Goal: Information Seeking & Learning: Learn about a topic

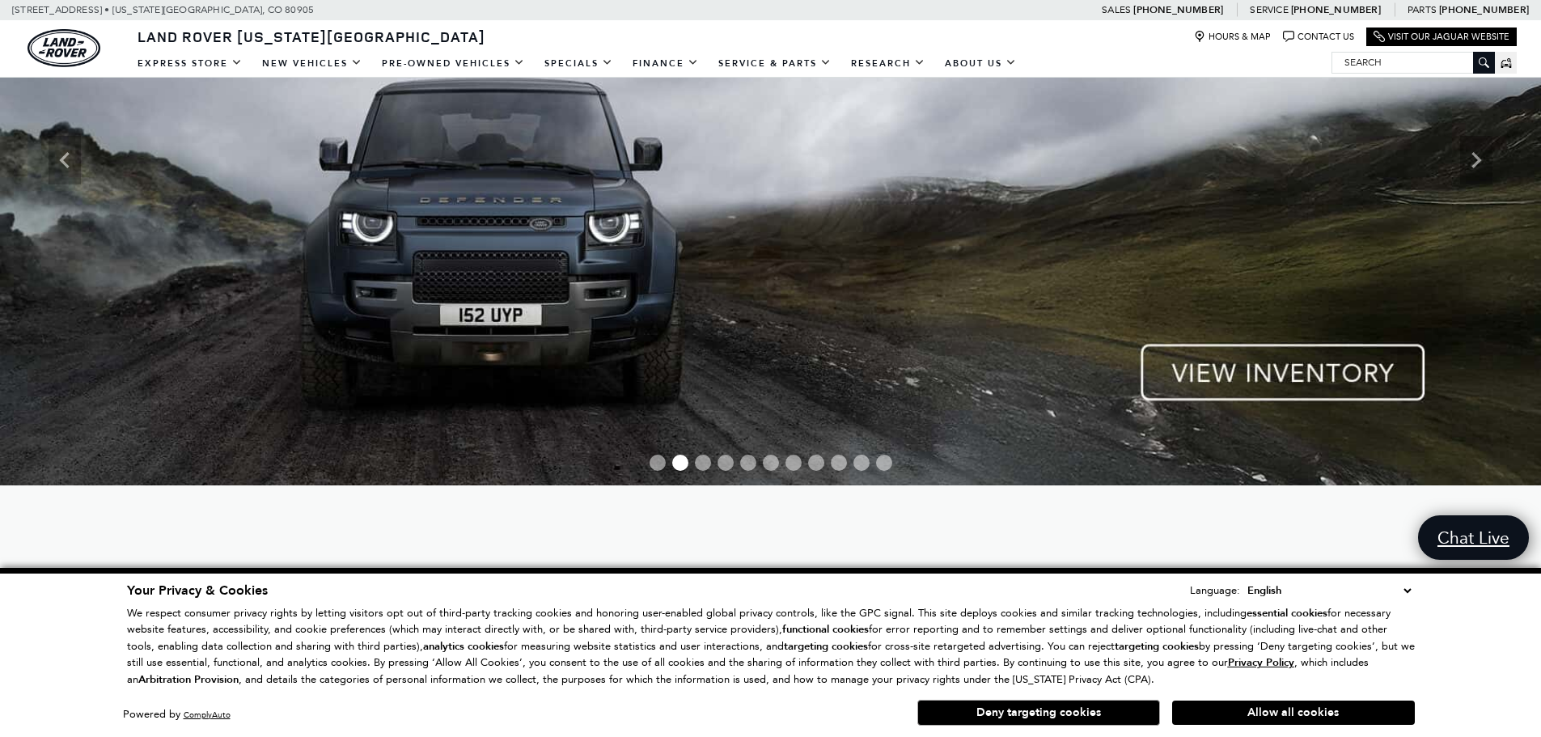
click at [698, 32] on div "Land Rover Colorado Springs Hours & Map Contact Us Visit Our Jaguar Website" at bounding box center [770, 34] width 1541 height 28
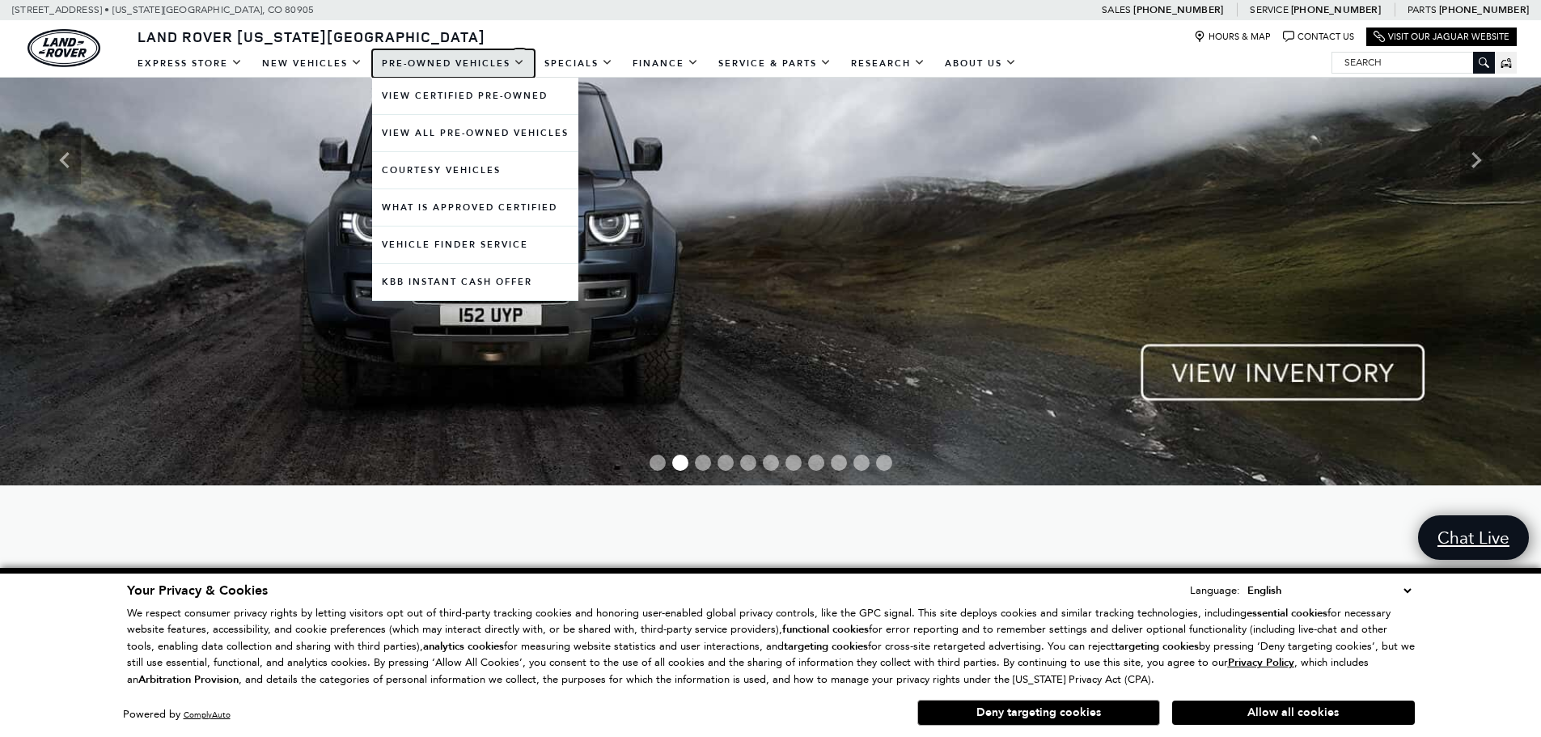
click at [477, 54] on link "Pre-Owned Vehicles" at bounding box center [453, 63] width 163 height 28
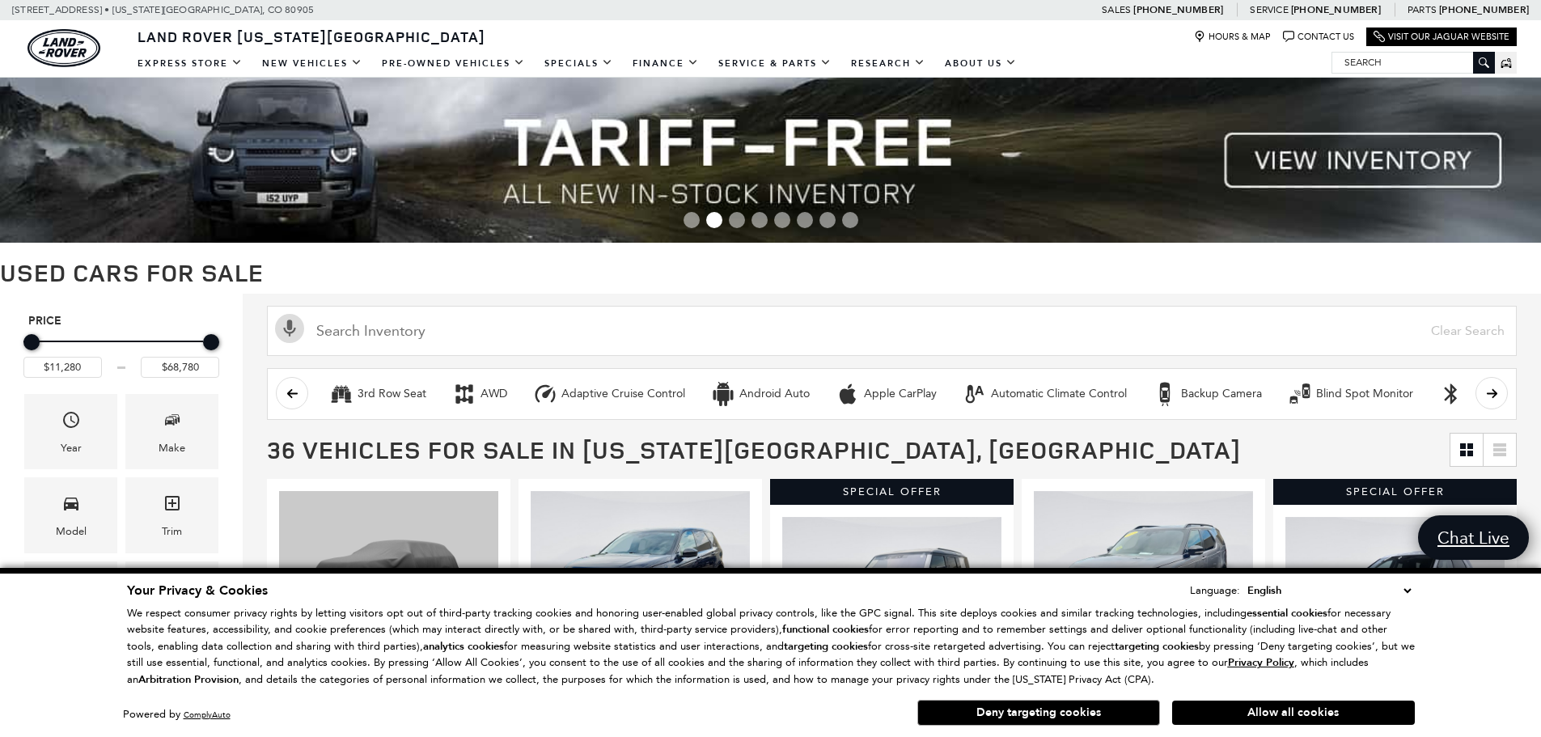
scroll to position [162, 0]
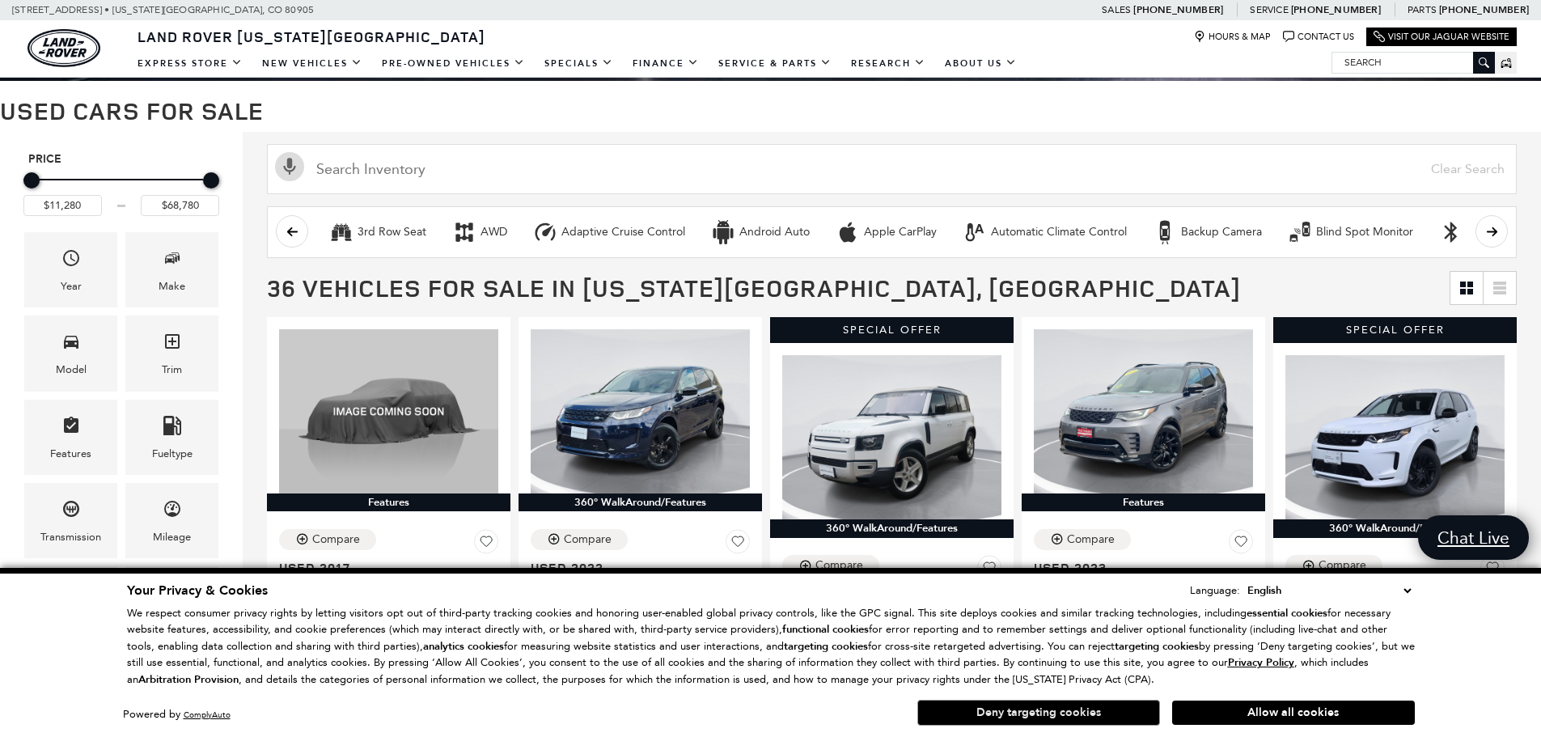
click at [984, 717] on button "Deny targeting cookies" at bounding box center [1038, 713] width 243 height 26
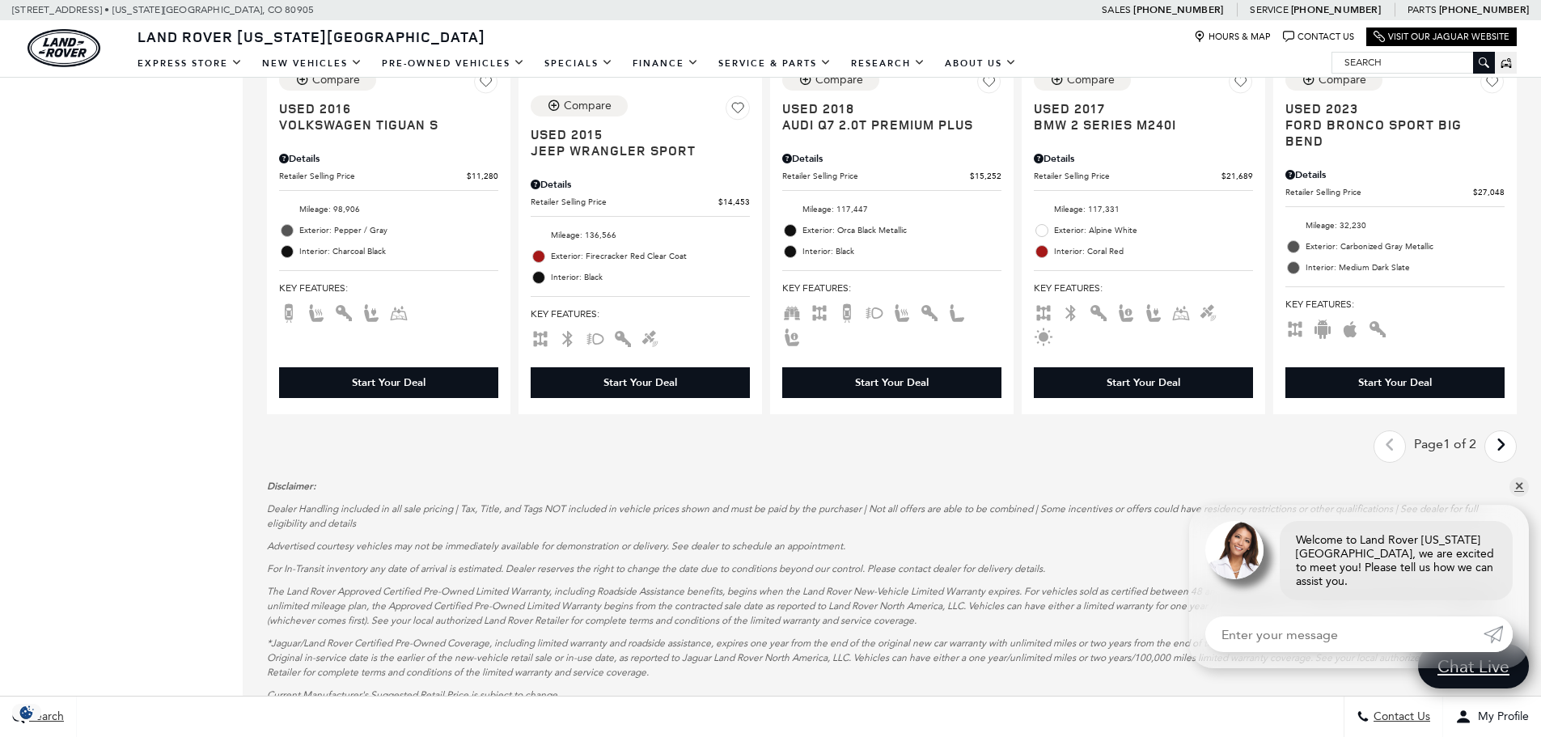
scroll to position [2508, 0]
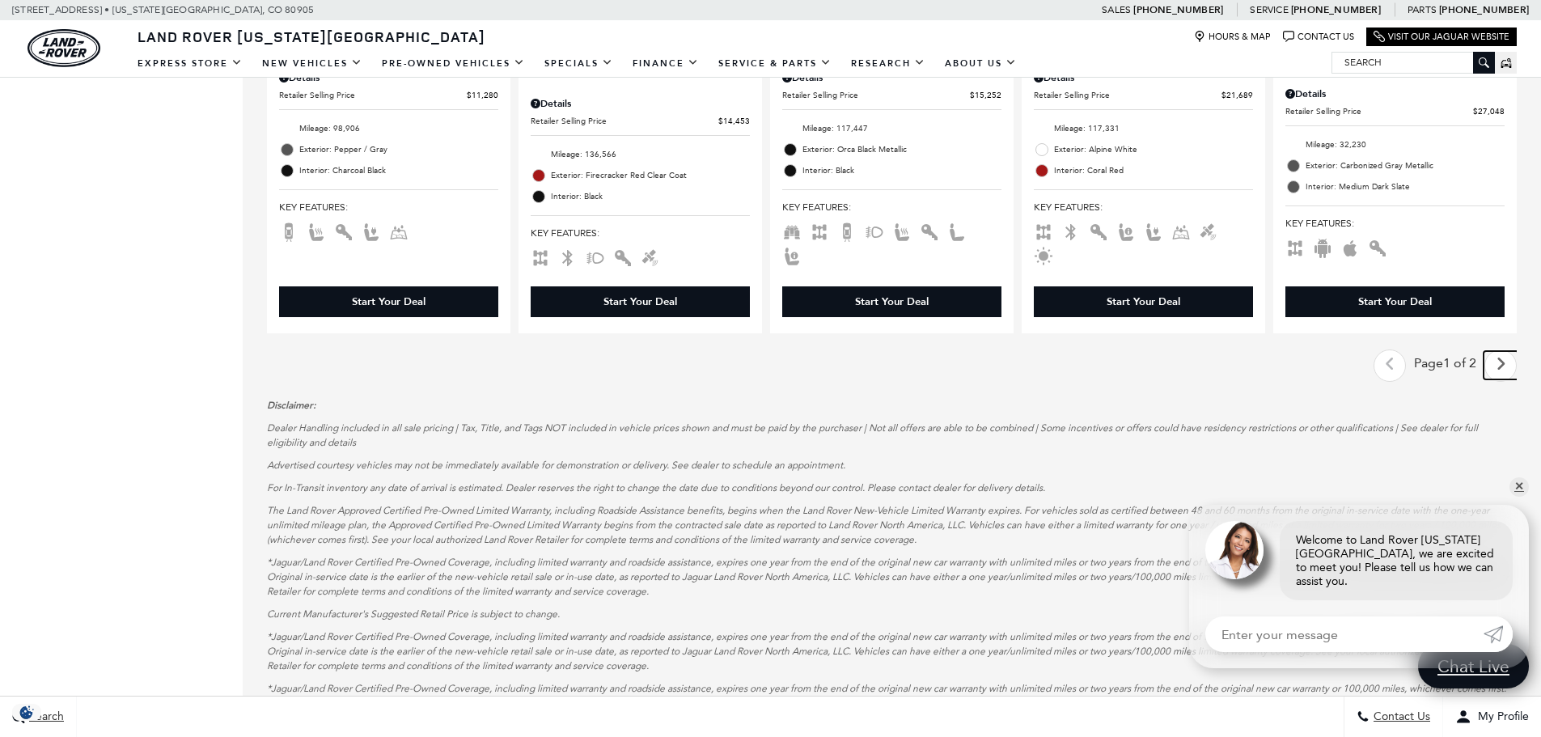
click at [1518, 351] on link "Next - Page" at bounding box center [1500, 365] width 35 height 28
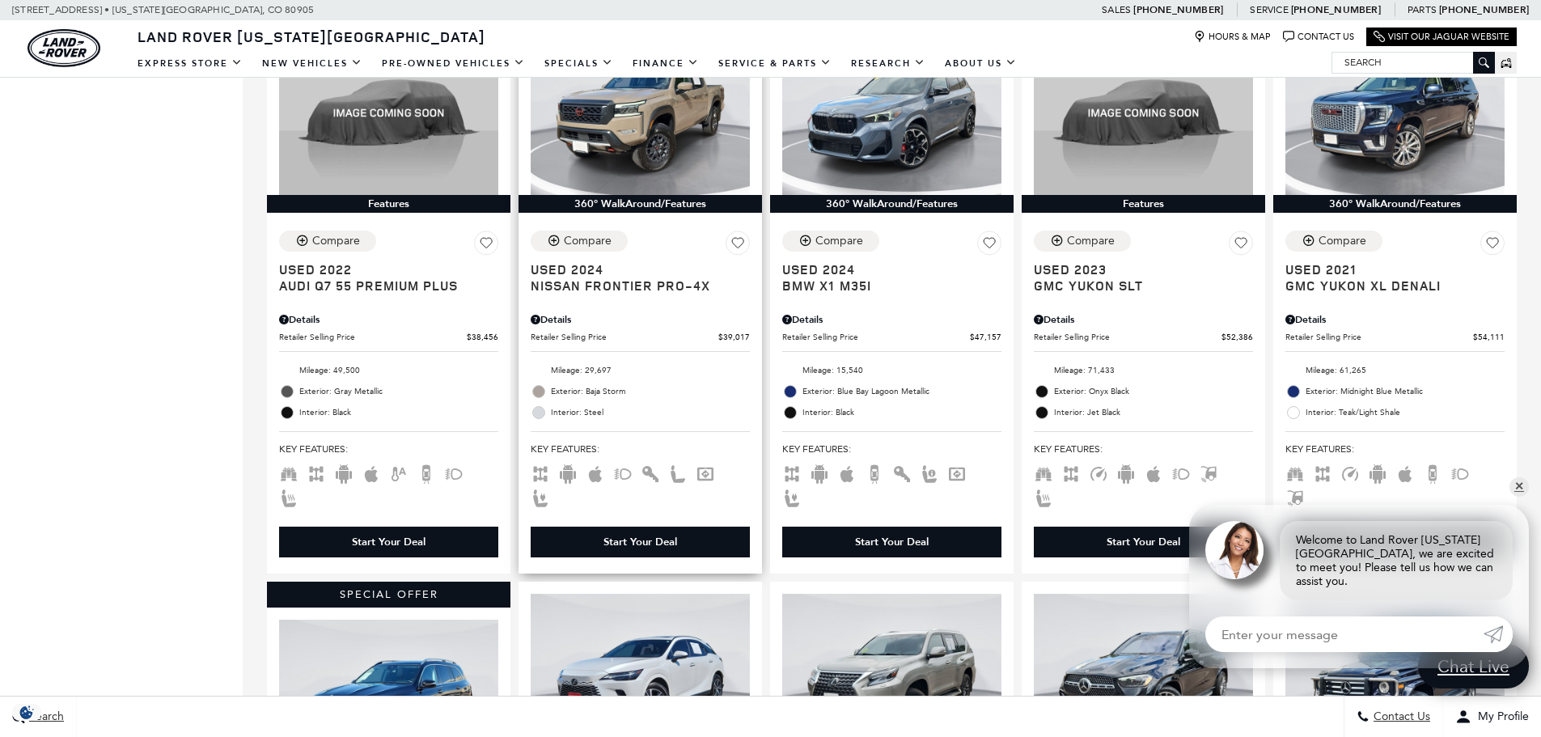
scroll to position [1052, 0]
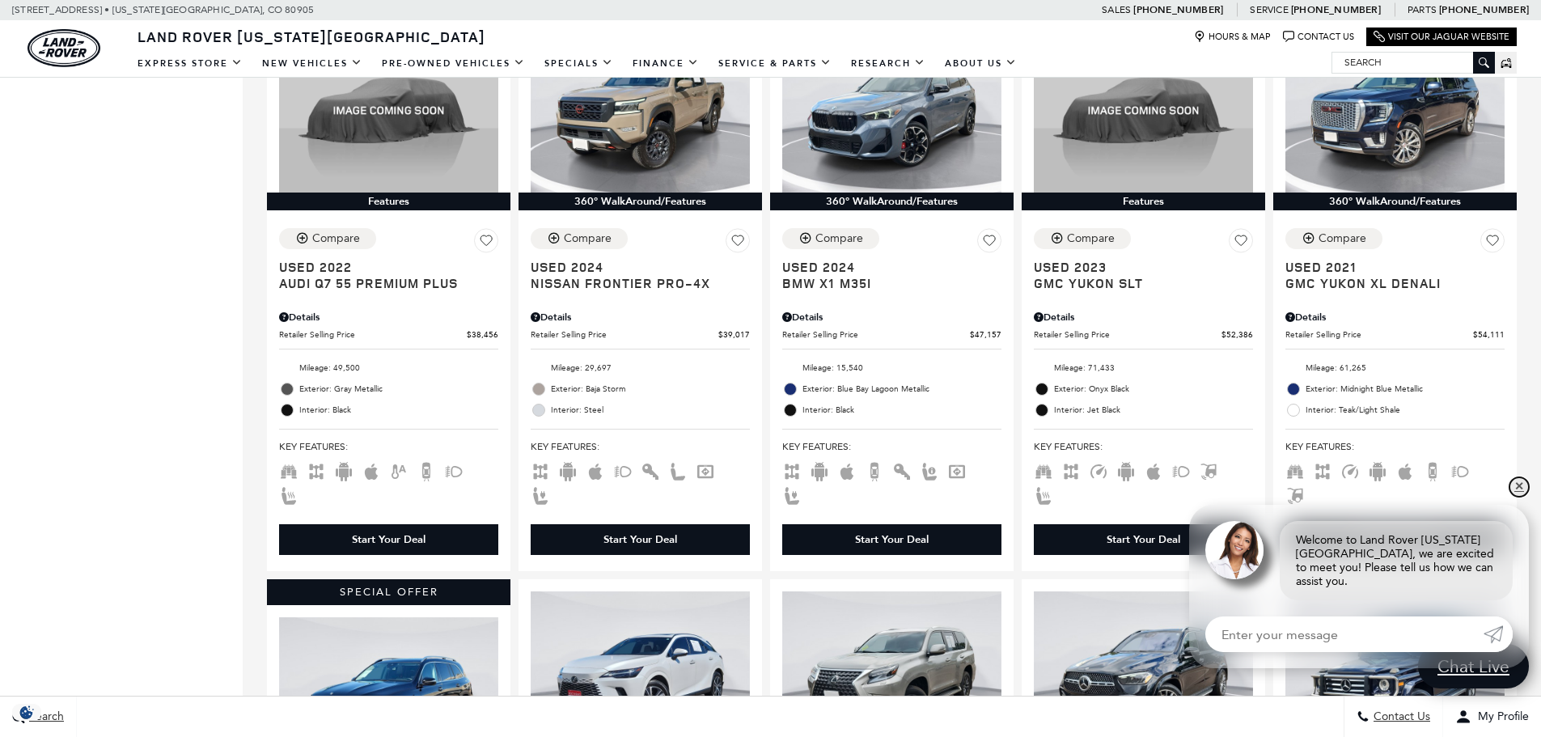
click at [1514, 497] on link "✕" at bounding box center [1518, 486] width 19 height 19
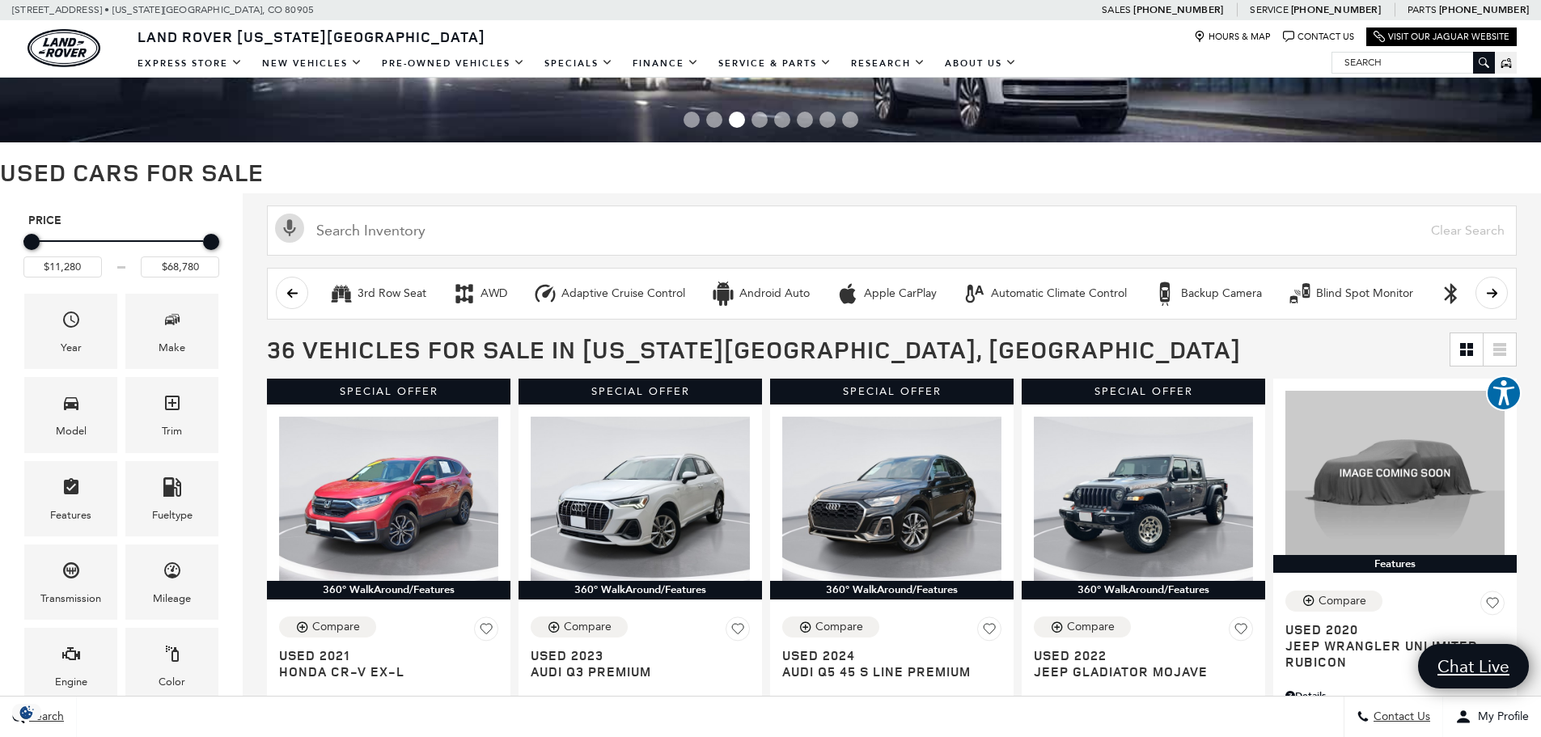
scroll to position [0, 0]
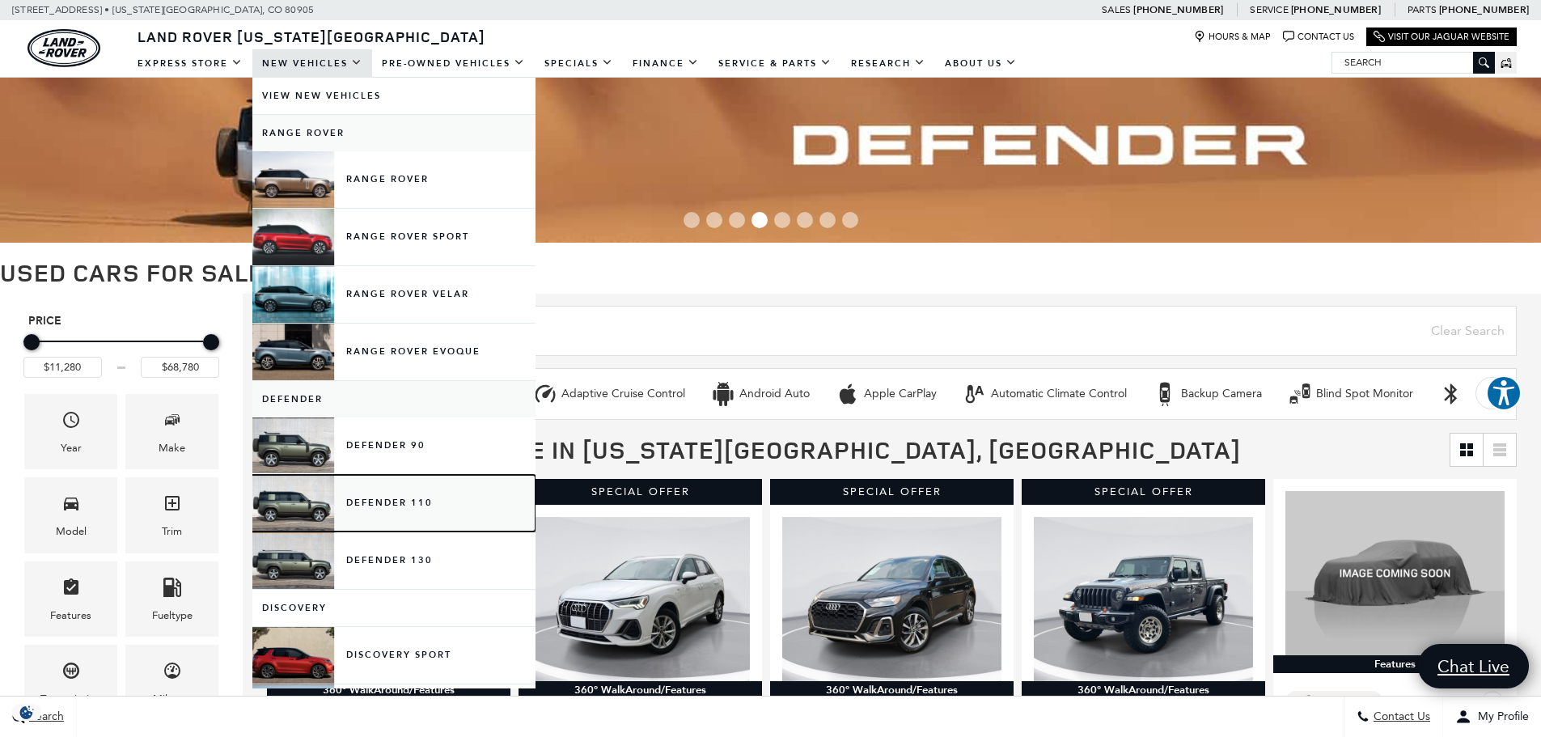
click at [399, 502] on link "Defender 110" at bounding box center [393, 503] width 283 height 57
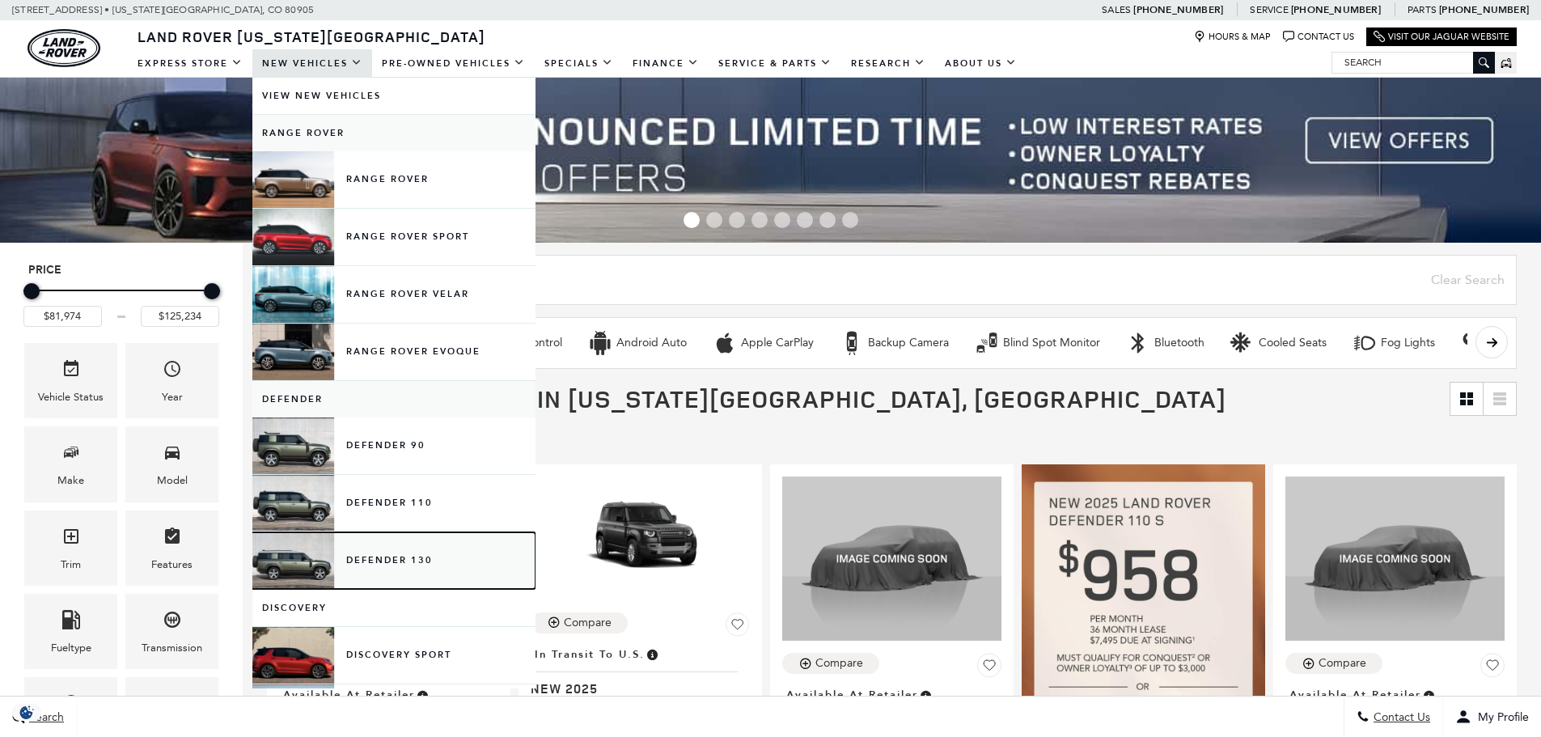
click at [294, 566] on link "Defender 130" at bounding box center [393, 560] width 283 height 57
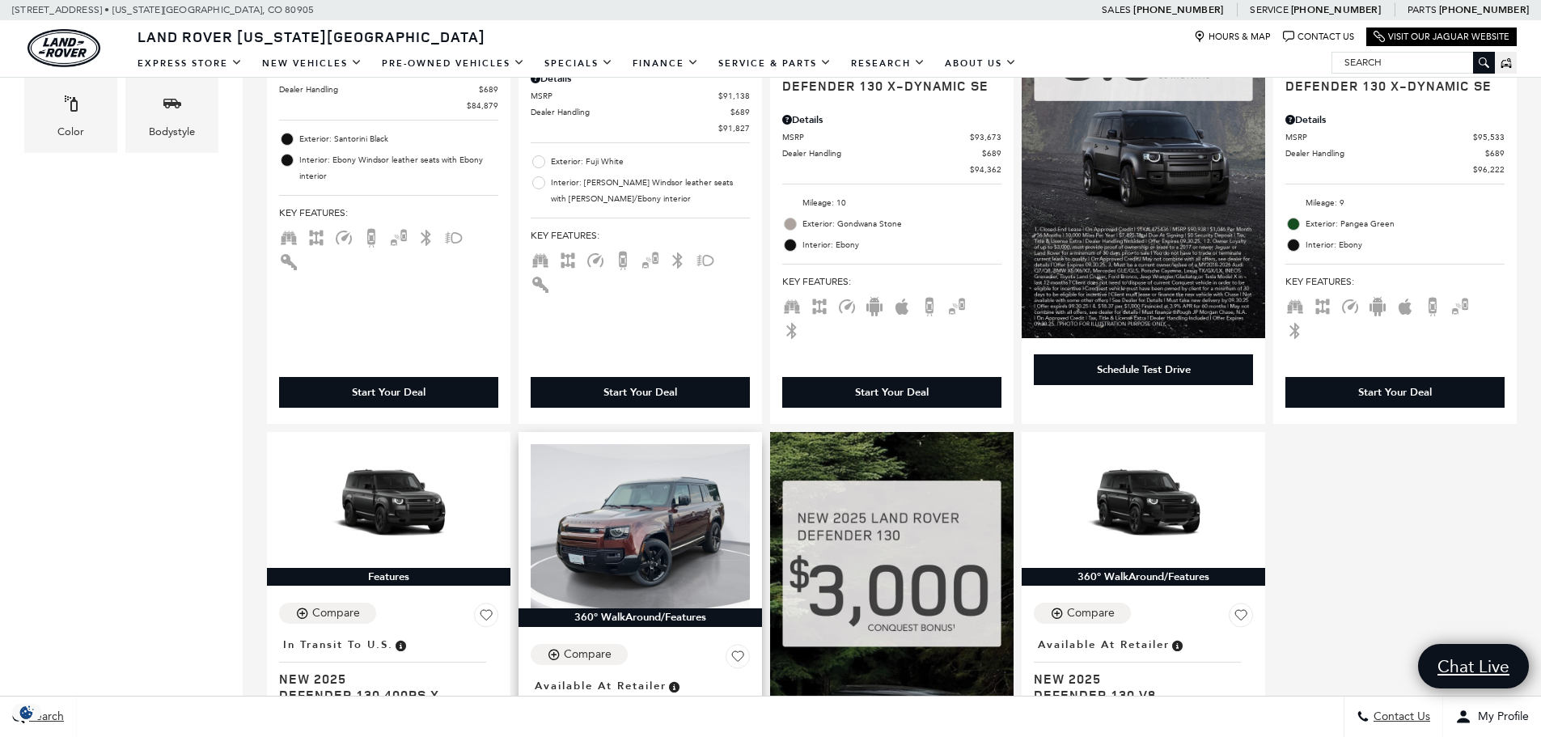
scroll to position [809, 0]
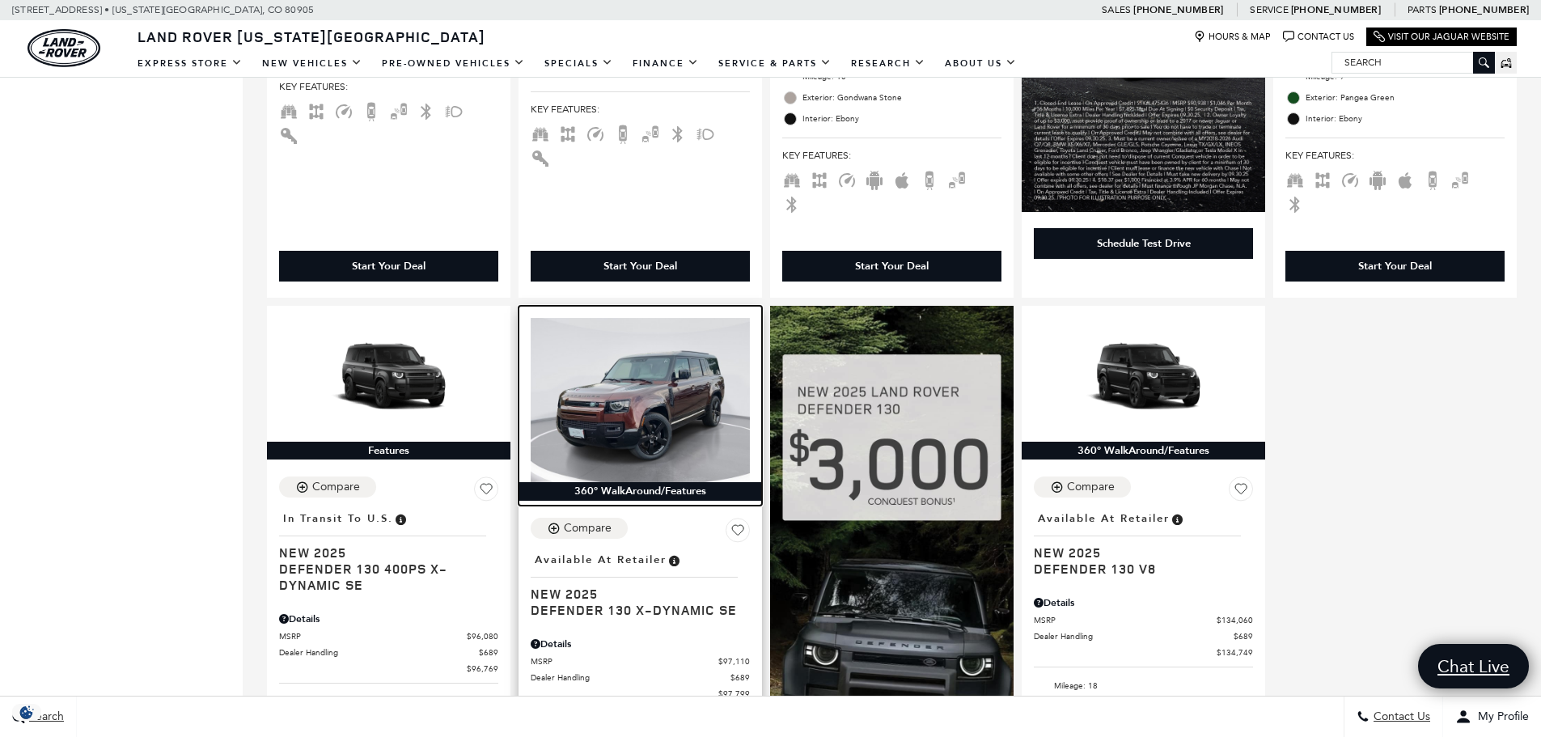
click at [675, 349] on img at bounding box center [640, 400] width 219 height 164
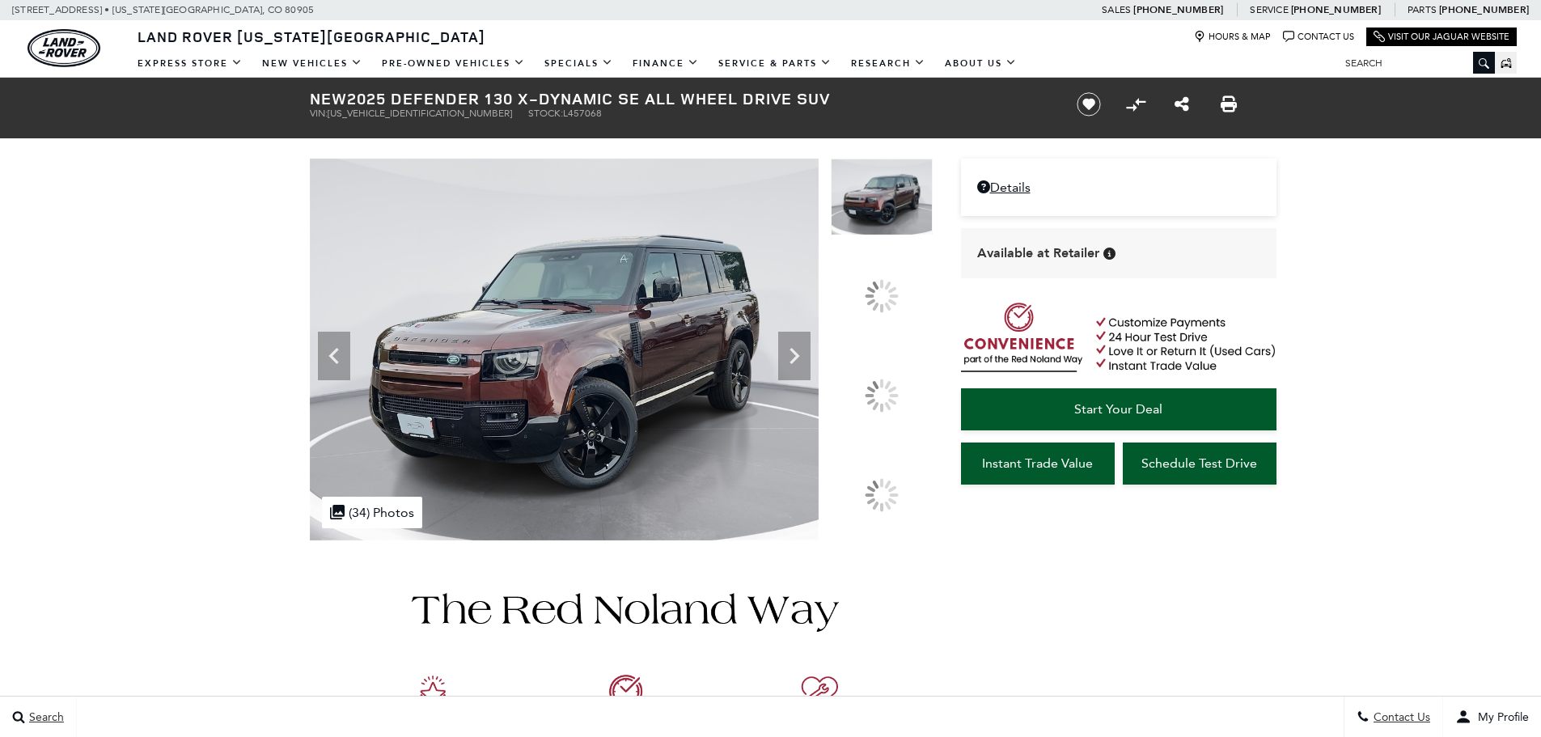
click at [882, 391] on div at bounding box center [621, 350] width 623 height 382
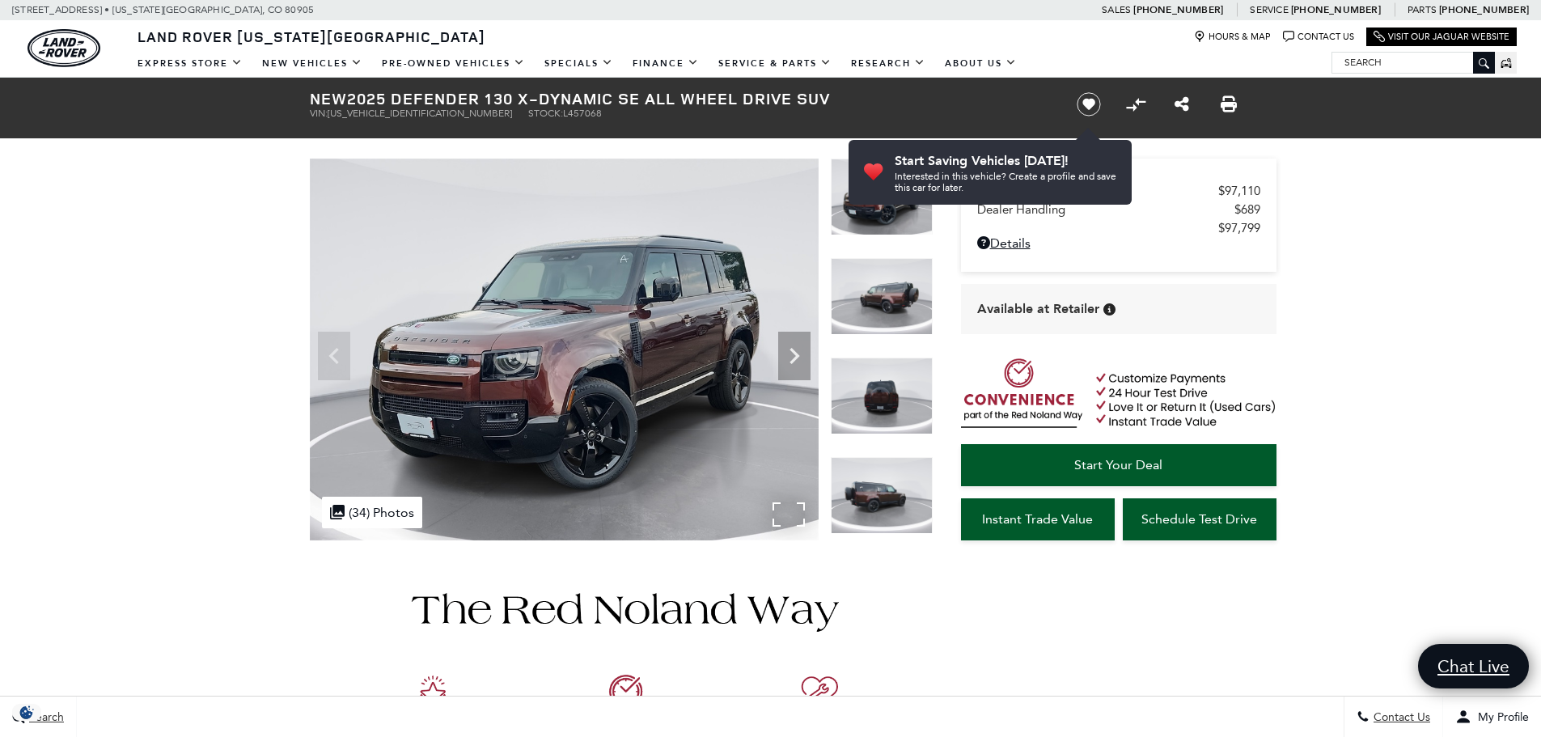
click at [382, 517] on div ".cls-1, .cls-3 { fill: #c50033; } .cls-1 { clip-rule: evenodd; } .cls-2 { clip-…" at bounding box center [372, 513] width 100 height 32
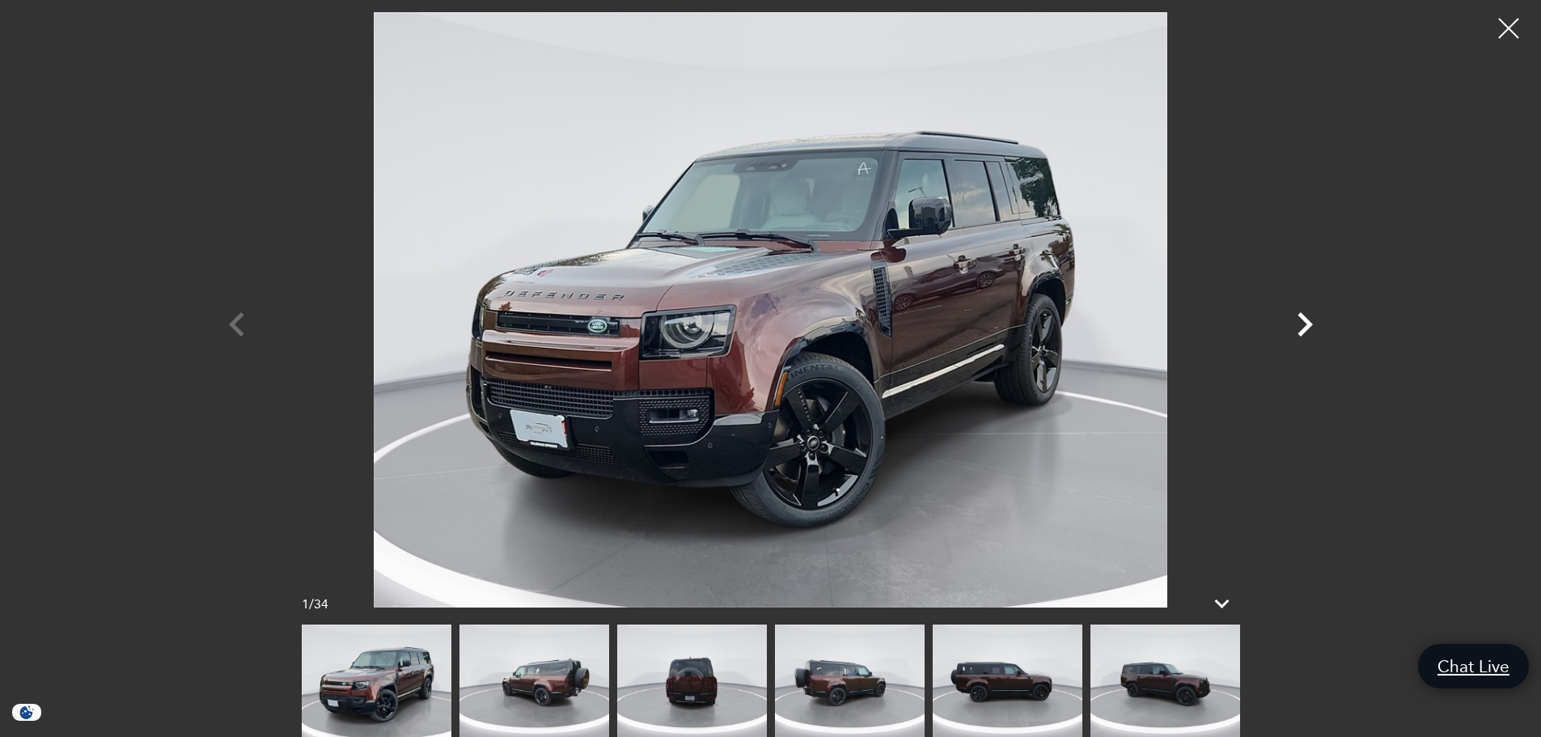
click at [1299, 322] on icon "Next" at bounding box center [1304, 324] width 49 height 49
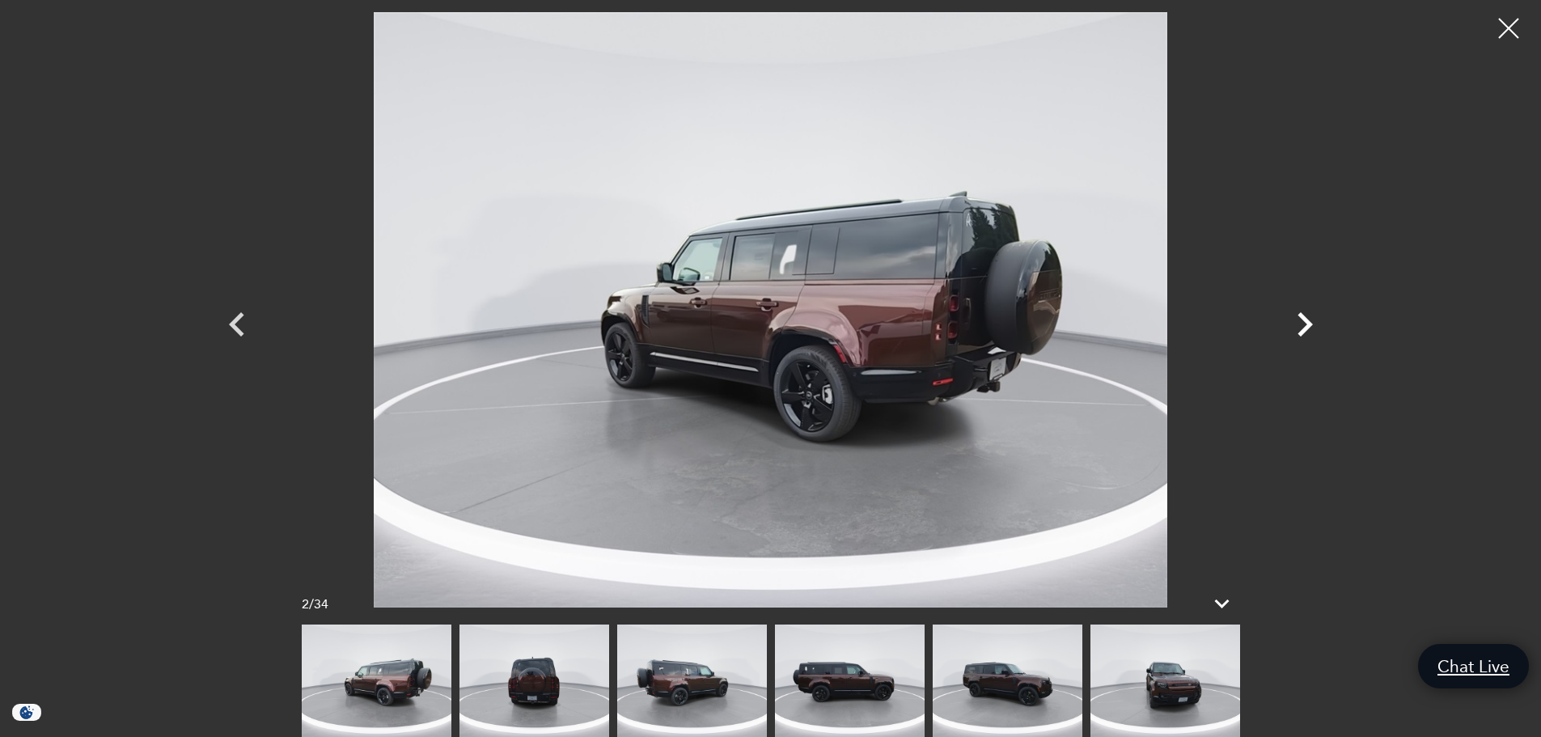
click at [1299, 322] on icon "Next" at bounding box center [1304, 324] width 49 height 49
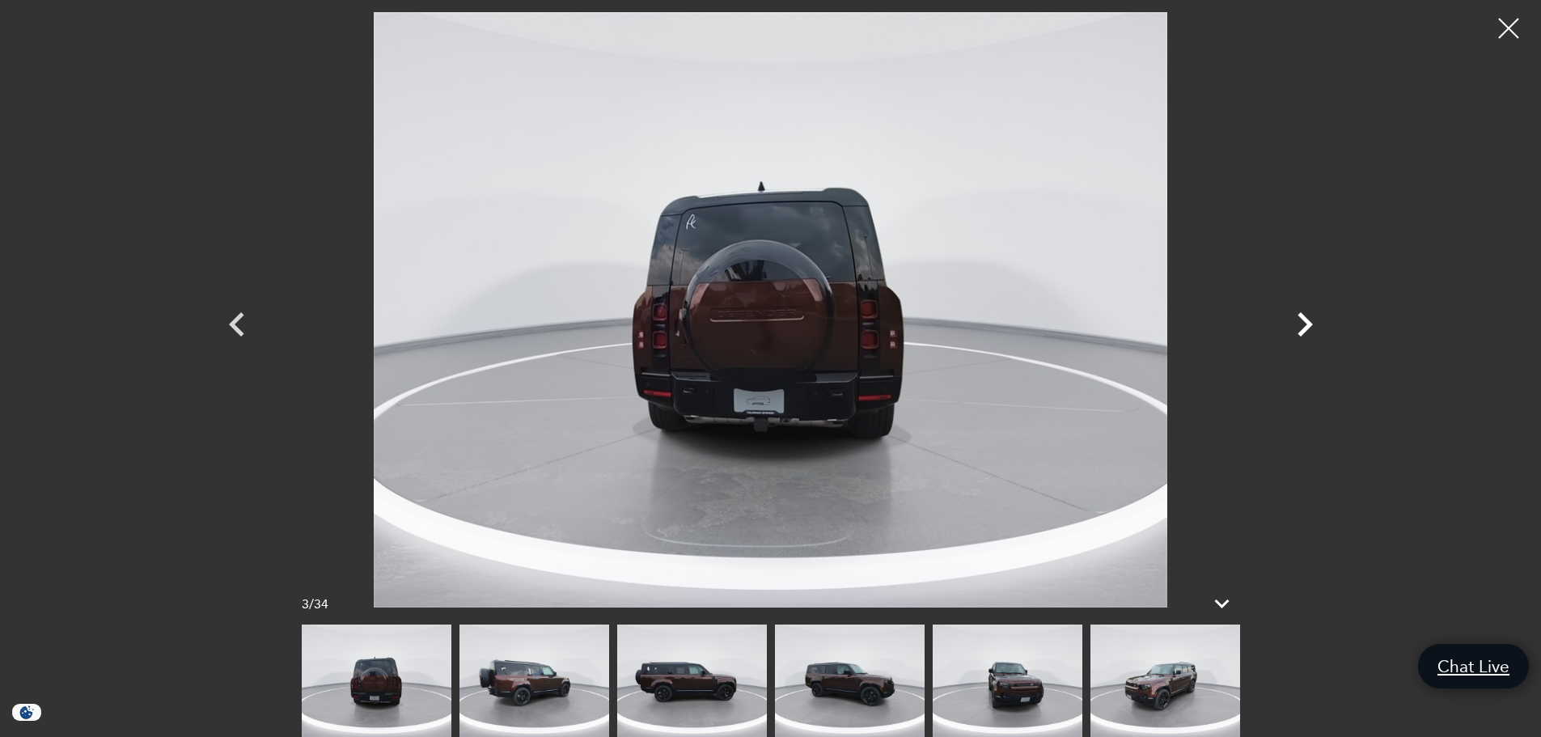
click at [1299, 322] on icon "Next" at bounding box center [1304, 324] width 49 height 49
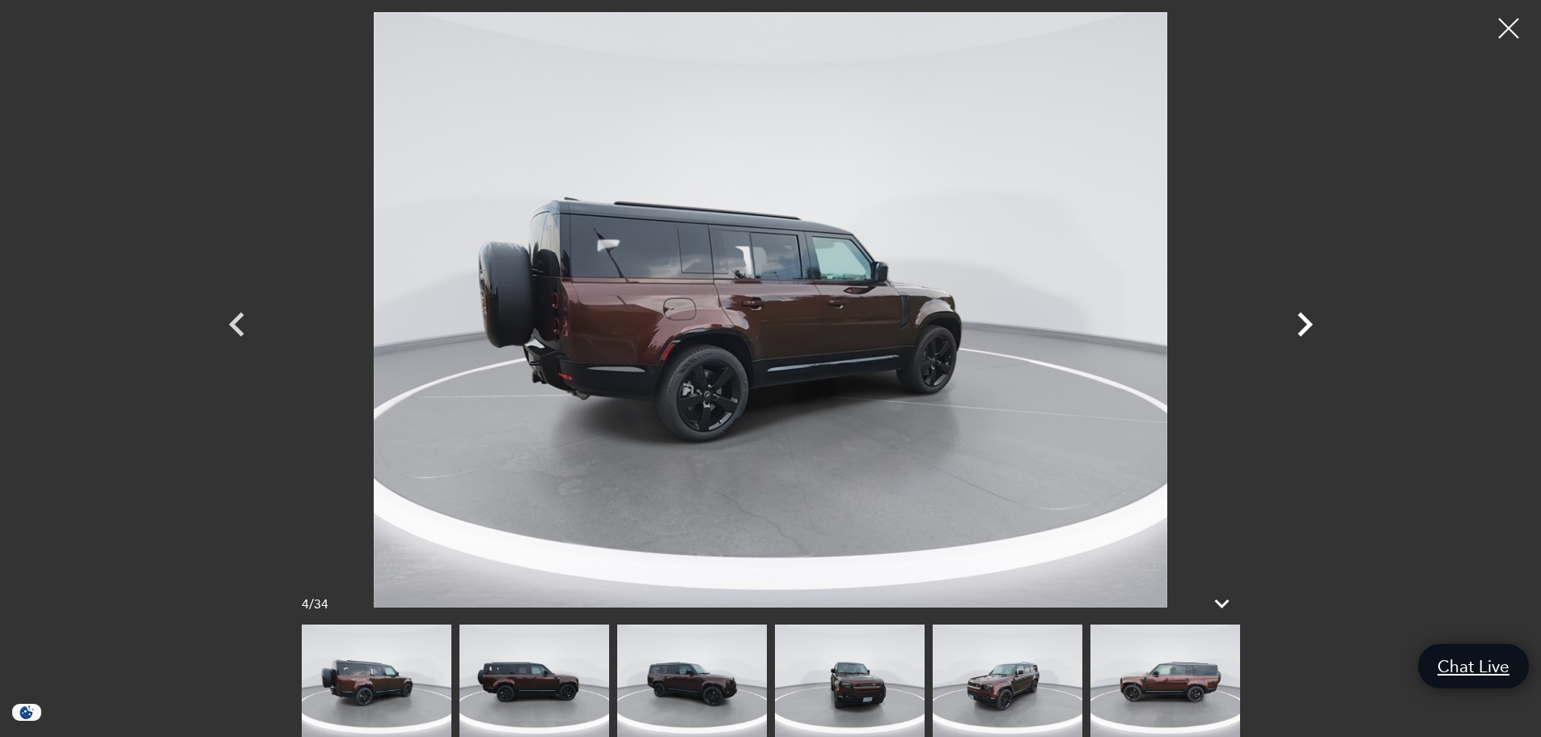
click at [1299, 322] on icon "Next" at bounding box center [1304, 324] width 49 height 49
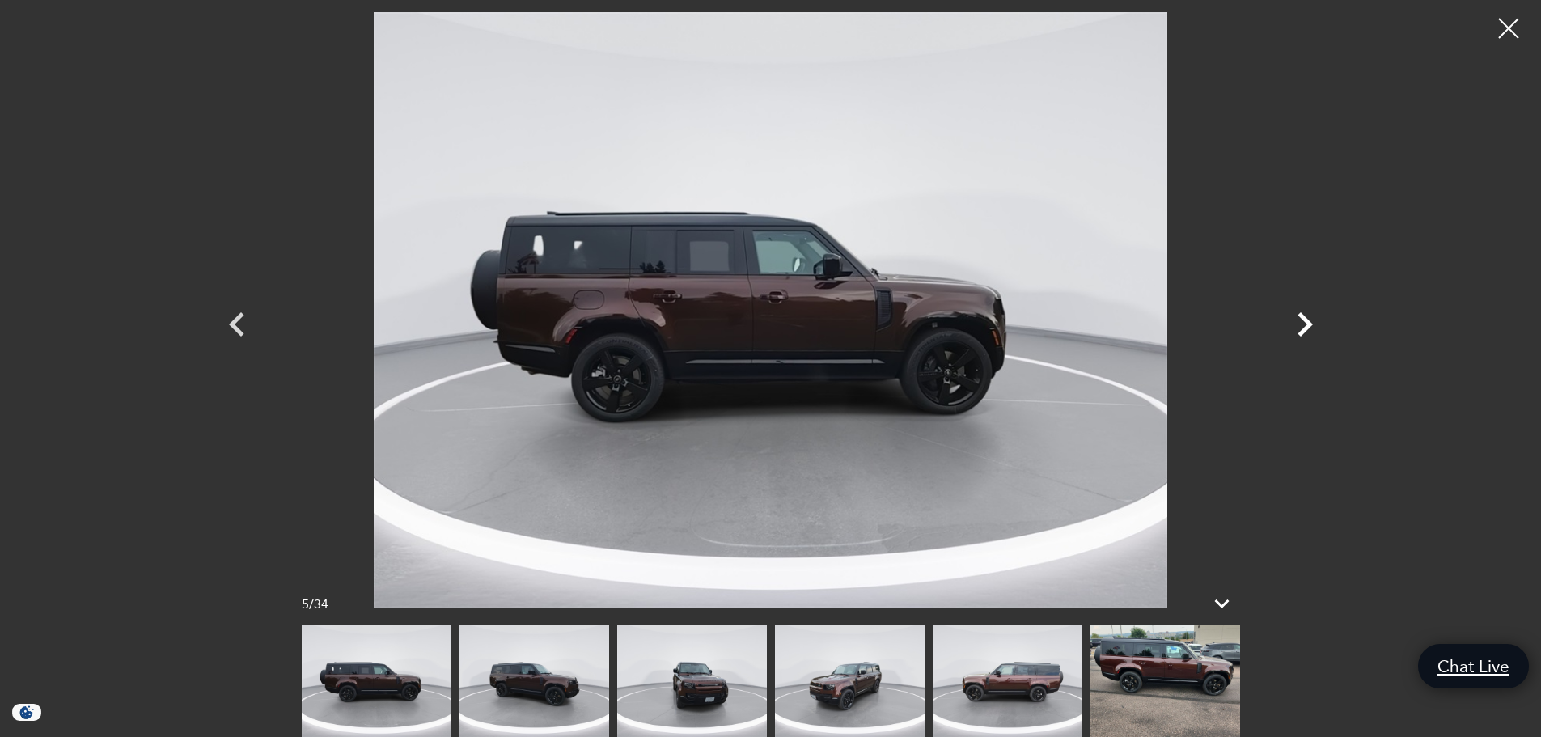
click at [1299, 322] on icon "Next" at bounding box center [1304, 324] width 49 height 49
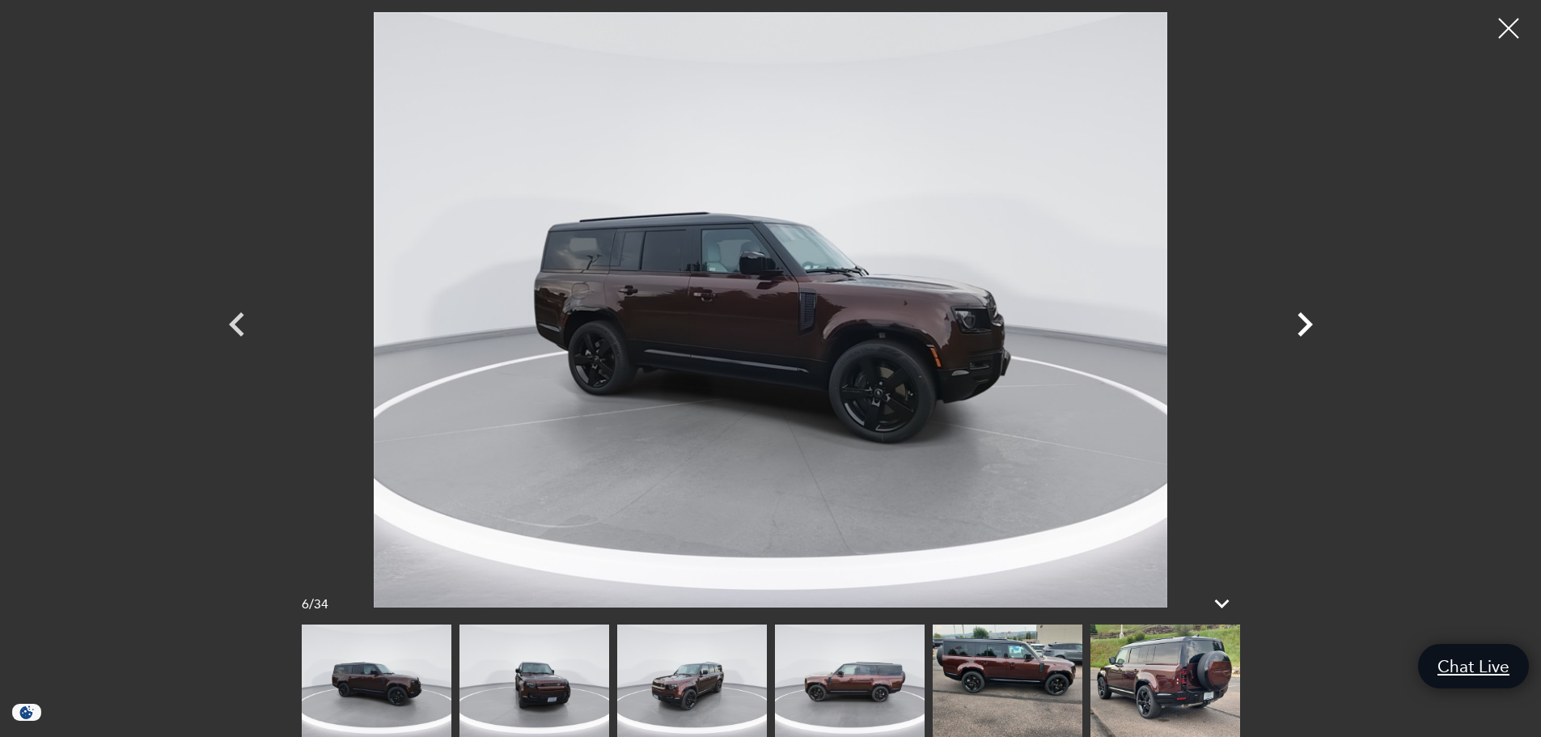
click at [1299, 322] on icon "Next" at bounding box center [1304, 324] width 49 height 49
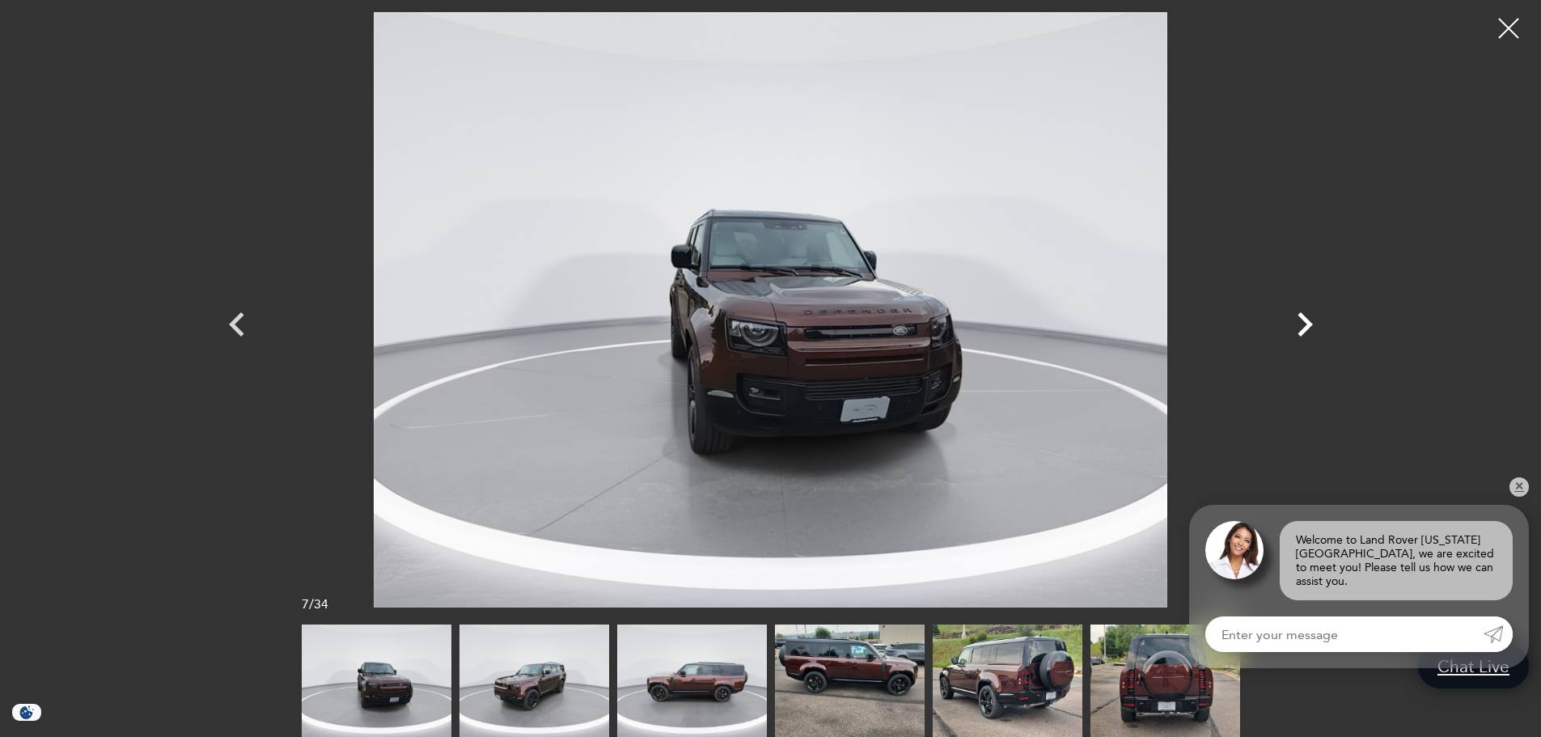
click at [1299, 322] on icon "Next" at bounding box center [1304, 324] width 49 height 49
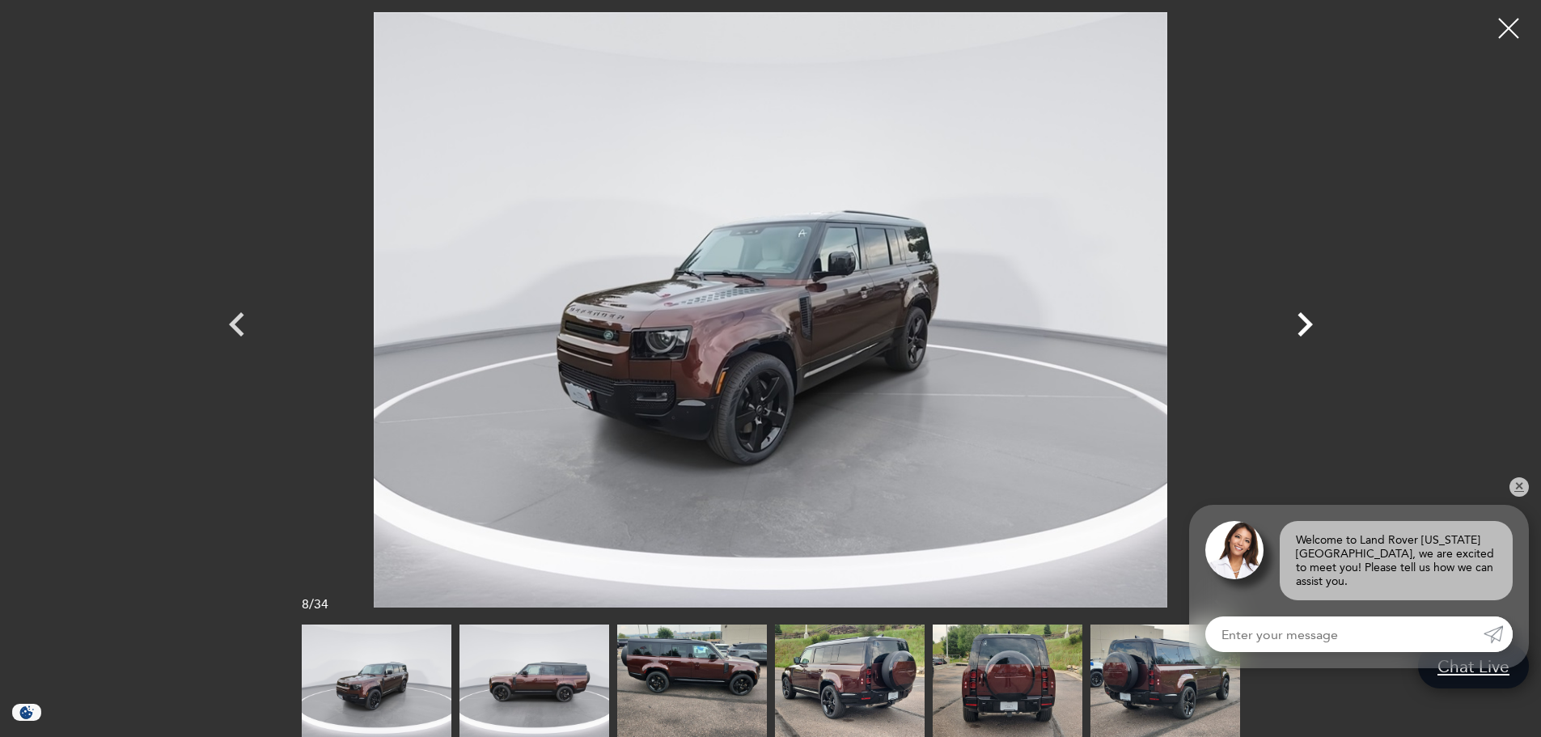
click at [1299, 322] on icon "Next" at bounding box center [1304, 324] width 49 height 49
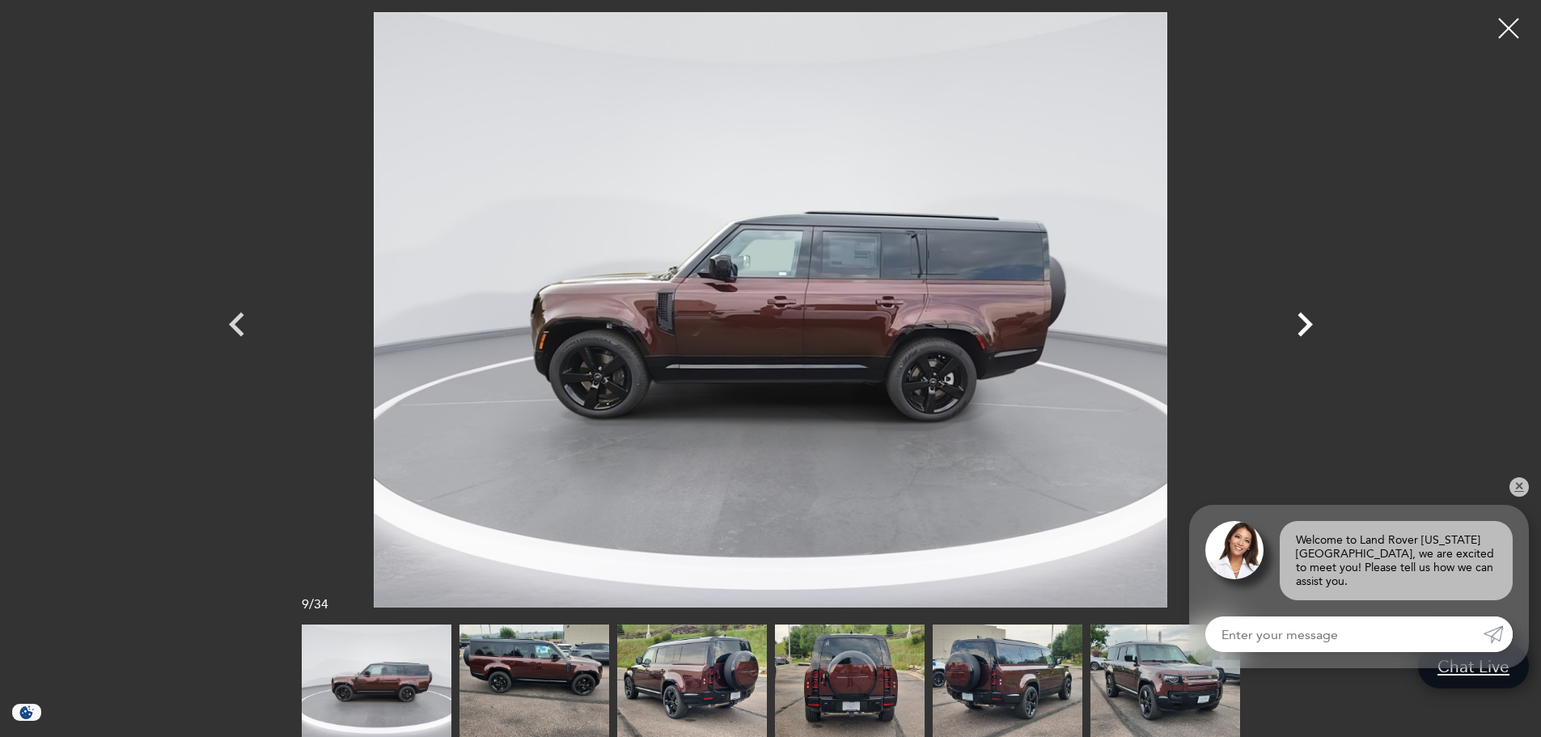
click at [1299, 322] on icon "Next" at bounding box center [1304, 324] width 49 height 49
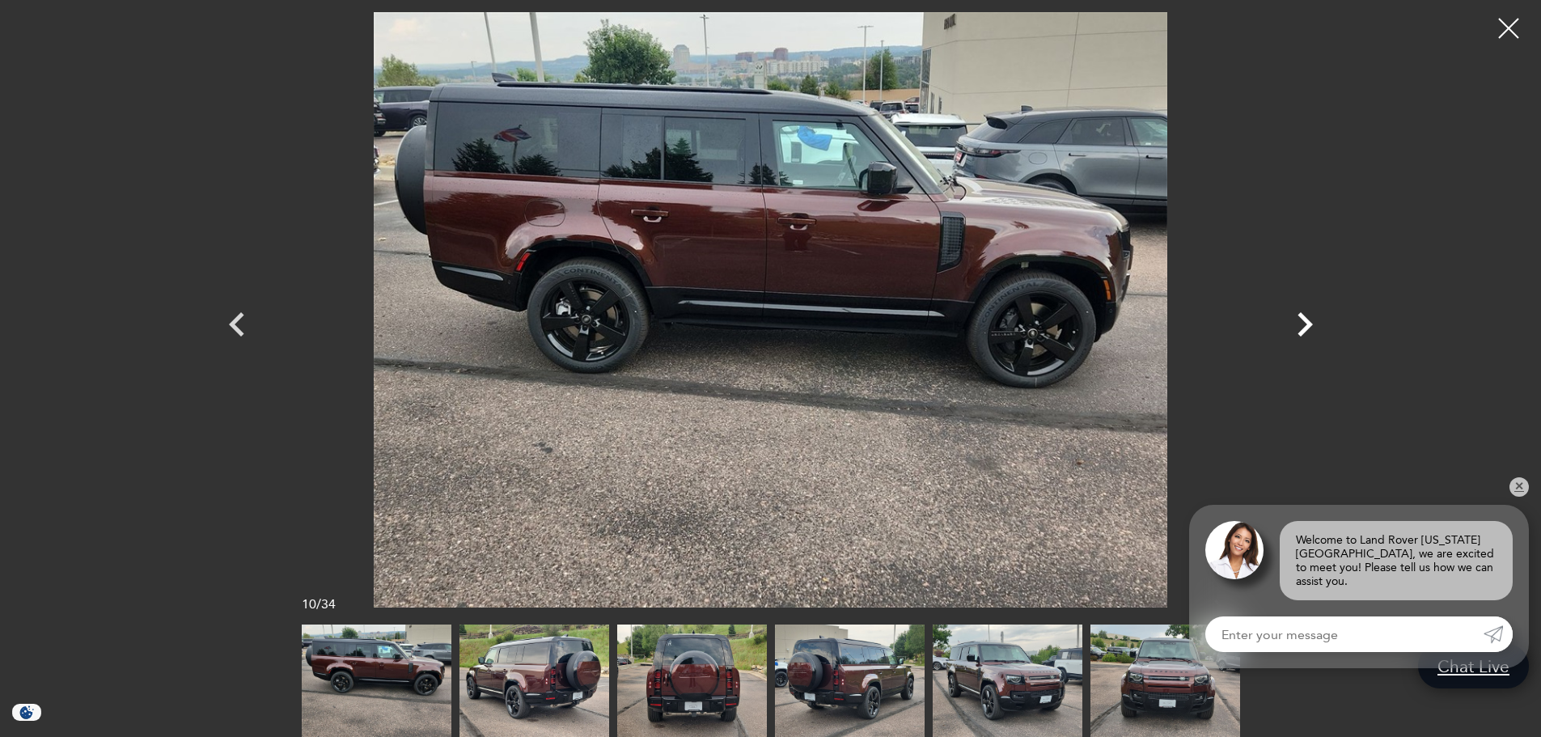
click at [1299, 322] on icon "Next" at bounding box center [1304, 324] width 49 height 49
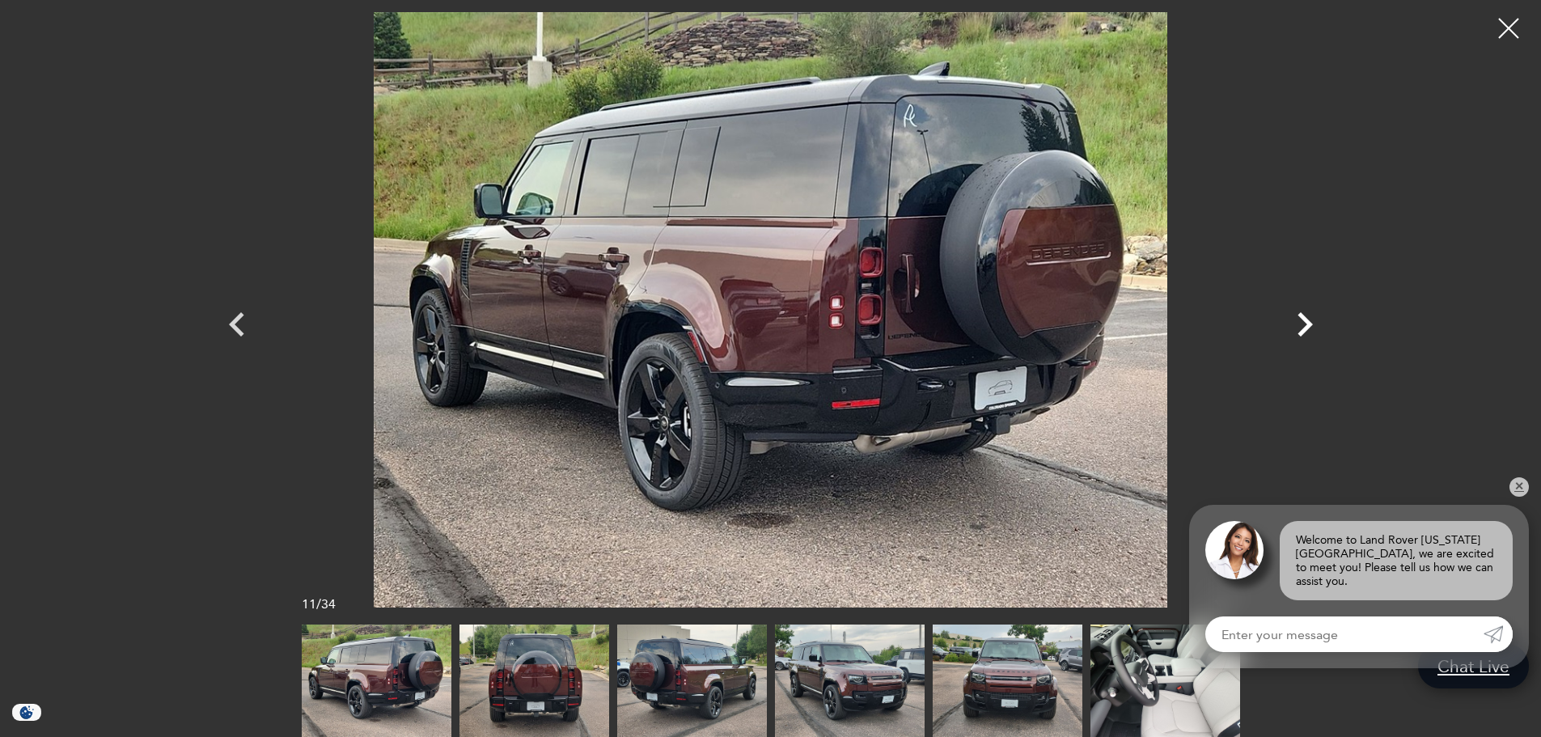
click at [1299, 322] on icon "Next" at bounding box center [1304, 324] width 49 height 49
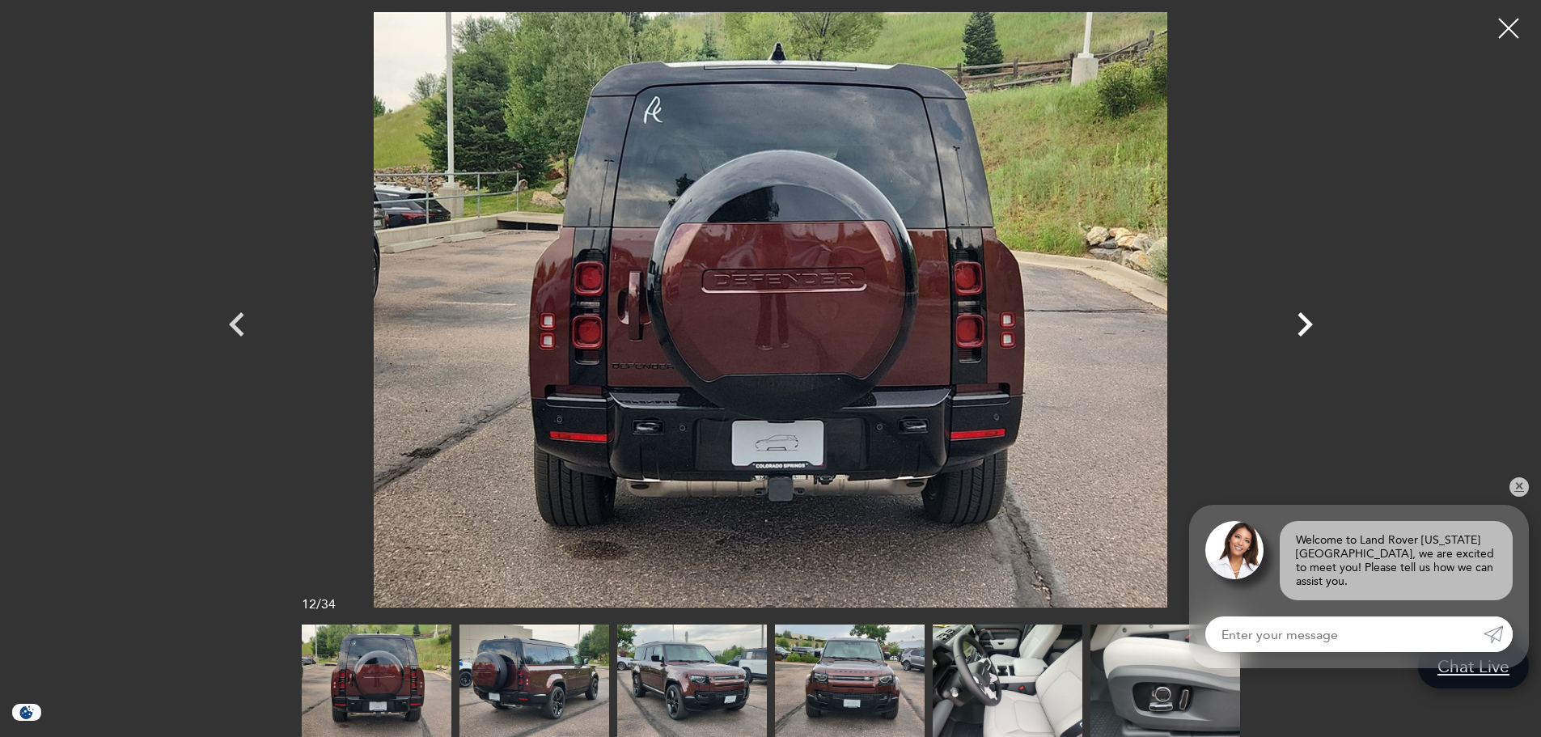
click at [1299, 322] on icon "Next" at bounding box center [1304, 324] width 49 height 49
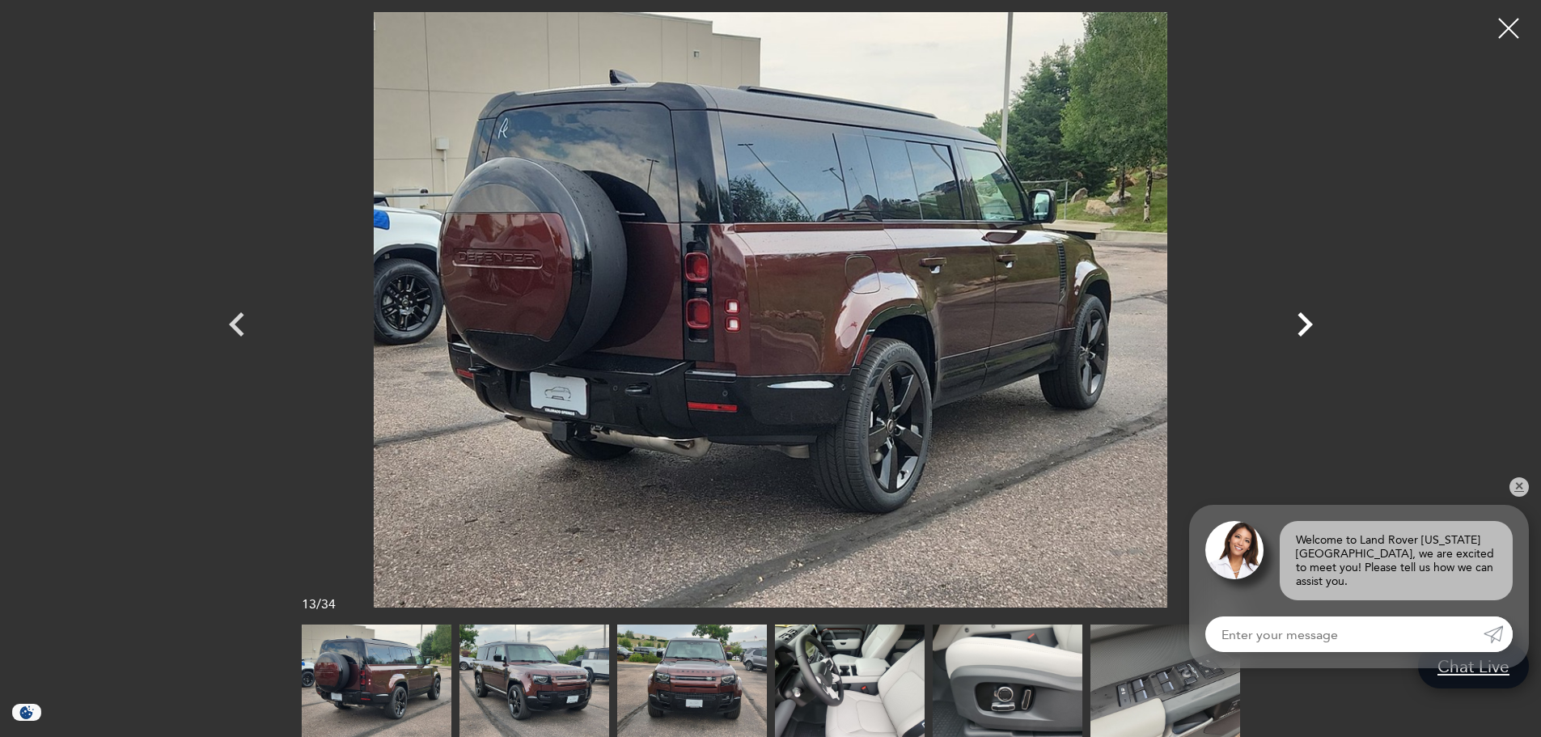
click at [1299, 322] on icon "Next" at bounding box center [1304, 324] width 49 height 49
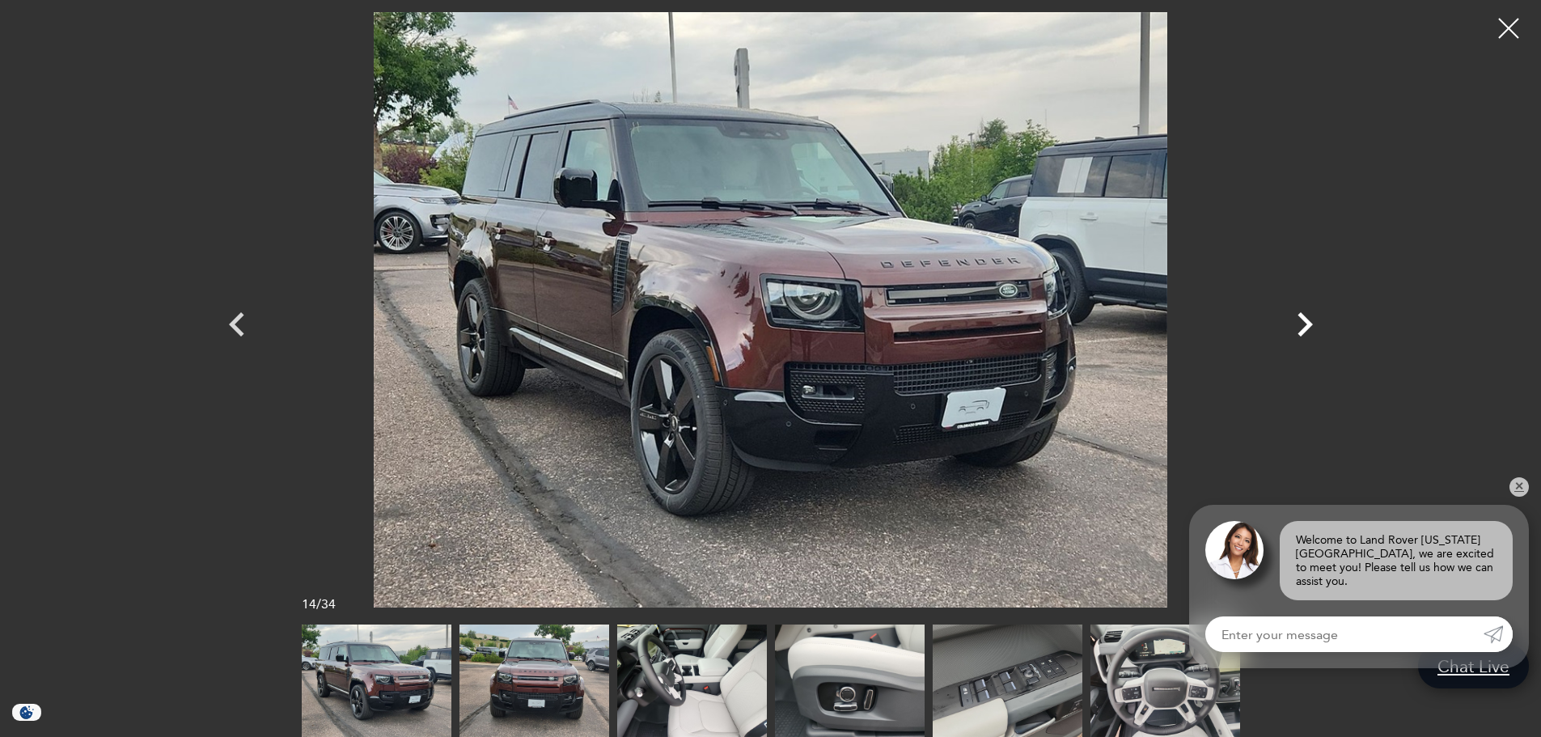
click at [1299, 322] on icon "Next" at bounding box center [1304, 324] width 49 height 49
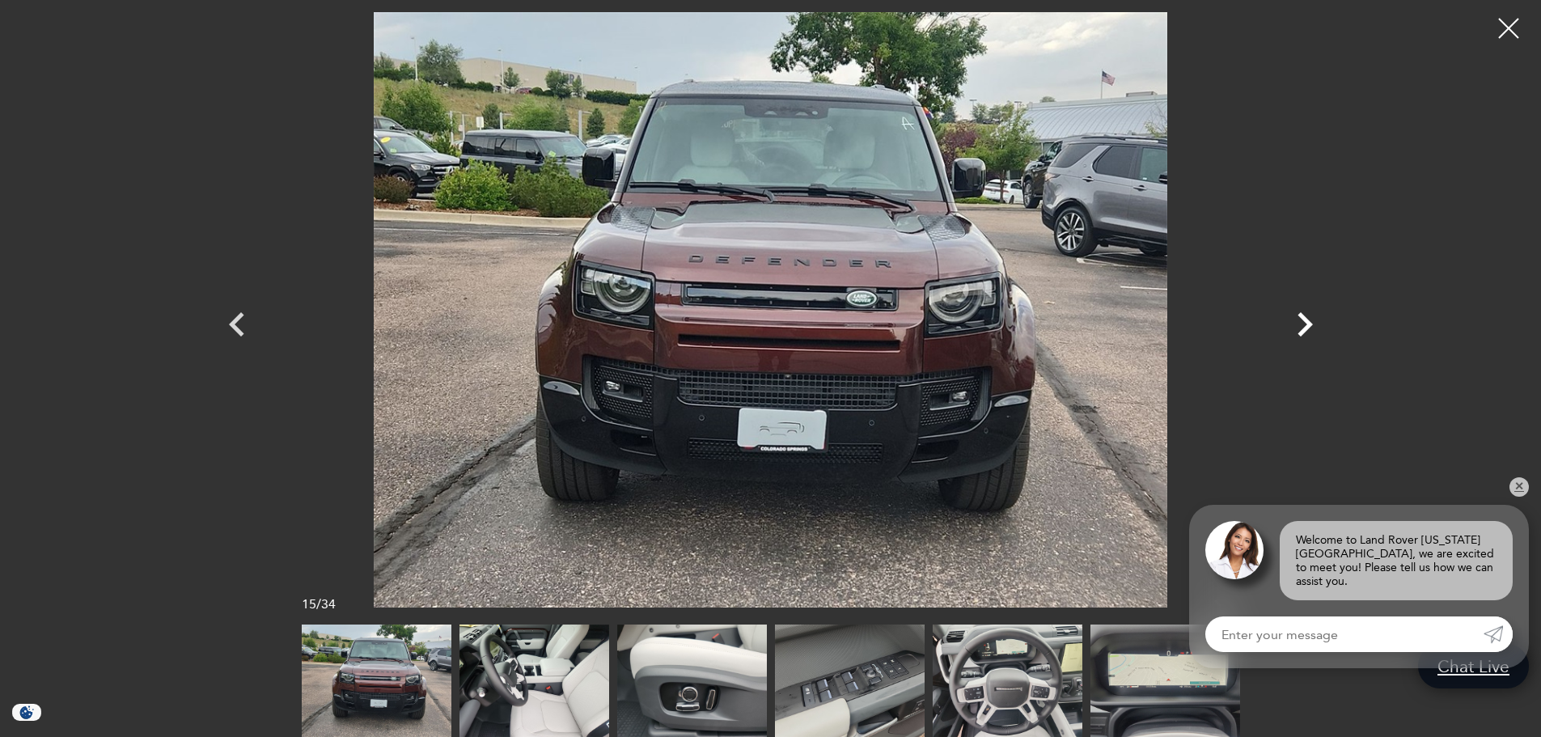
click at [1299, 322] on icon "Next" at bounding box center [1304, 324] width 49 height 49
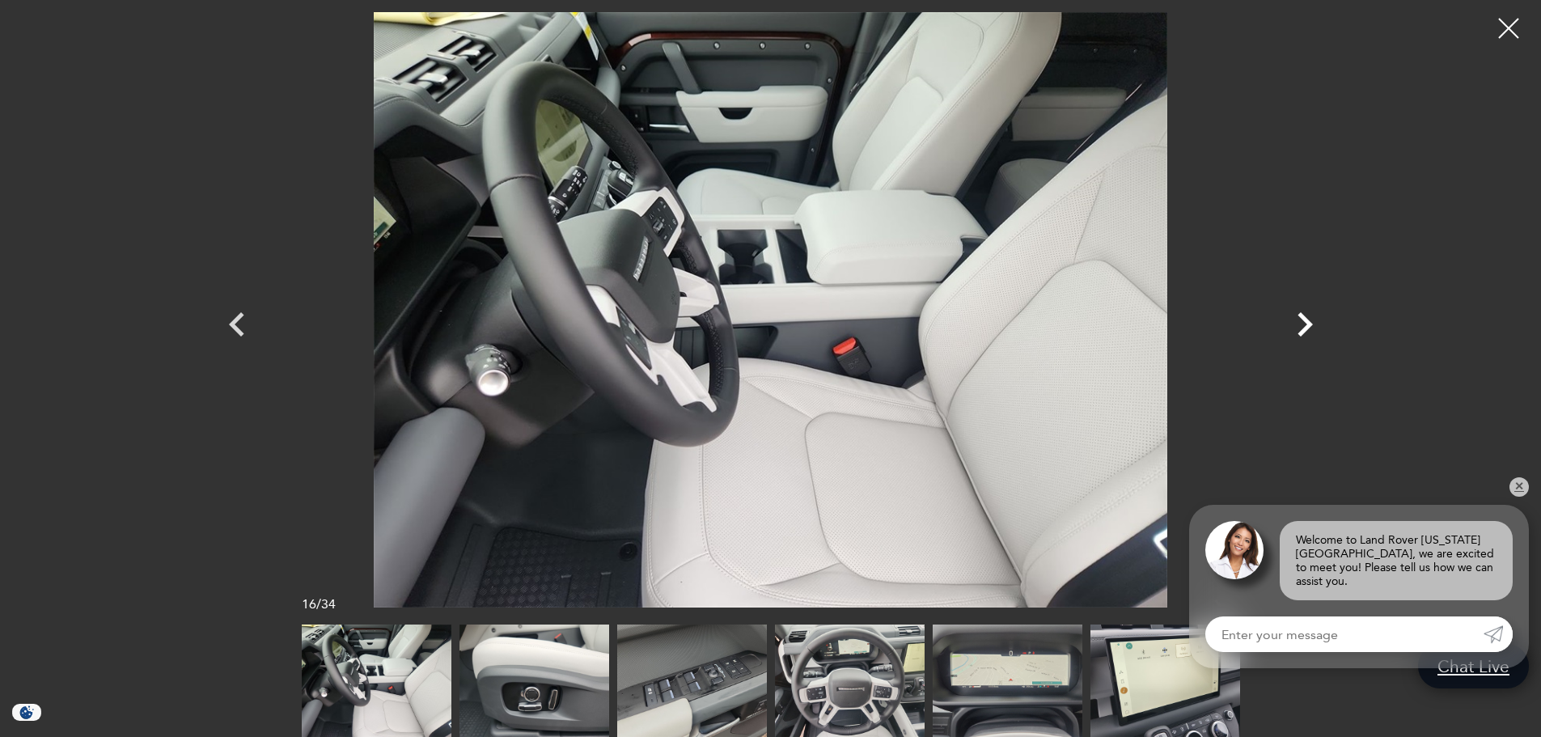
click at [1299, 322] on icon "Next" at bounding box center [1304, 324] width 49 height 49
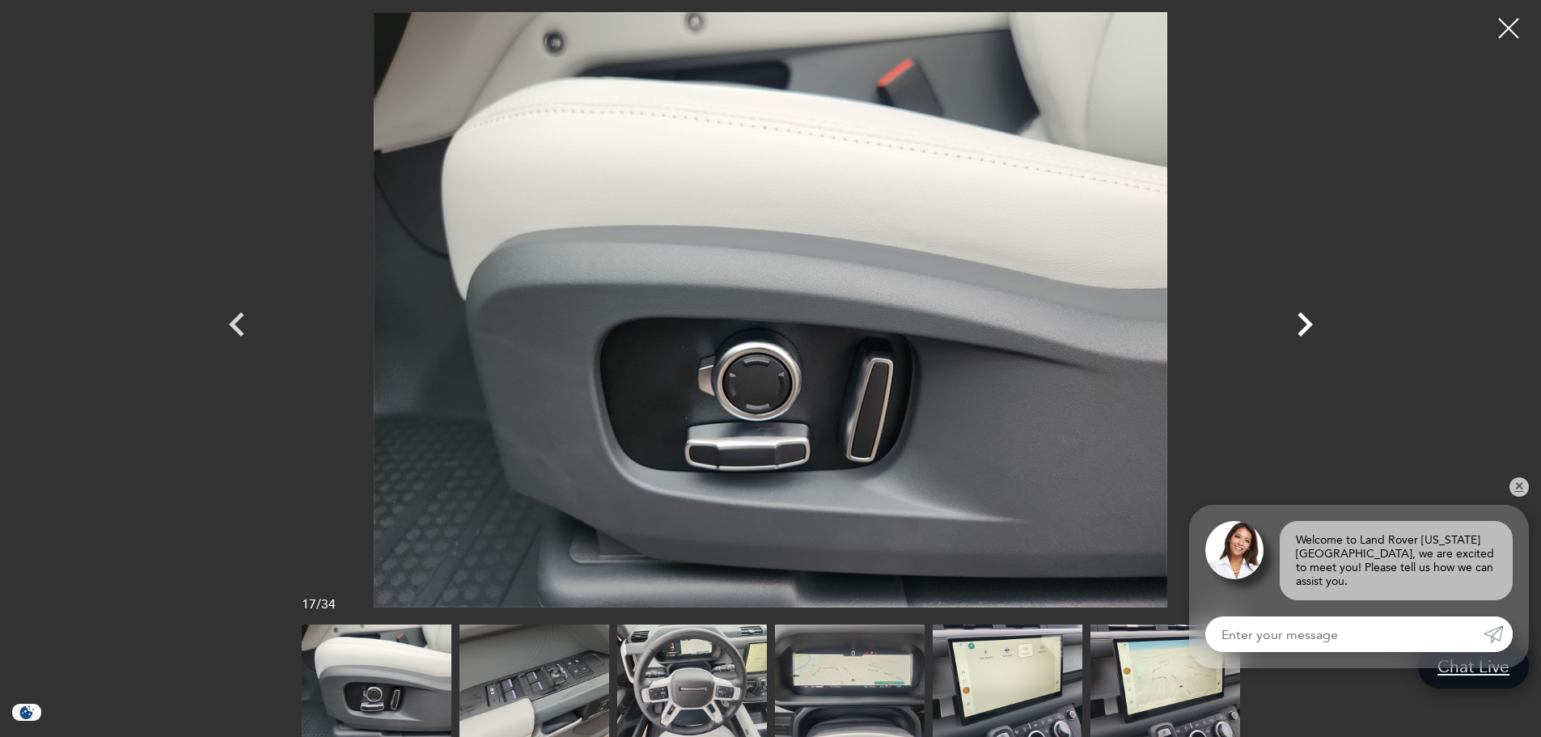
click at [1299, 322] on icon "Next" at bounding box center [1304, 324] width 49 height 49
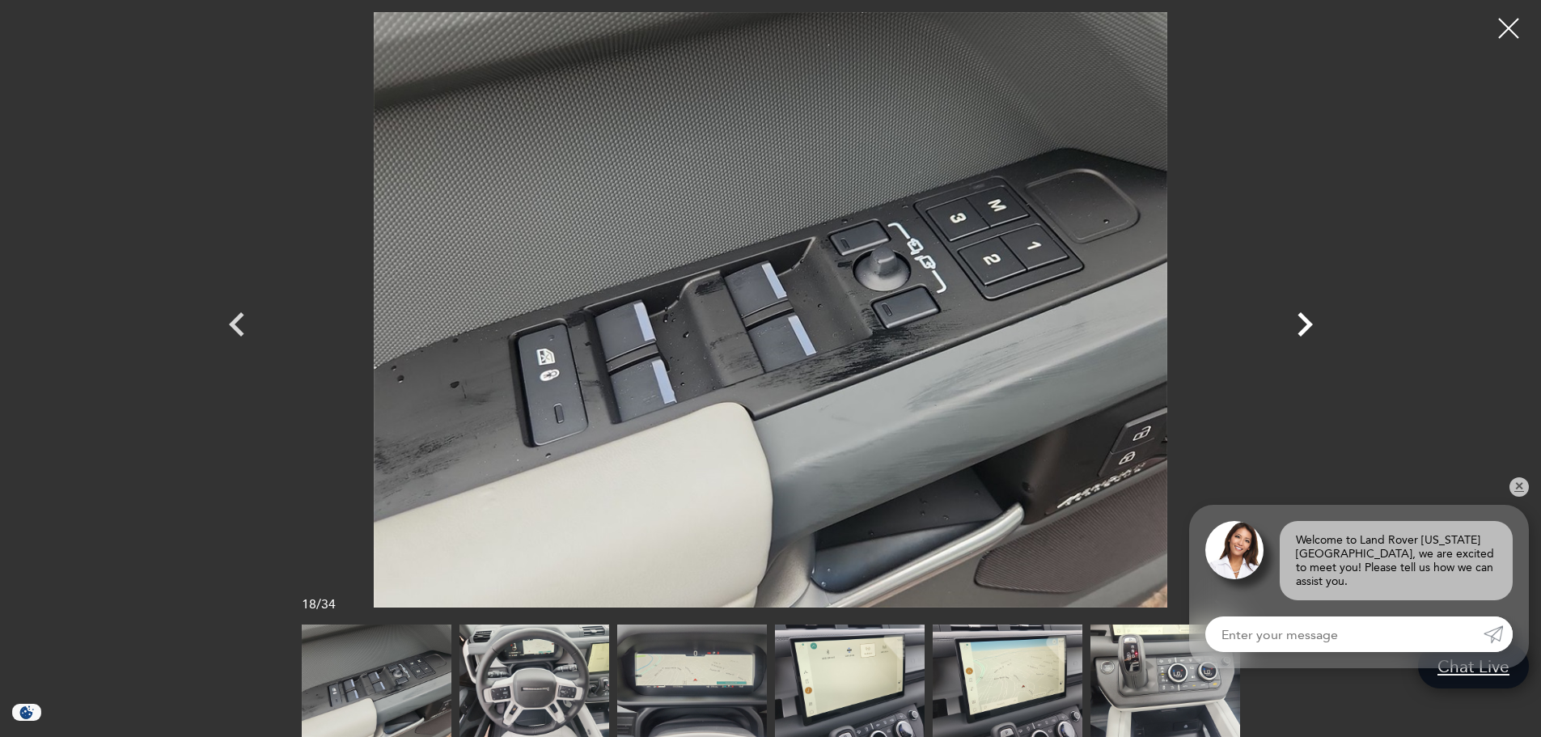
click at [1299, 322] on icon "Next" at bounding box center [1304, 324] width 49 height 49
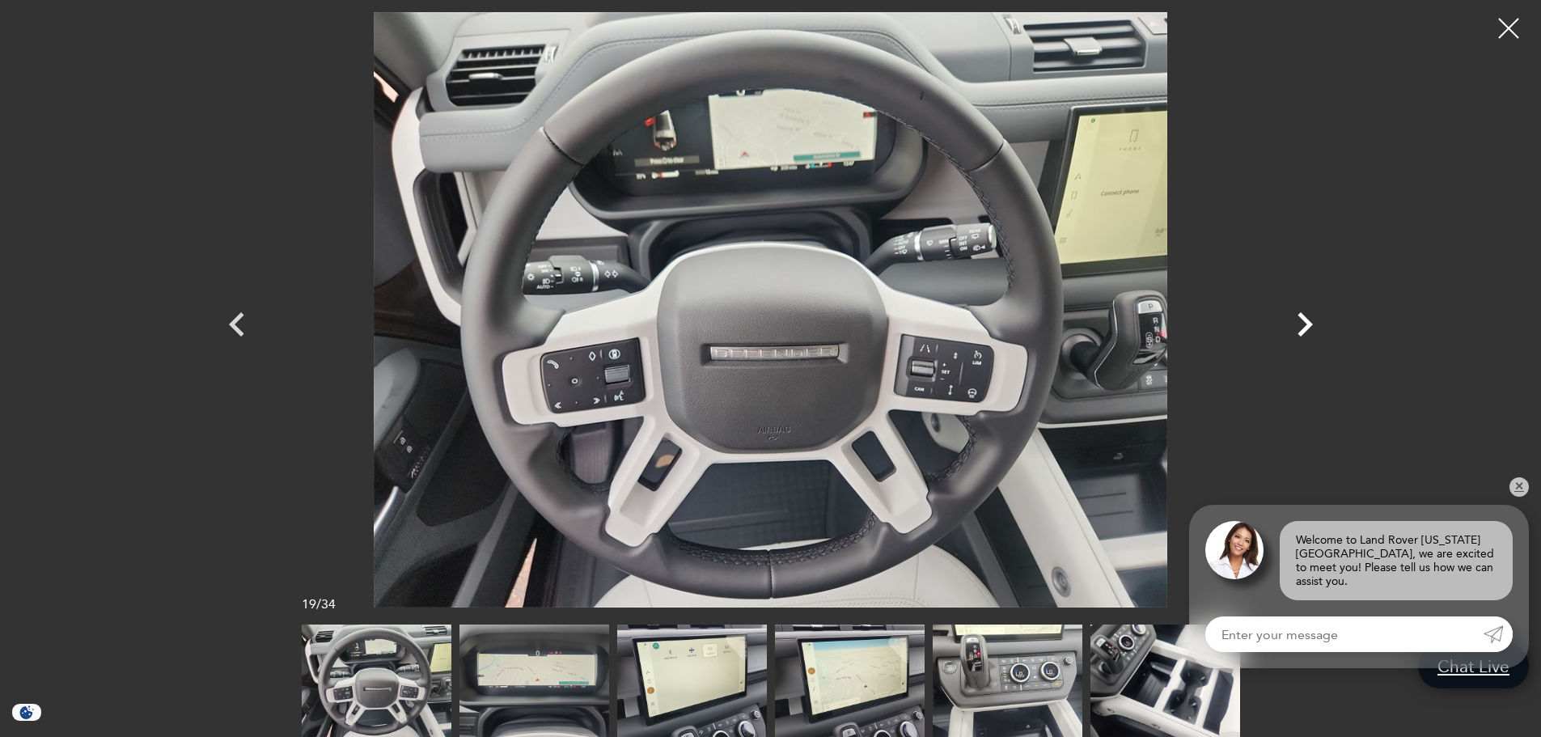
click at [1299, 322] on icon "Next" at bounding box center [1304, 324] width 49 height 49
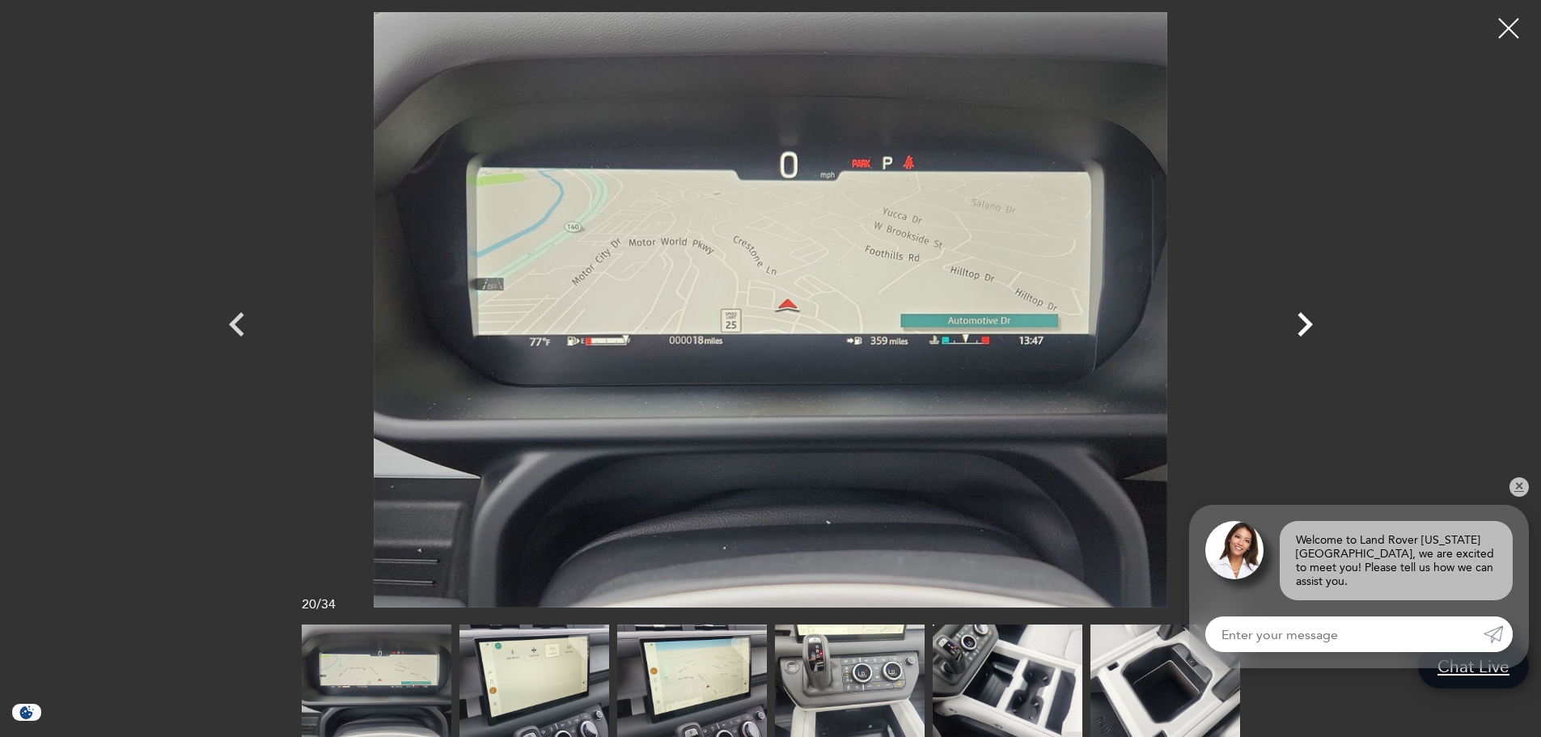
click at [1299, 322] on icon "Next" at bounding box center [1304, 324] width 49 height 49
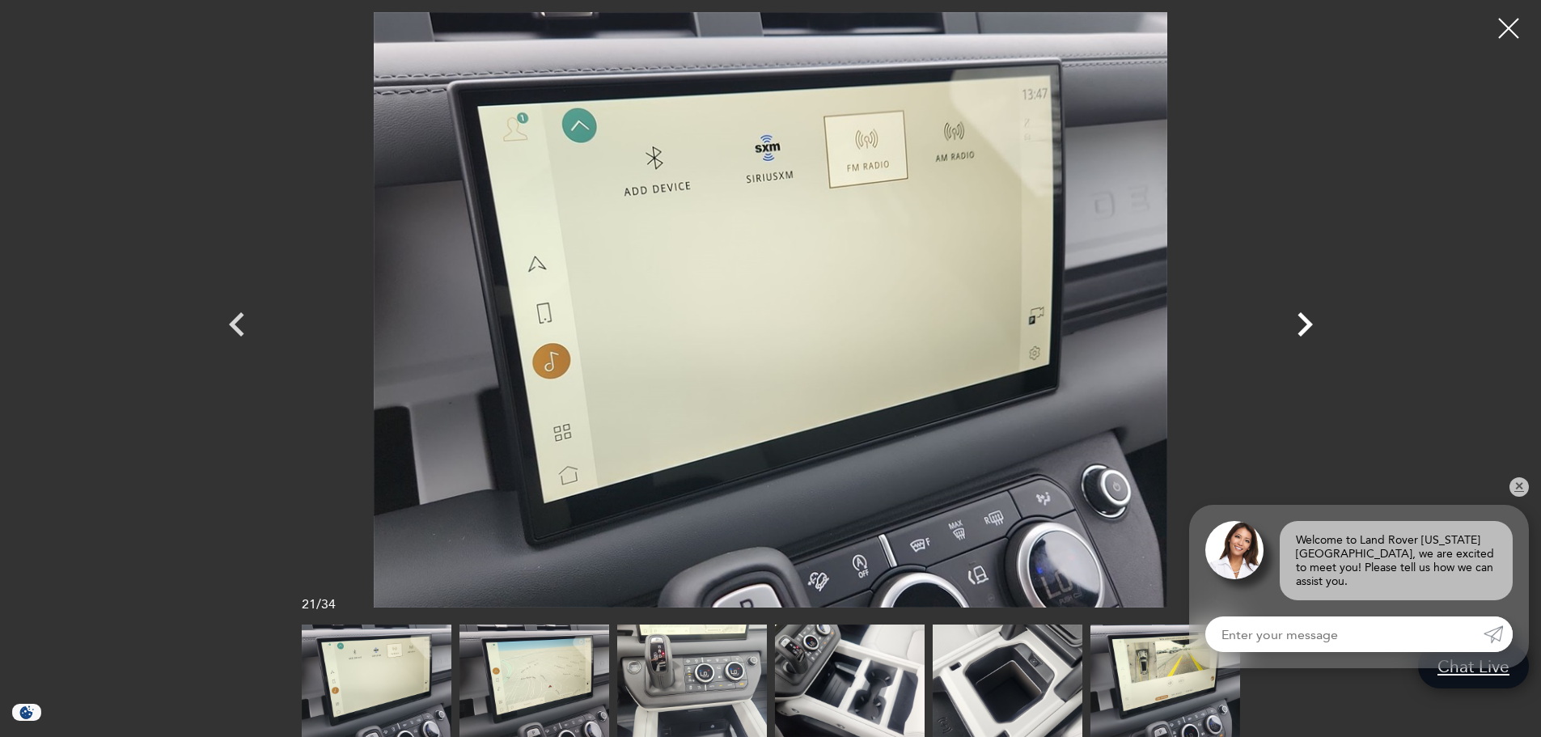
click at [1299, 322] on icon "Next" at bounding box center [1304, 324] width 49 height 49
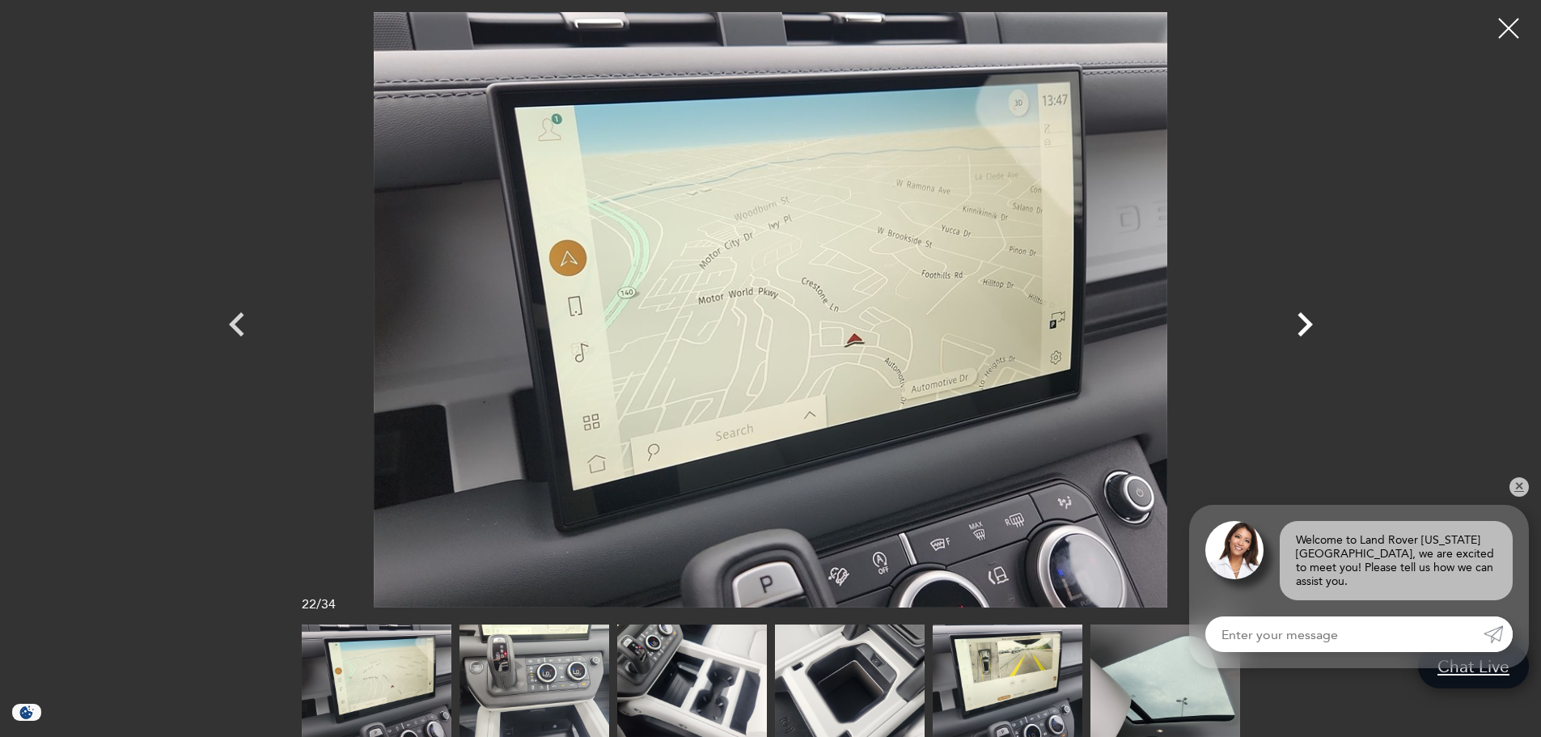
click at [1299, 322] on icon "Next" at bounding box center [1304, 324] width 49 height 49
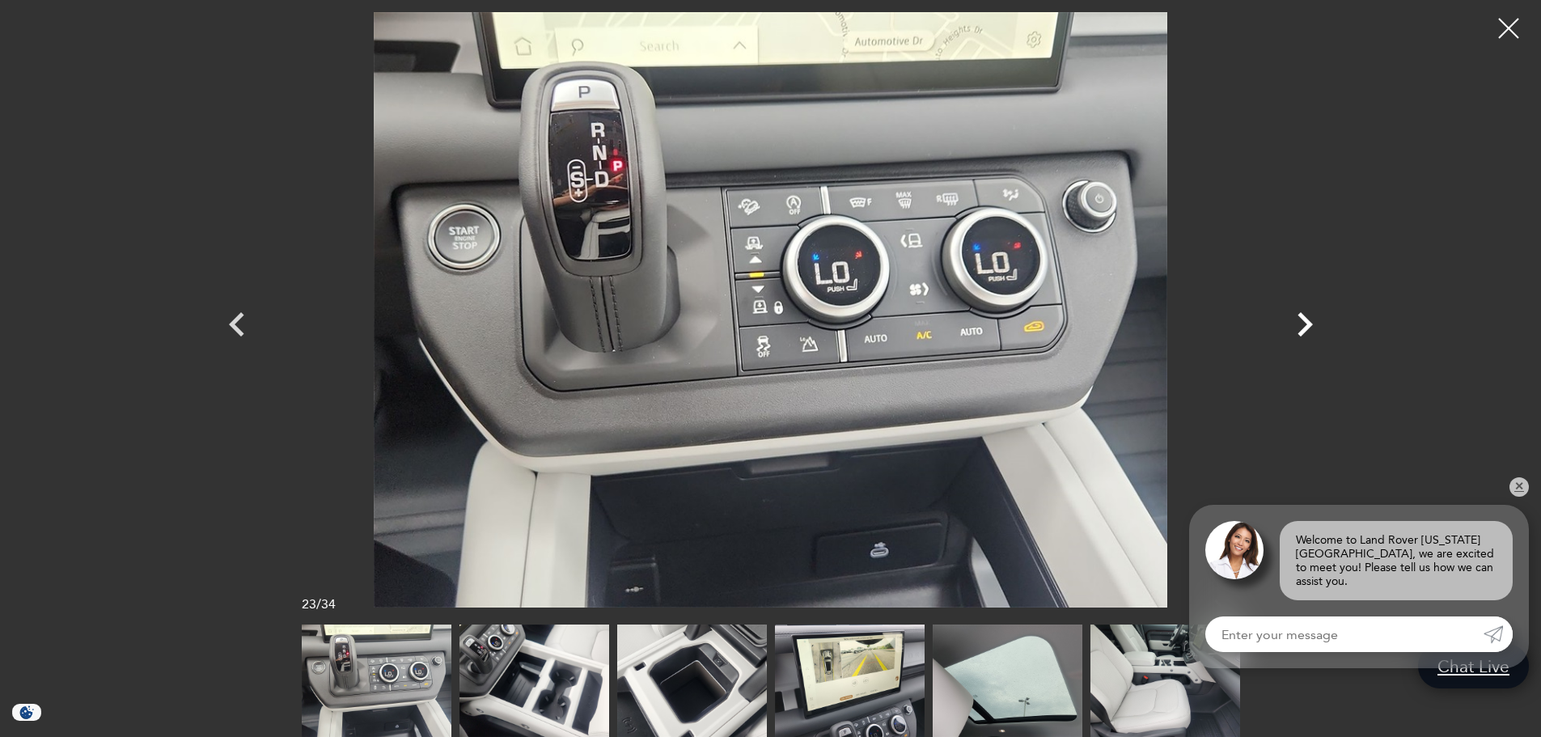
click at [1299, 322] on icon "Next" at bounding box center [1304, 324] width 49 height 49
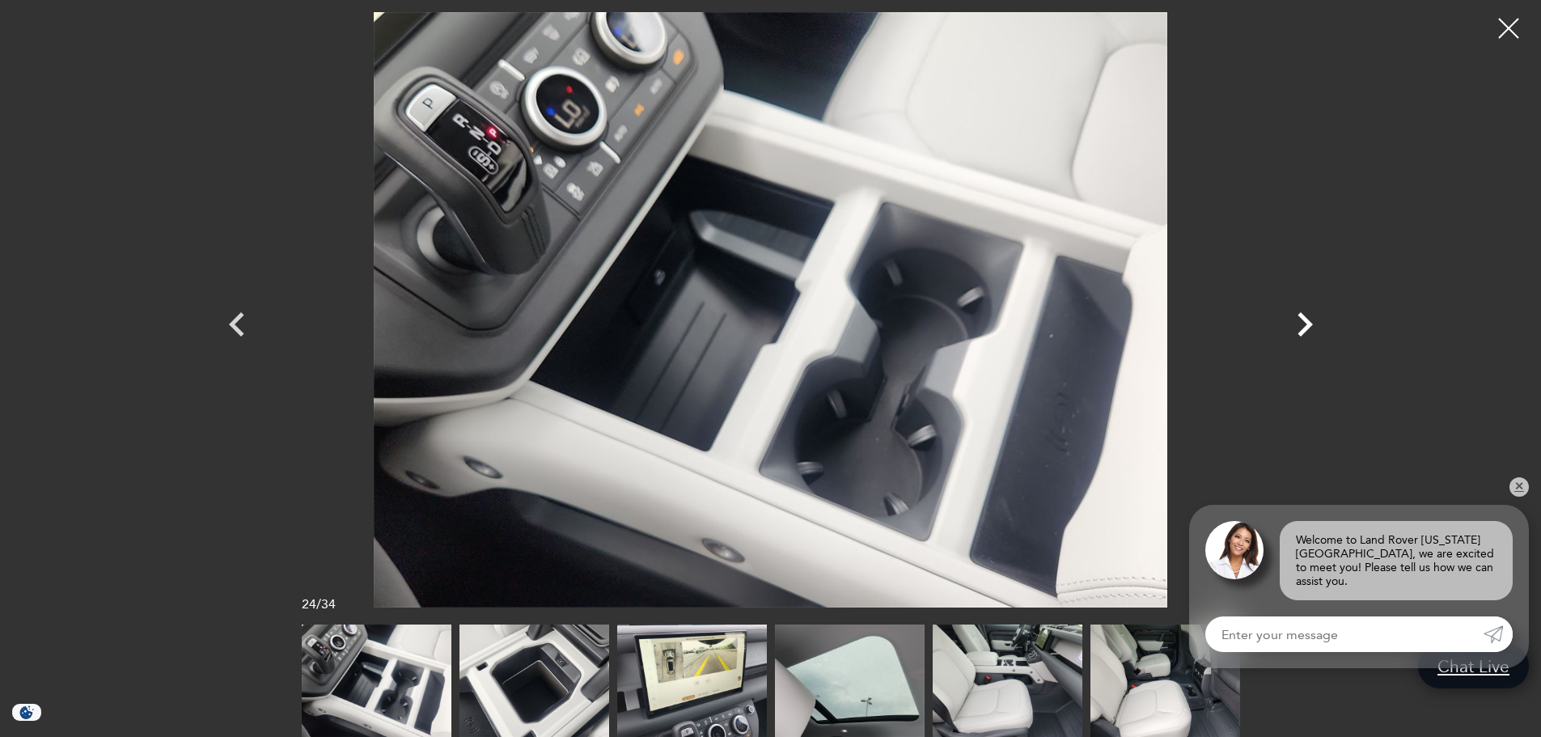
click at [1299, 322] on icon "Next" at bounding box center [1304, 324] width 49 height 49
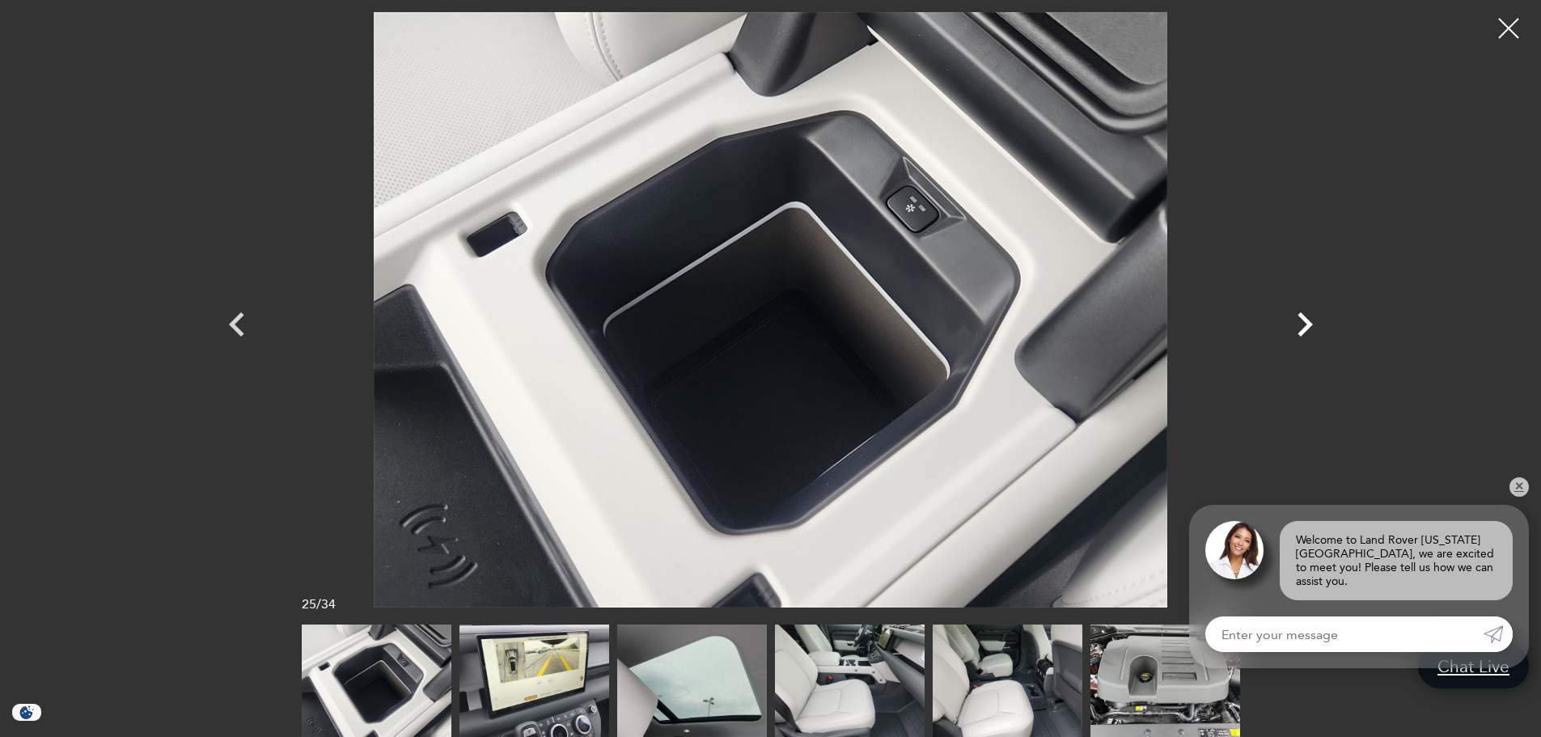
click at [1299, 322] on icon "Next" at bounding box center [1304, 324] width 49 height 49
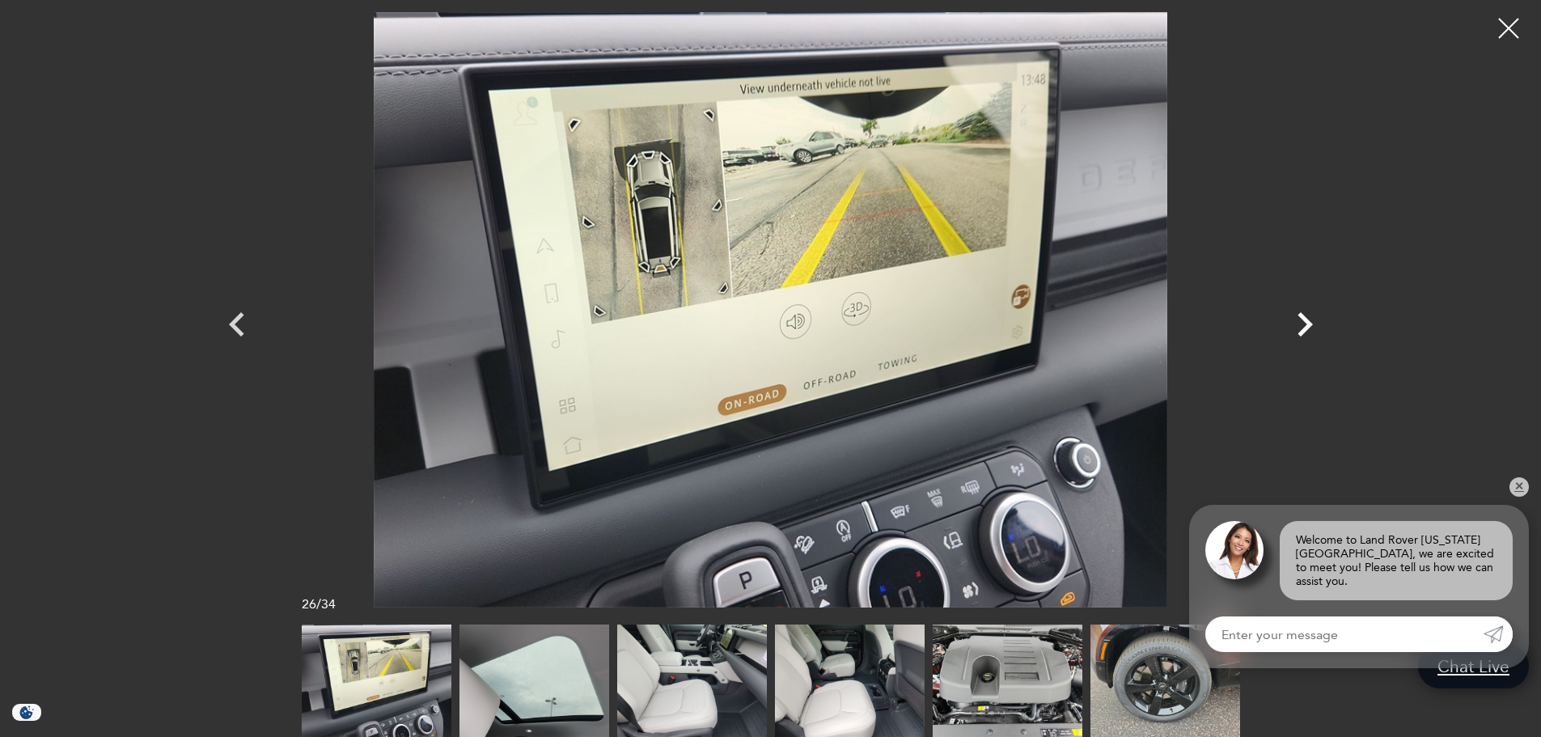
click at [1299, 322] on icon "Next" at bounding box center [1304, 324] width 49 height 49
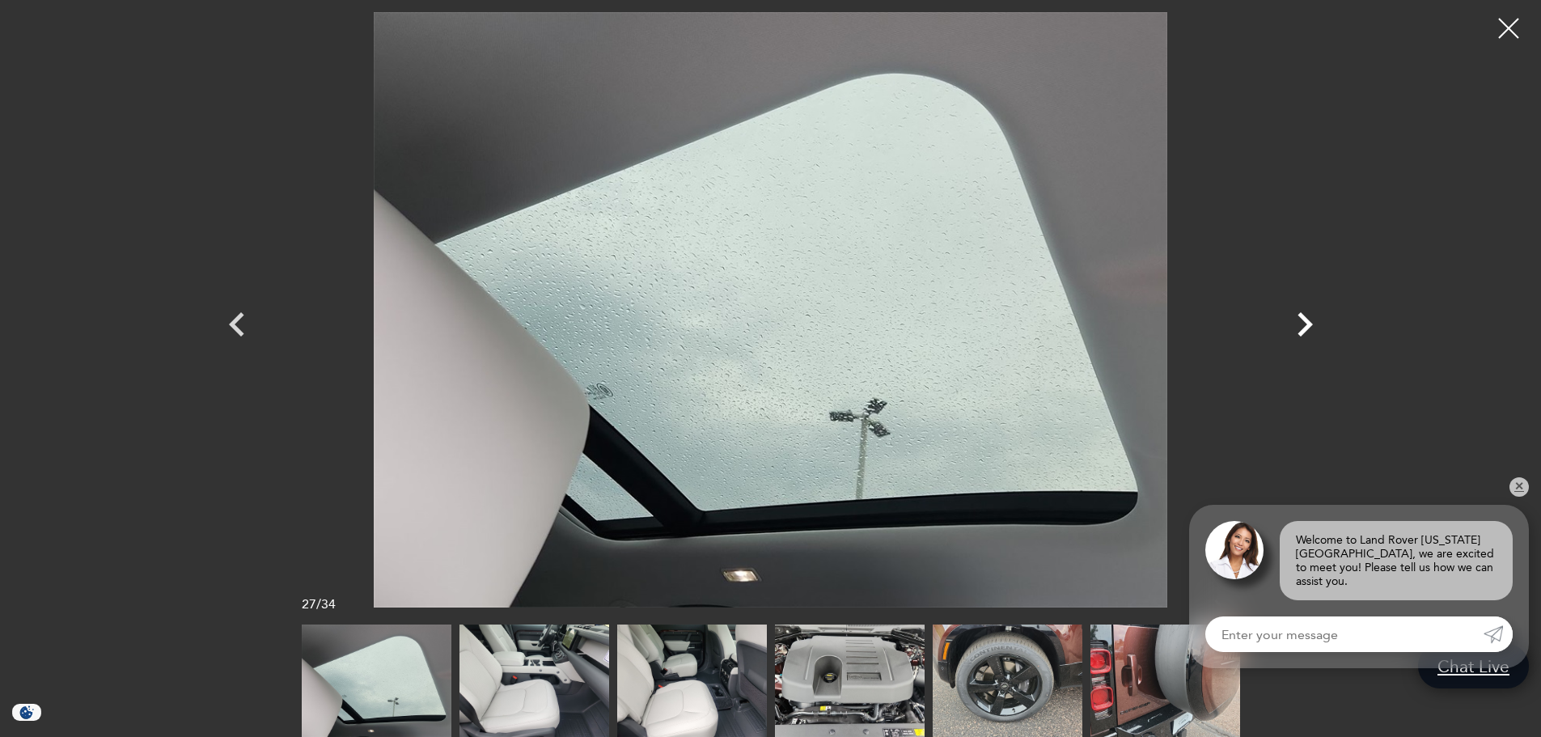
click at [1299, 322] on icon "Next" at bounding box center [1304, 324] width 49 height 49
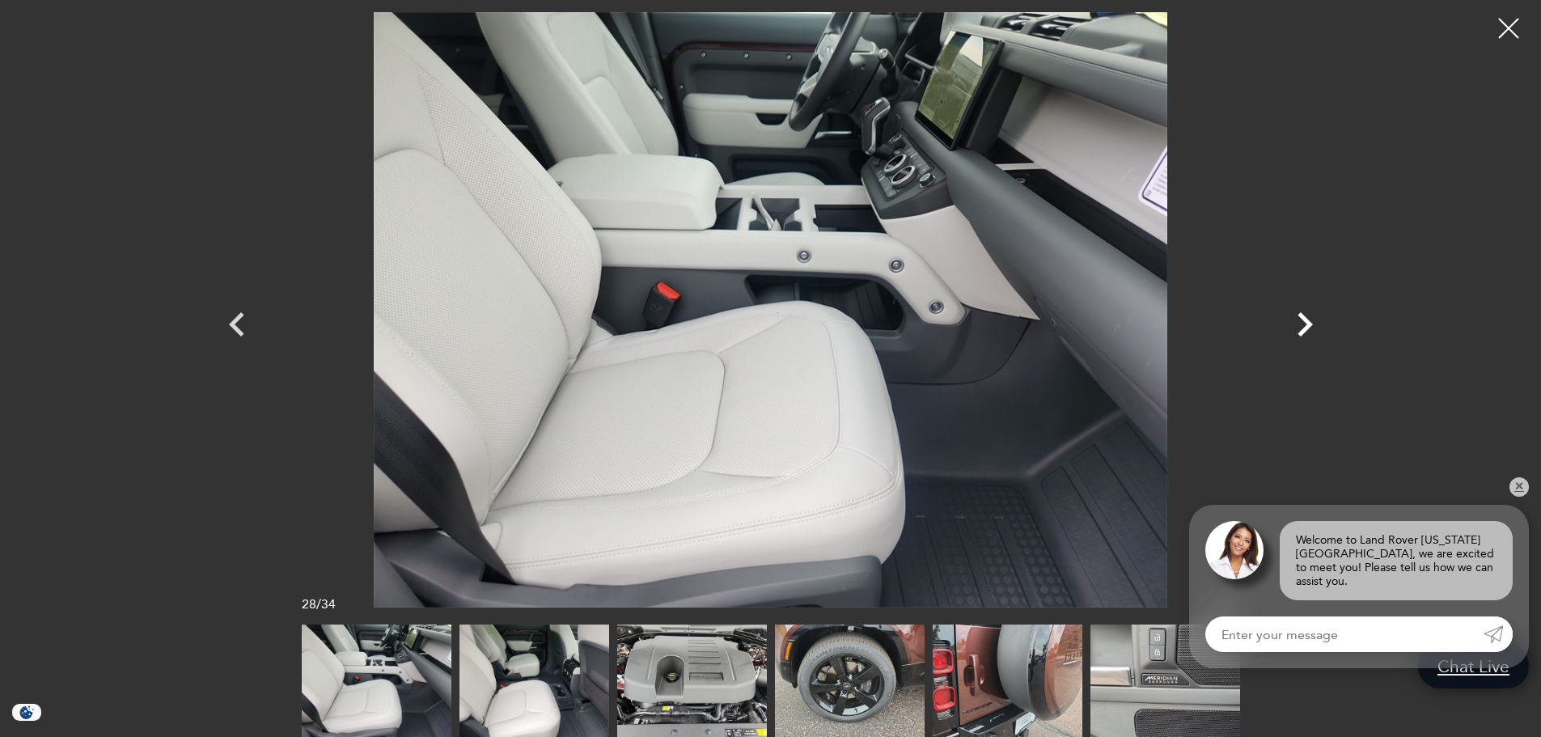
click at [1299, 322] on icon "Next" at bounding box center [1304, 324] width 49 height 49
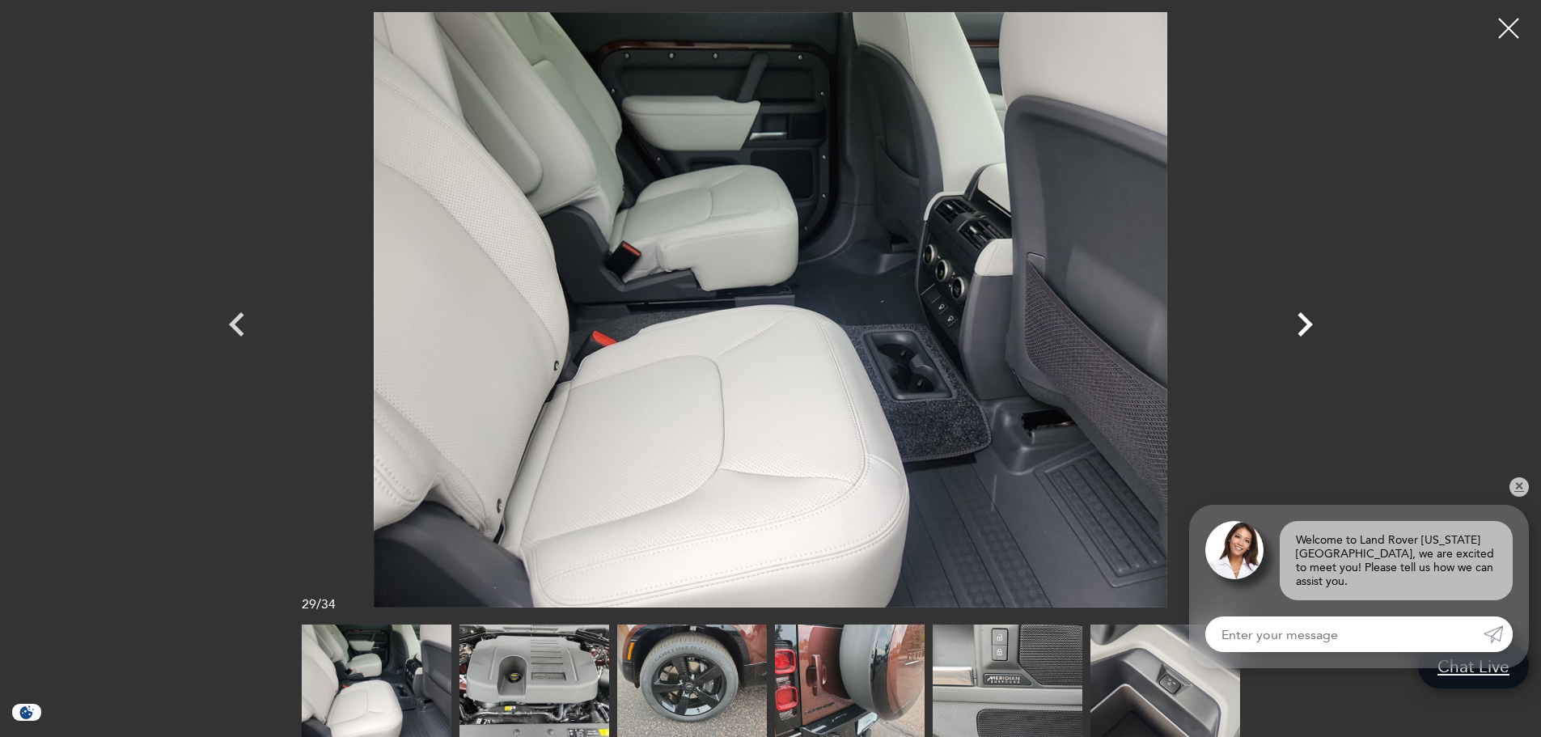
click at [1299, 322] on icon "Next" at bounding box center [1304, 324] width 49 height 49
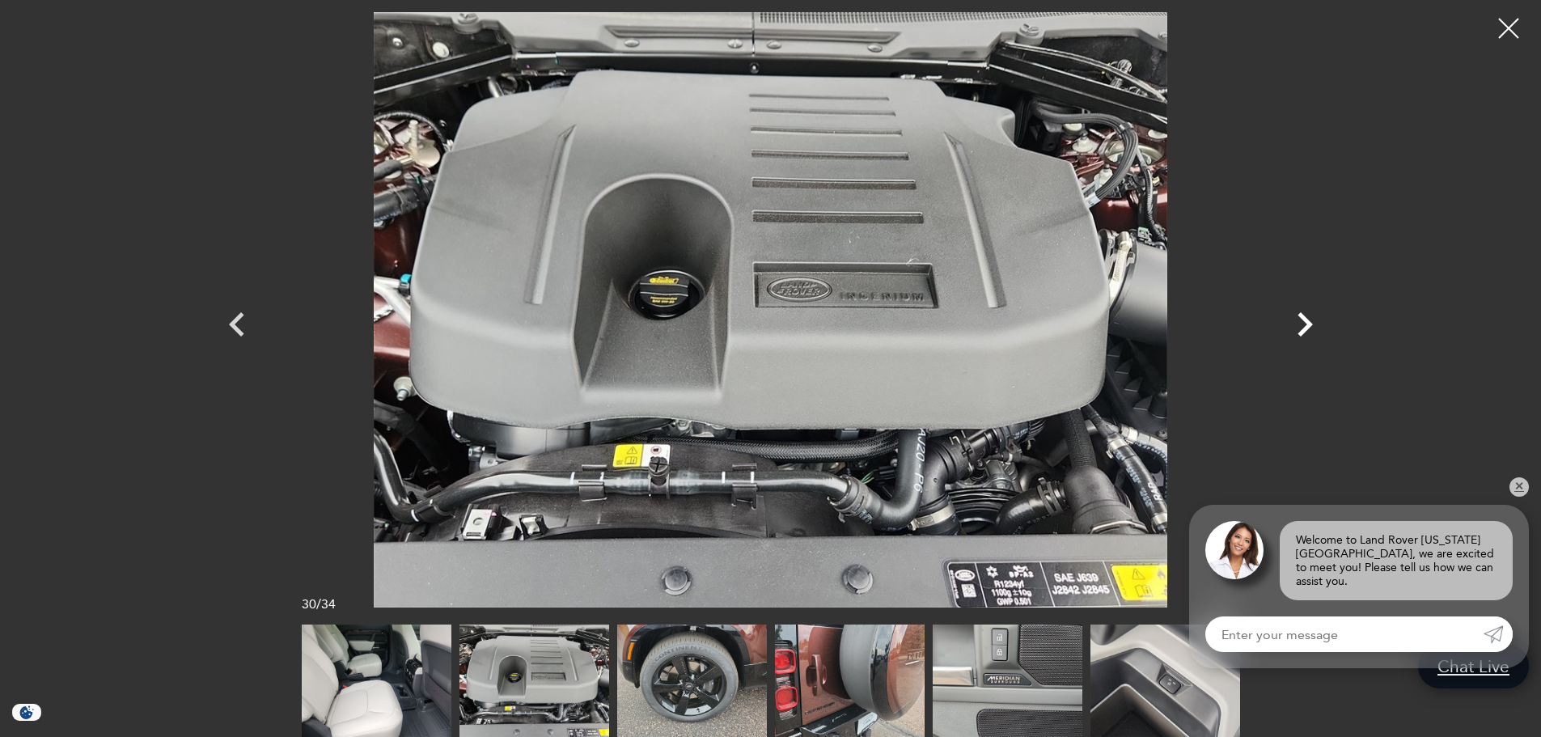
click at [1299, 322] on icon "Next" at bounding box center [1304, 324] width 49 height 49
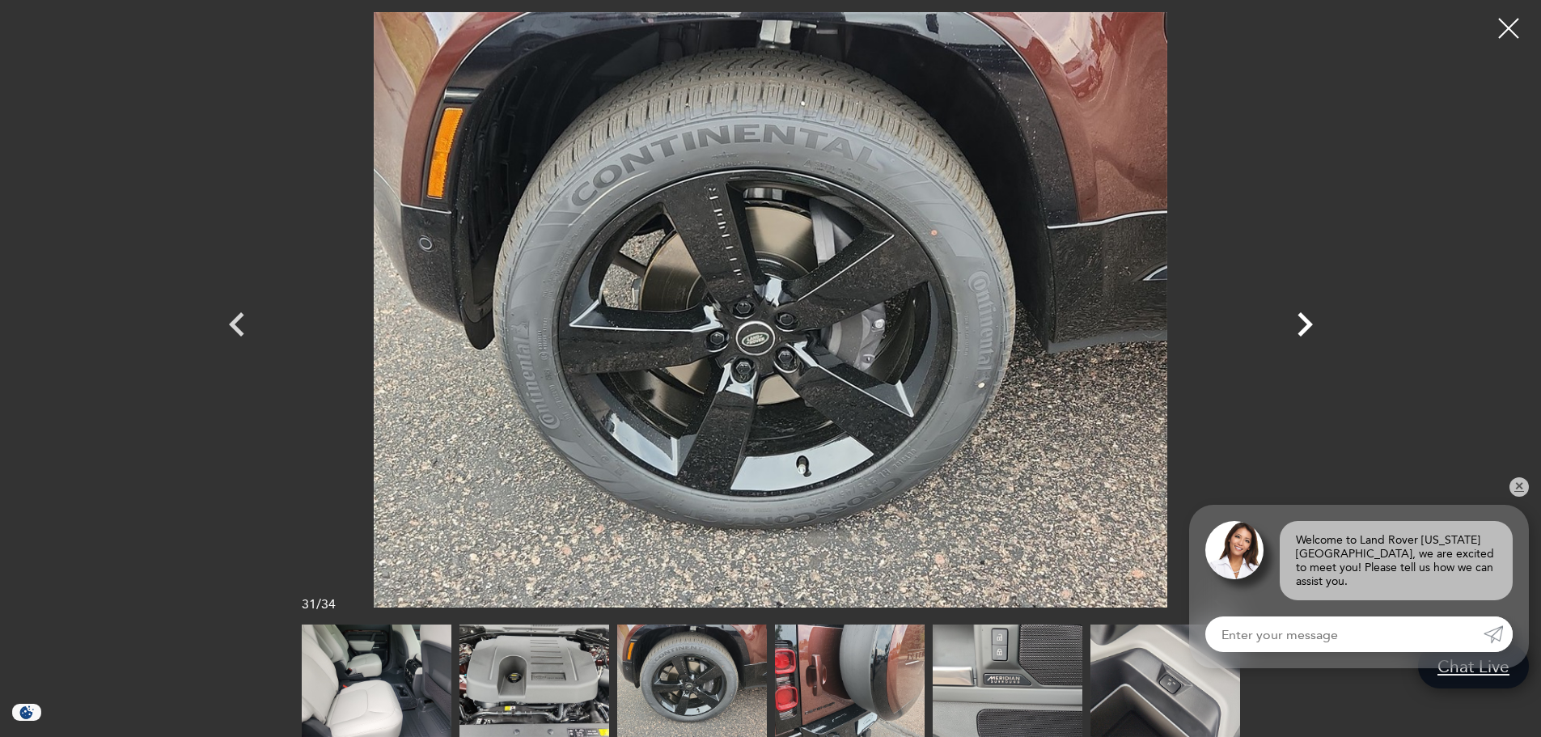
click at [1299, 322] on icon "Next" at bounding box center [1304, 324] width 49 height 49
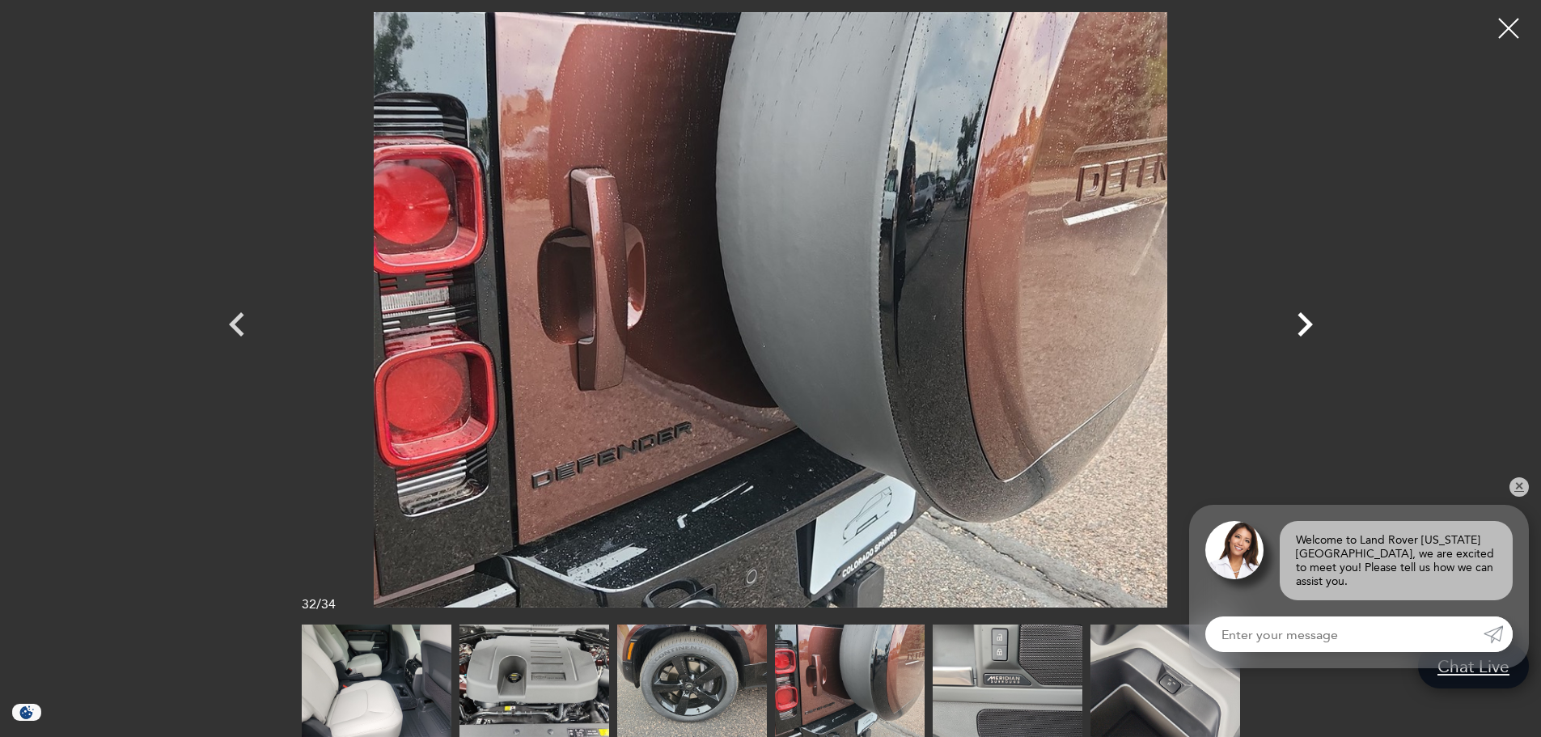
click at [1299, 322] on icon "Next" at bounding box center [1304, 324] width 49 height 49
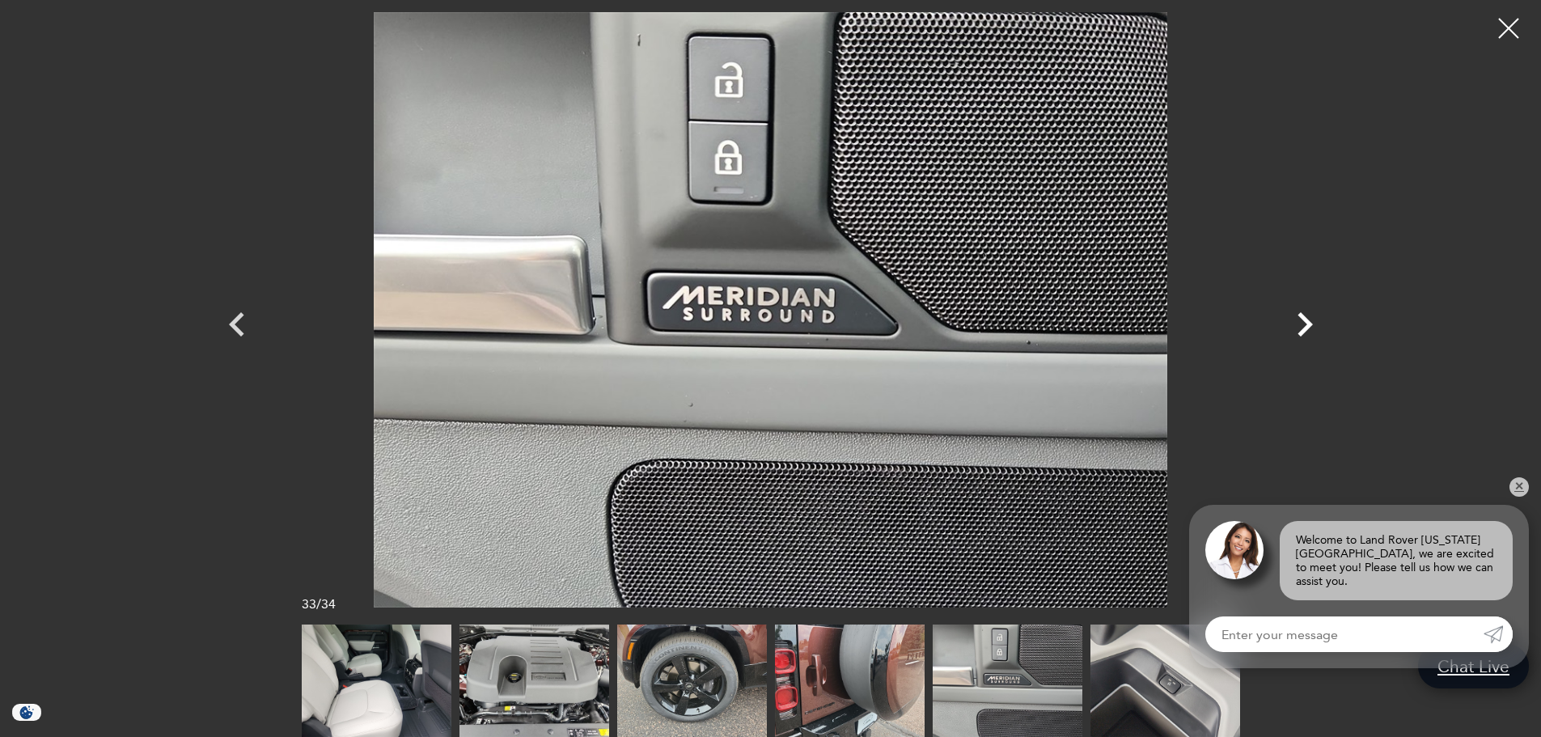
click at [1299, 322] on icon "Next" at bounding box center [1304, 324] width 49 height 49
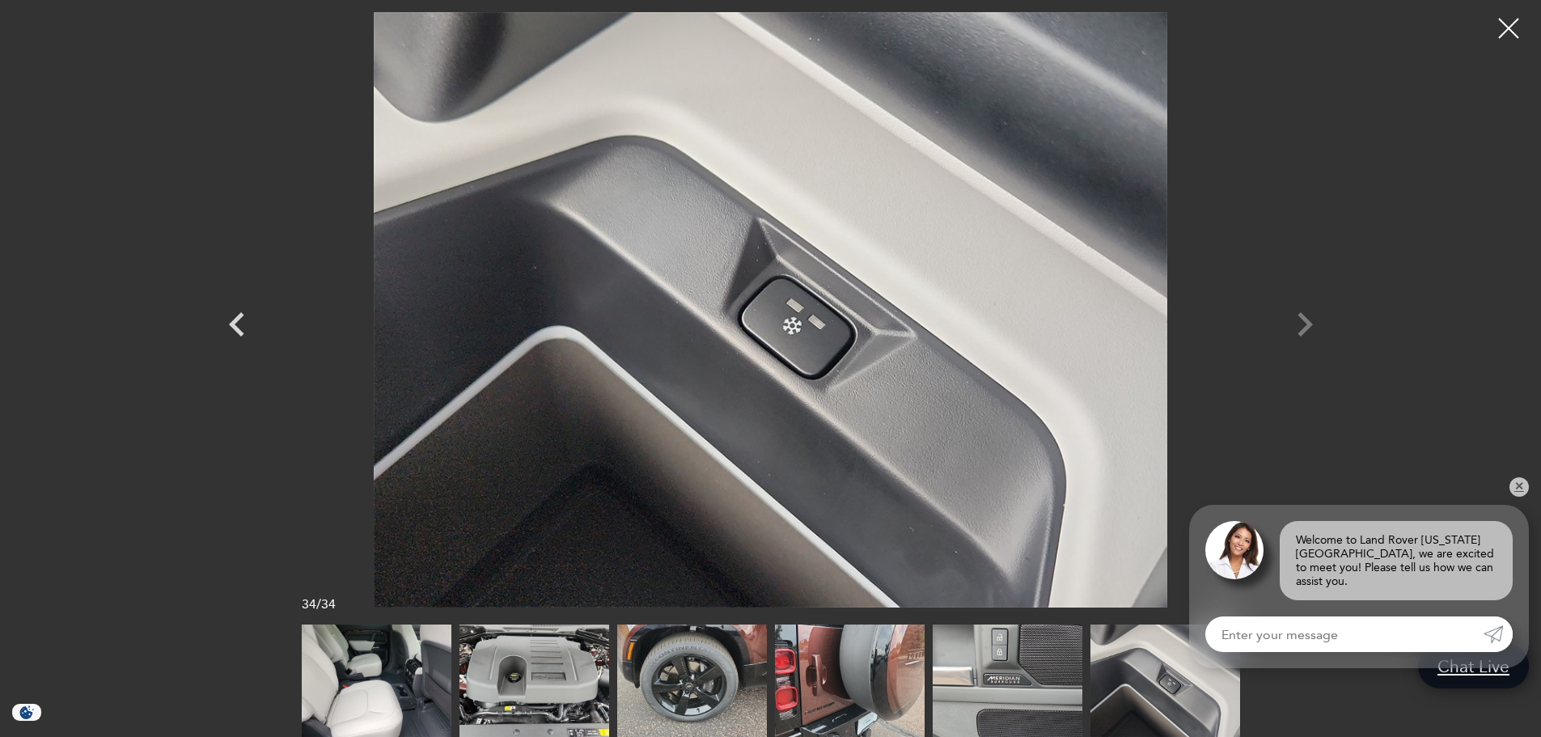
click at [1299, 322] on div at bounding box center [771, 309] width 1132 height 595
click at [222, 326] on icon "Previous" at bounding box center [237, 324] width 49 height 49
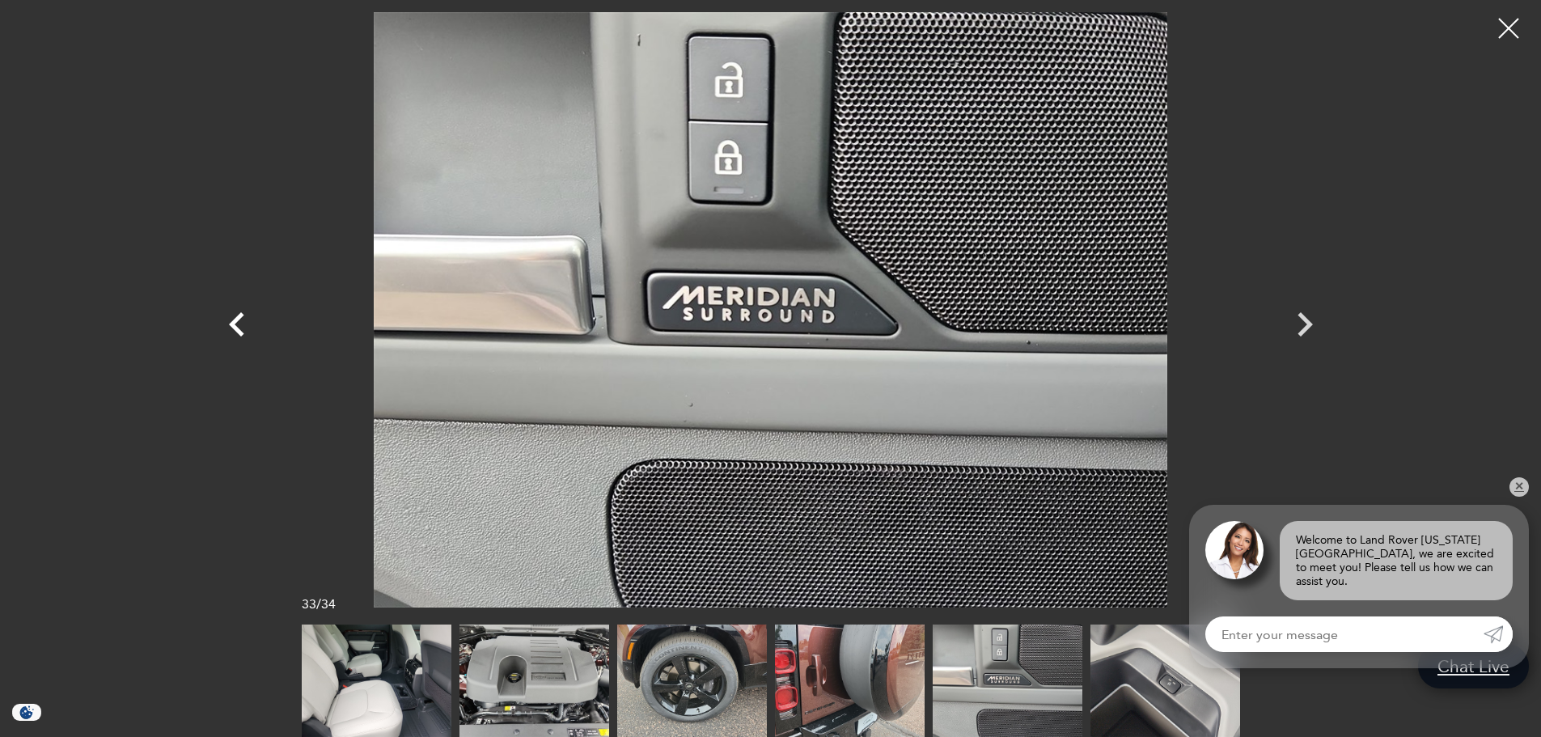
click at [230, 328] on icon "Previous" at bounding box center [237, 324] width 49 height 49
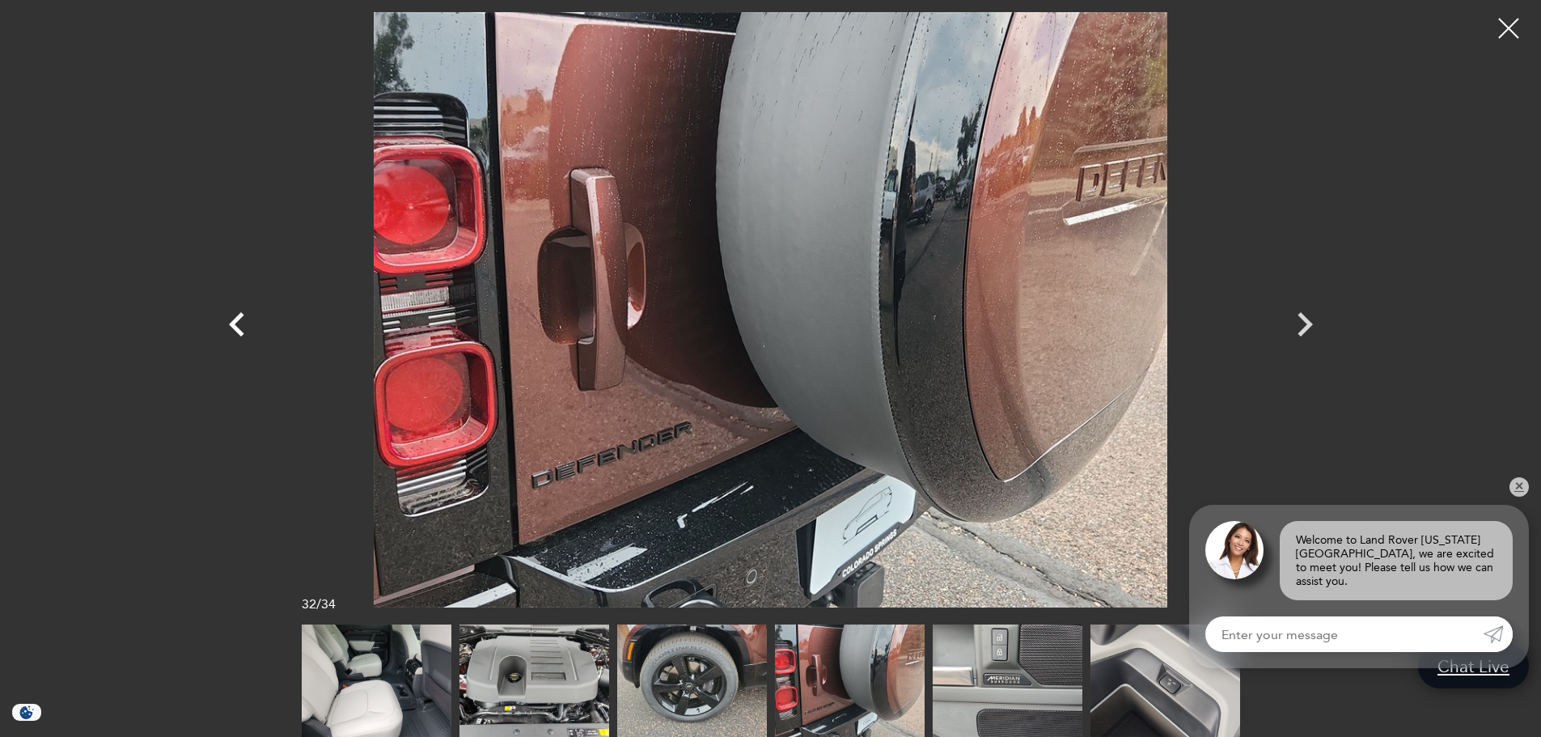
click at [230, 328] on icon "Previous" at bounding box center [237, 324] width 49 height 49
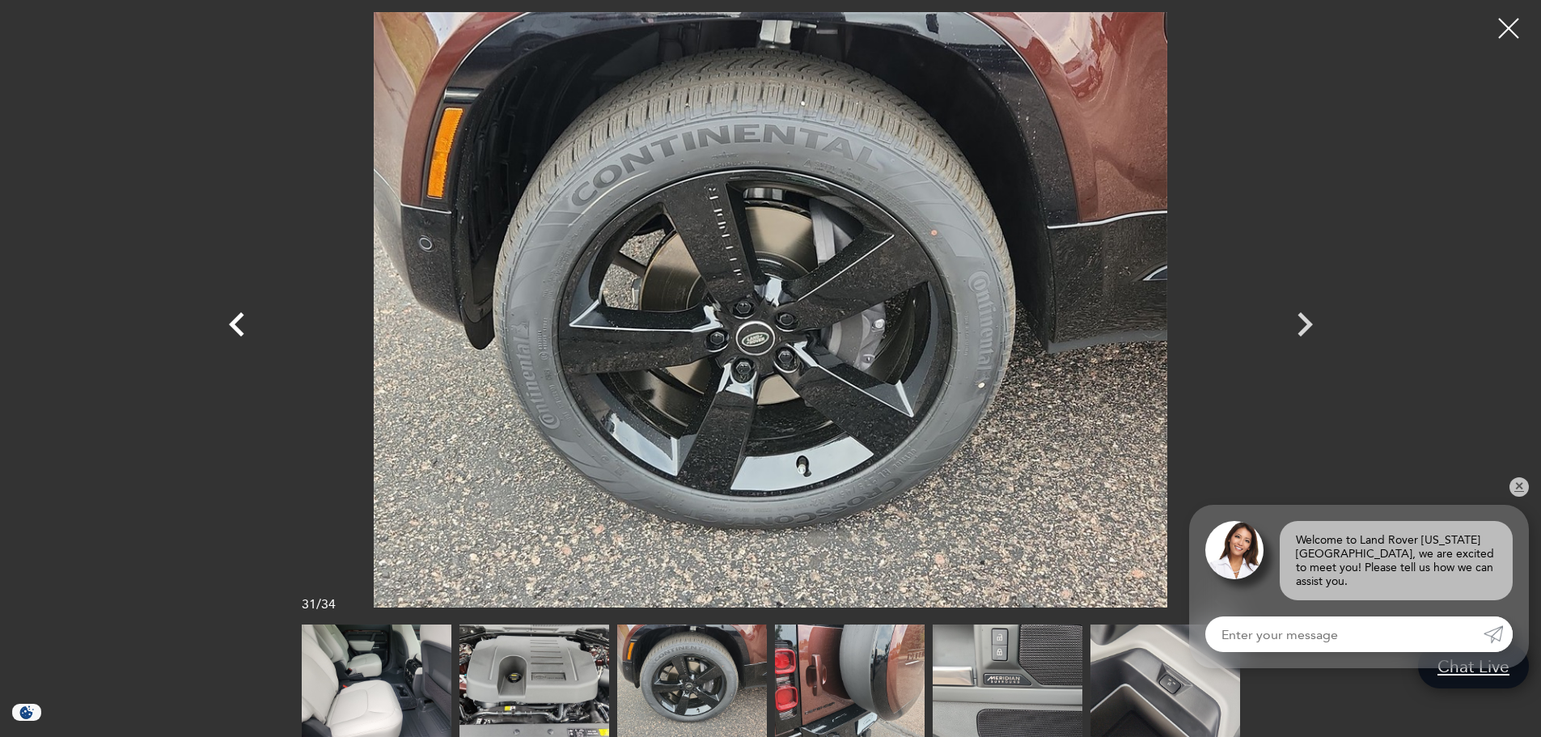
click at [230, 328] on icon "Previous" at bounding box center [237, 324] width 49 height 49
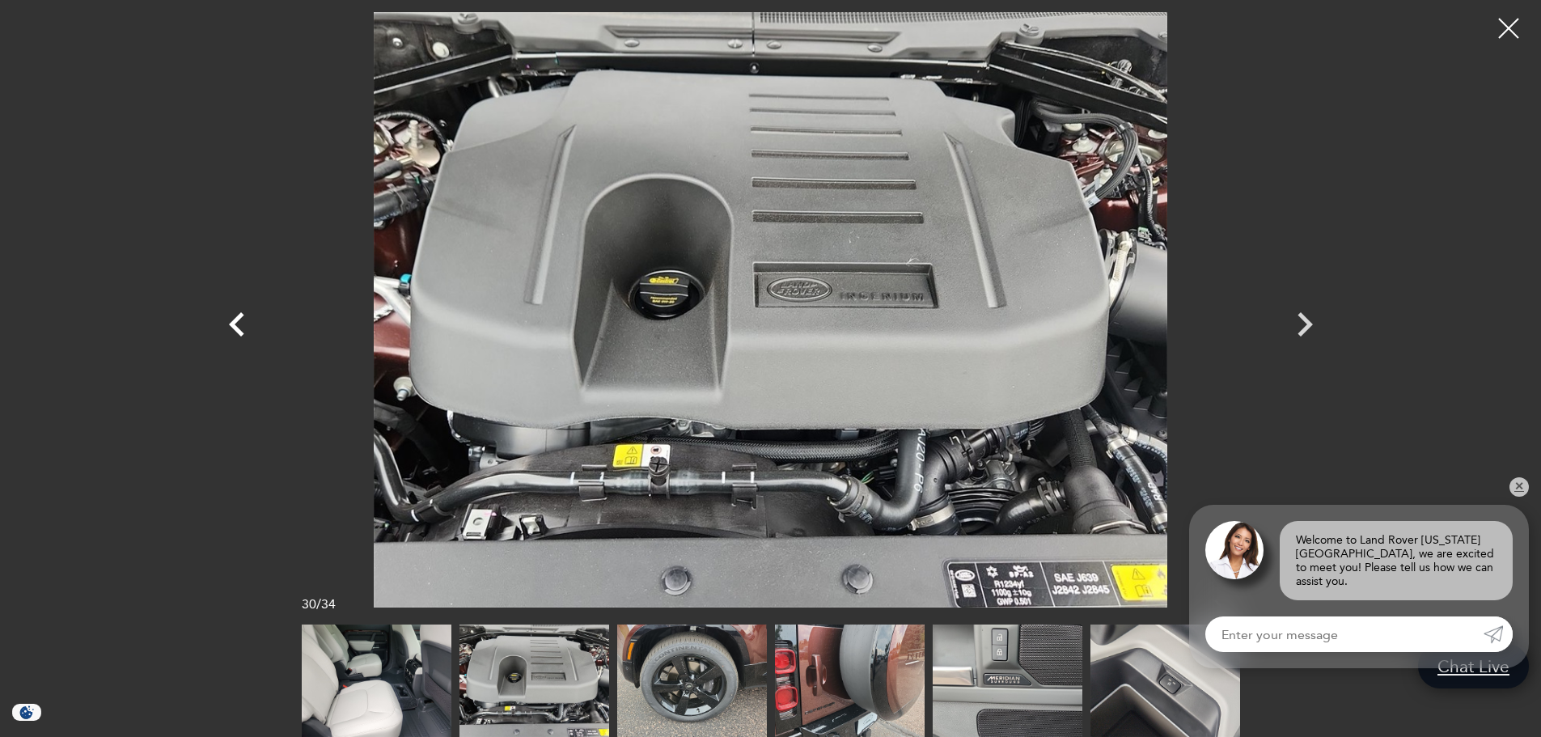
click at [230, 328] on icon "Previous" at bounding box center [237, 324] width 49 height 49
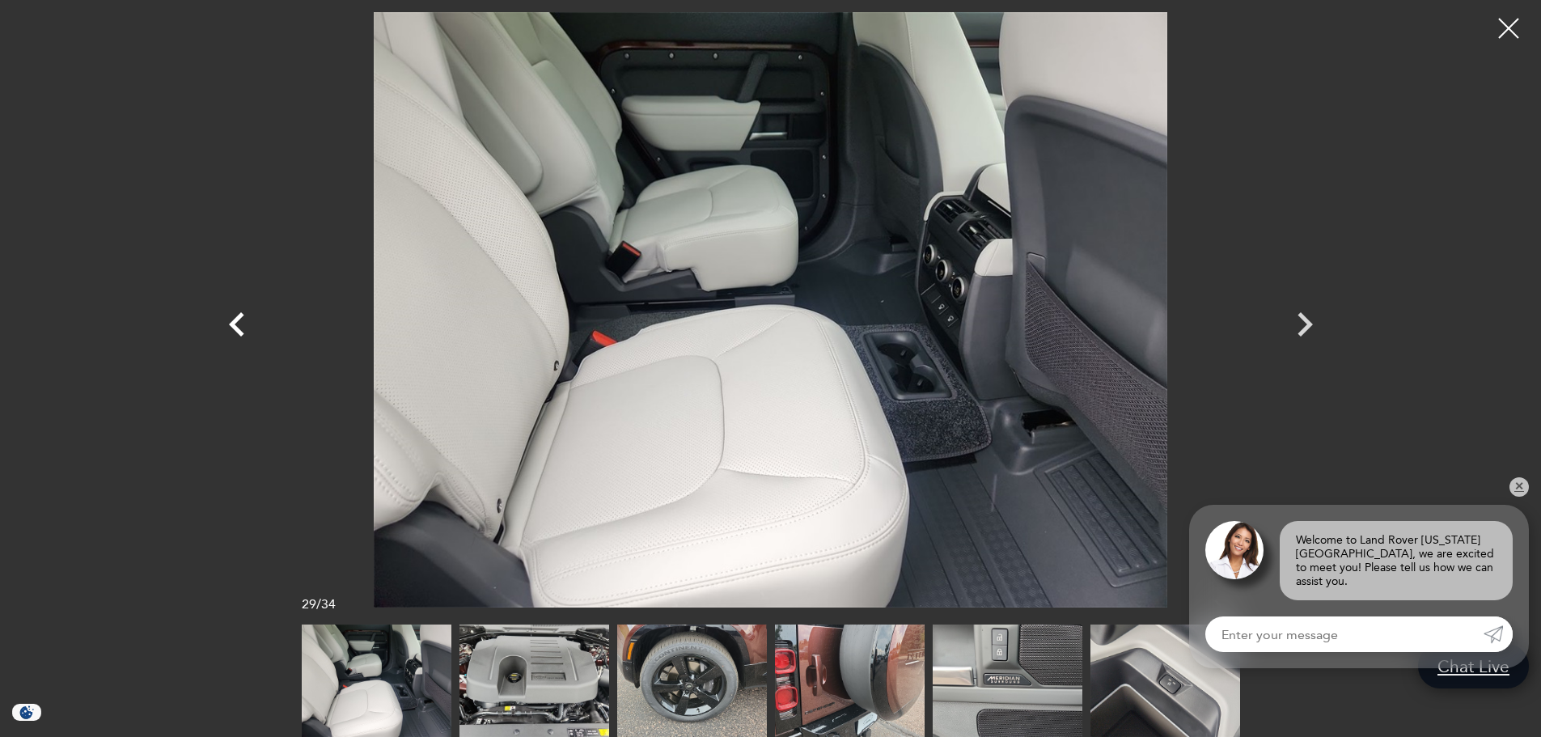
click at [230, 328] on icon "Previous" at bounding box center [237, 324] width 49 height 49
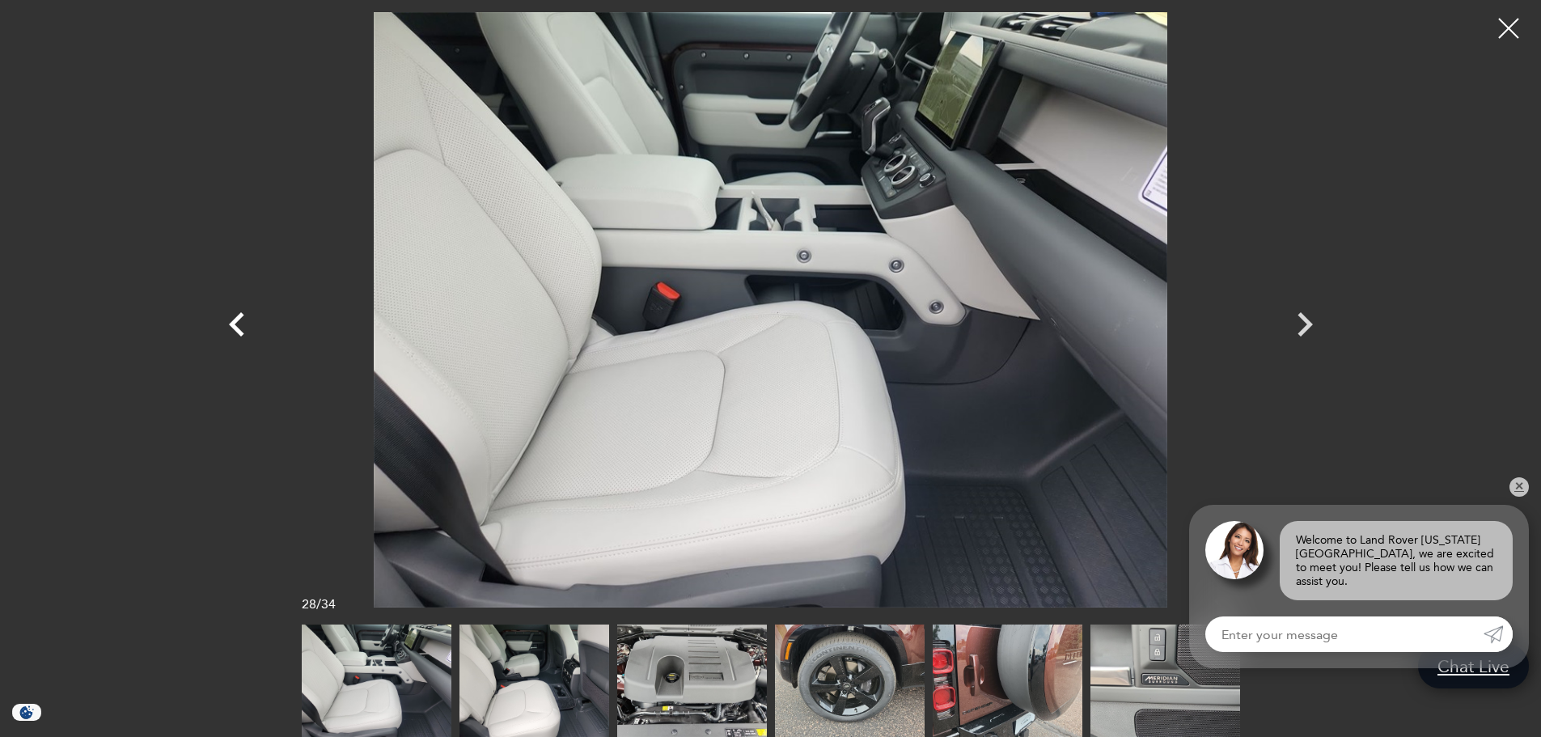
click at [230, 328] on icon "Previous" at bounding box center [237, 324] width 49 height 49
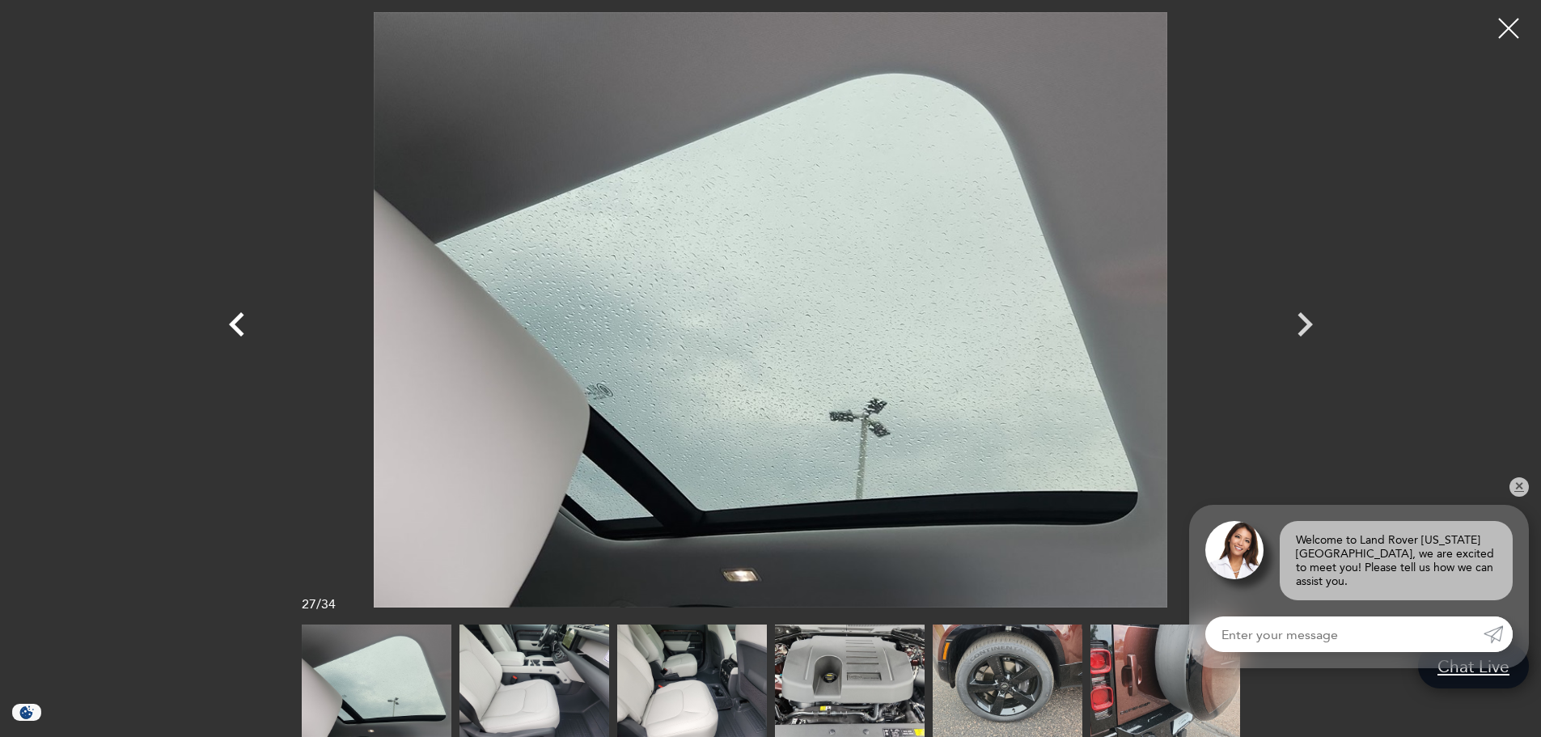
click at [230, 328] on icon "Previous" at bounding box center [237, 324] width 49 height 49
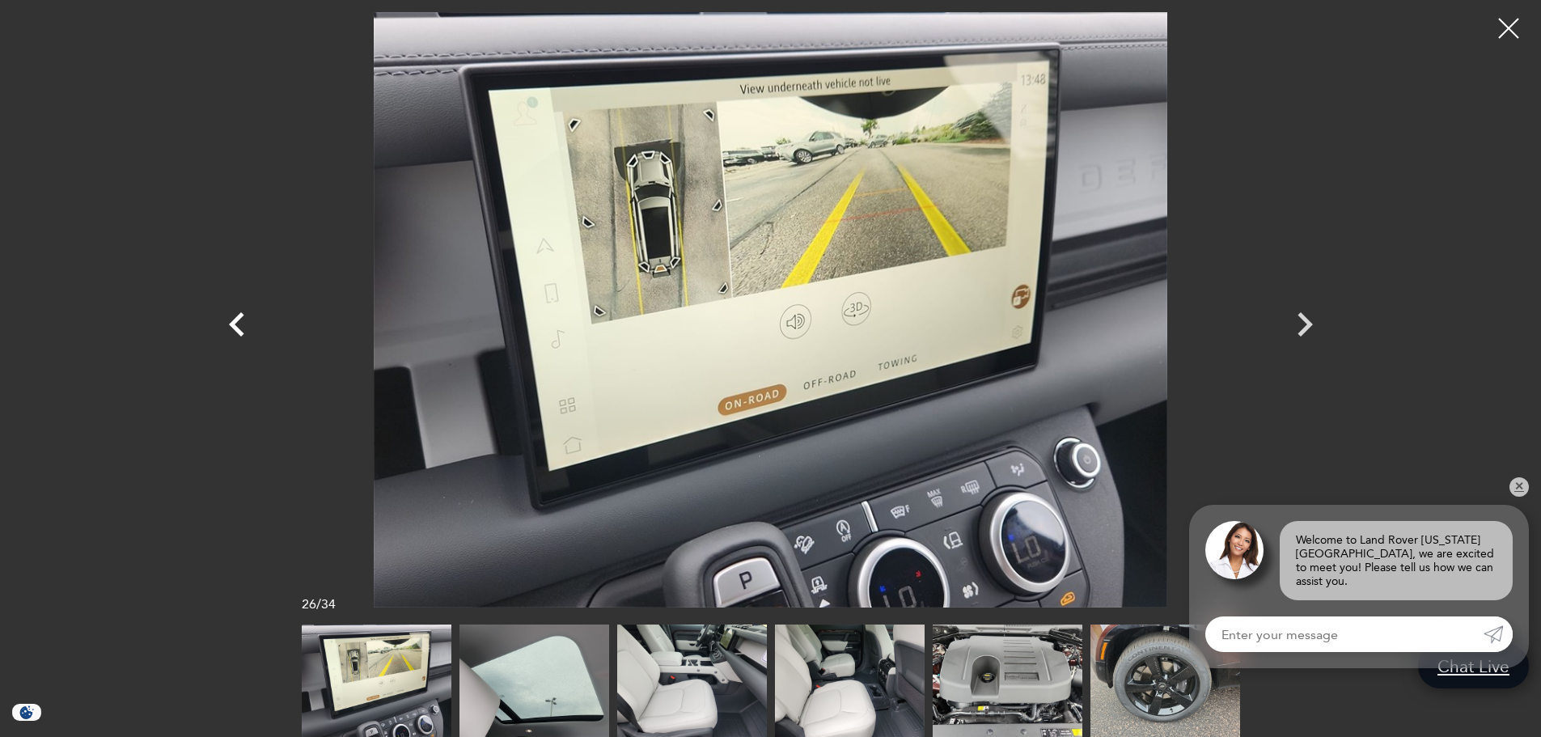
click at [230, 328] on icon "Previous" at bounding box center [237, 324] width 49 height 49
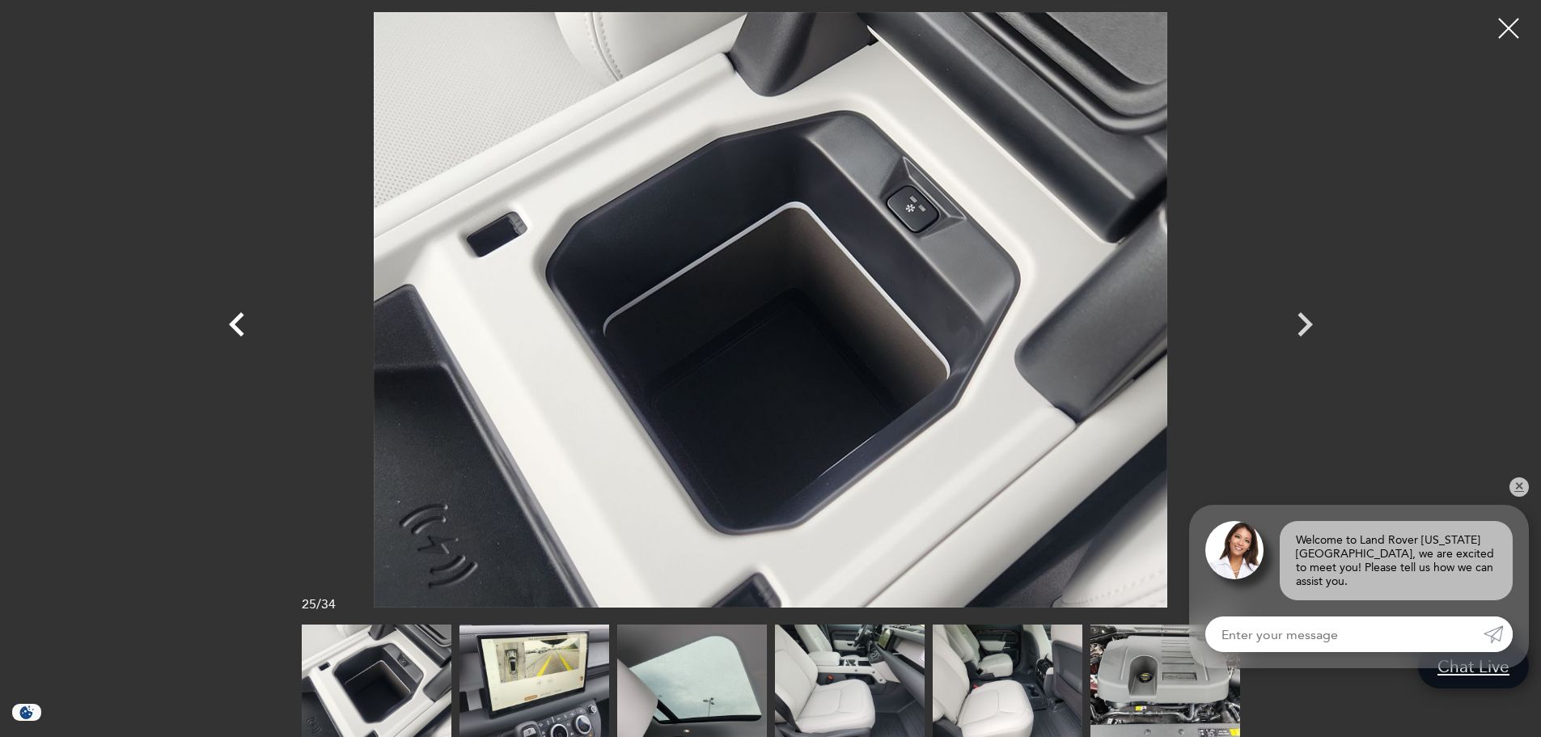
click at [230, 328] on icon "Previous" at bounding box center [237, 324] width 49 height 49
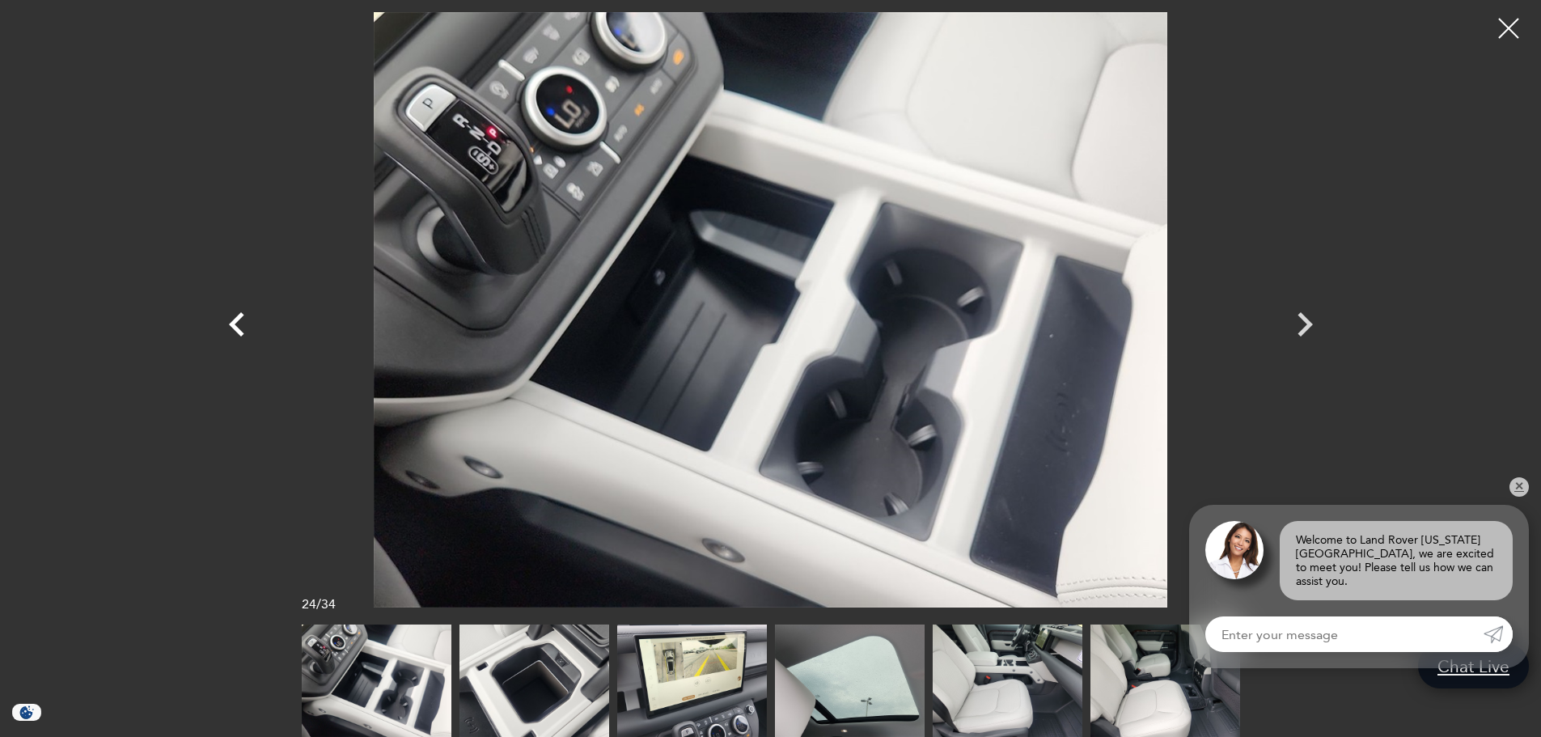
click at [230, 328] on icon "Previous" at bounding box center [237, 324] width 49 height 49
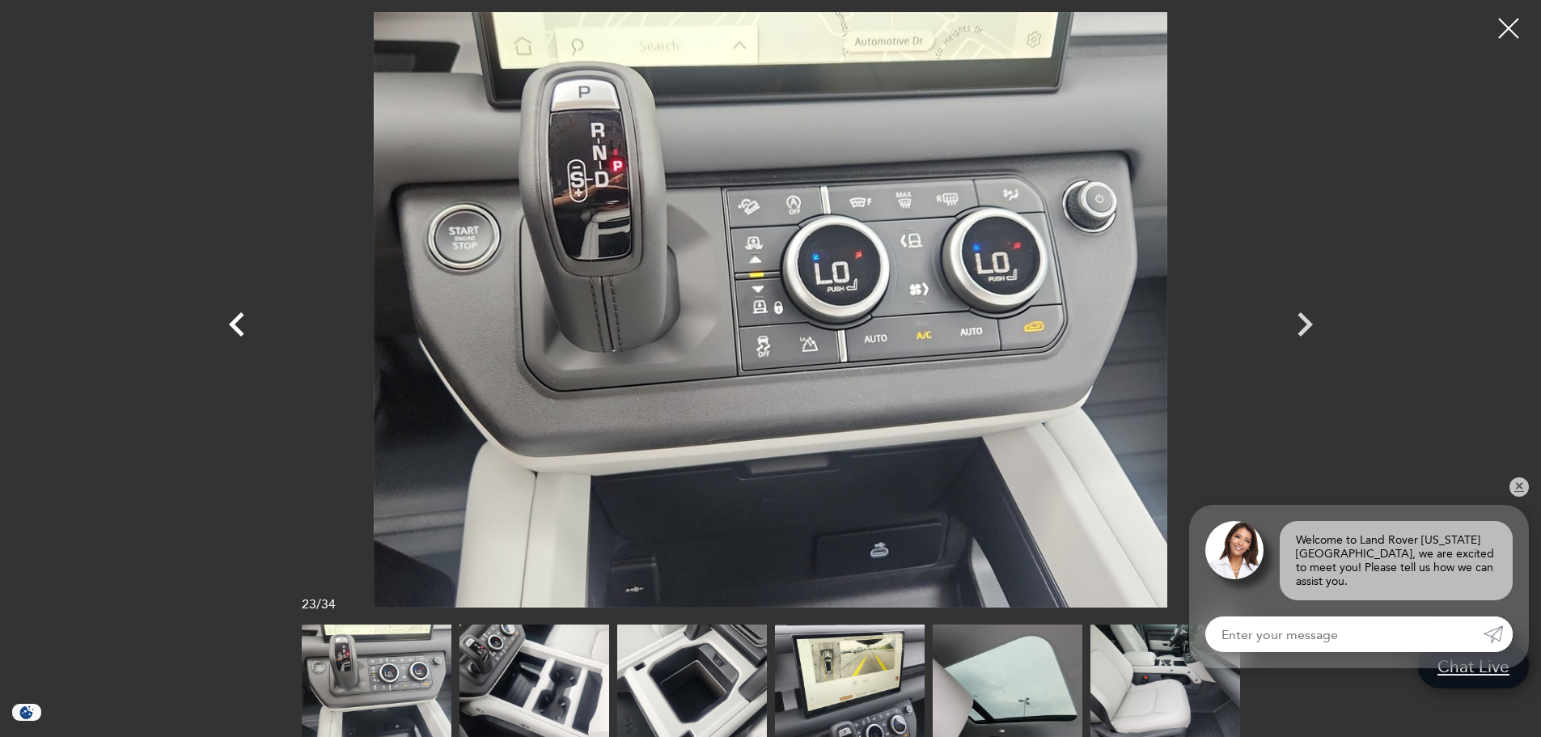
click at [230, 328] on icon "Previous" at bounding box center [237, 324] width 49 height 49
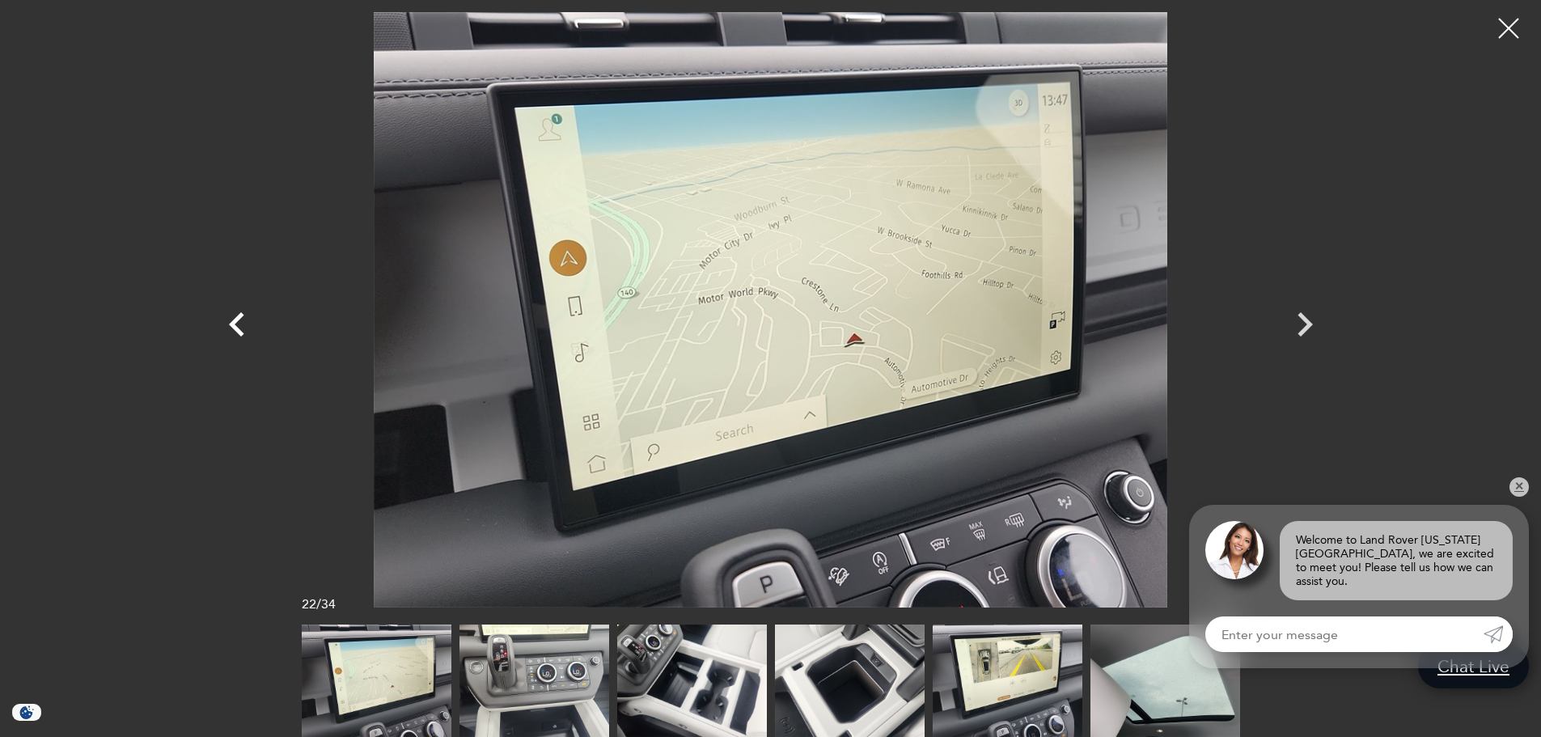
click at [230, 328] on icon "Previous" at bounding box center [237, 324] width 49 height 49
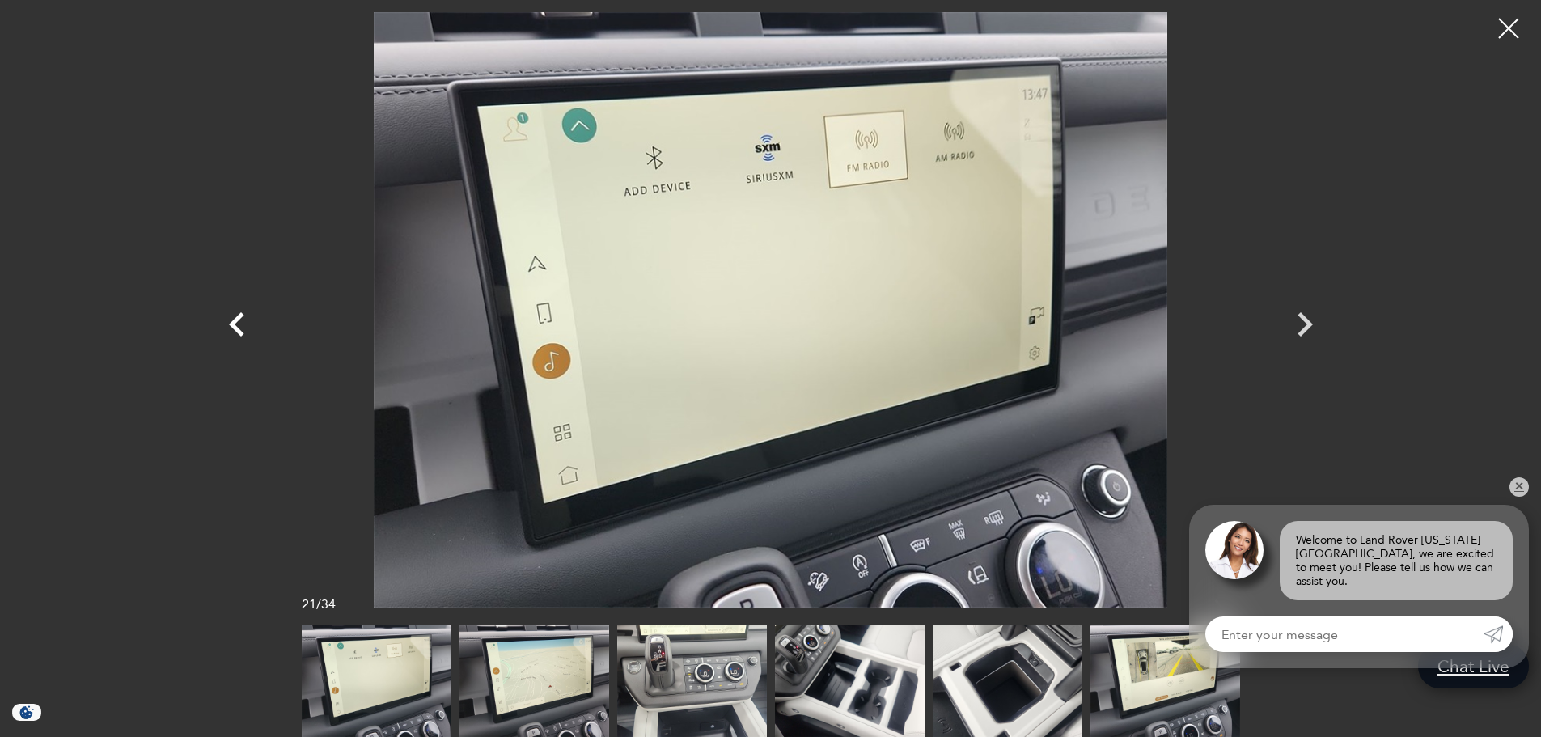
click at [230, 328] on icon "Previous" at bounding box center [237, 324] width 49 height 49
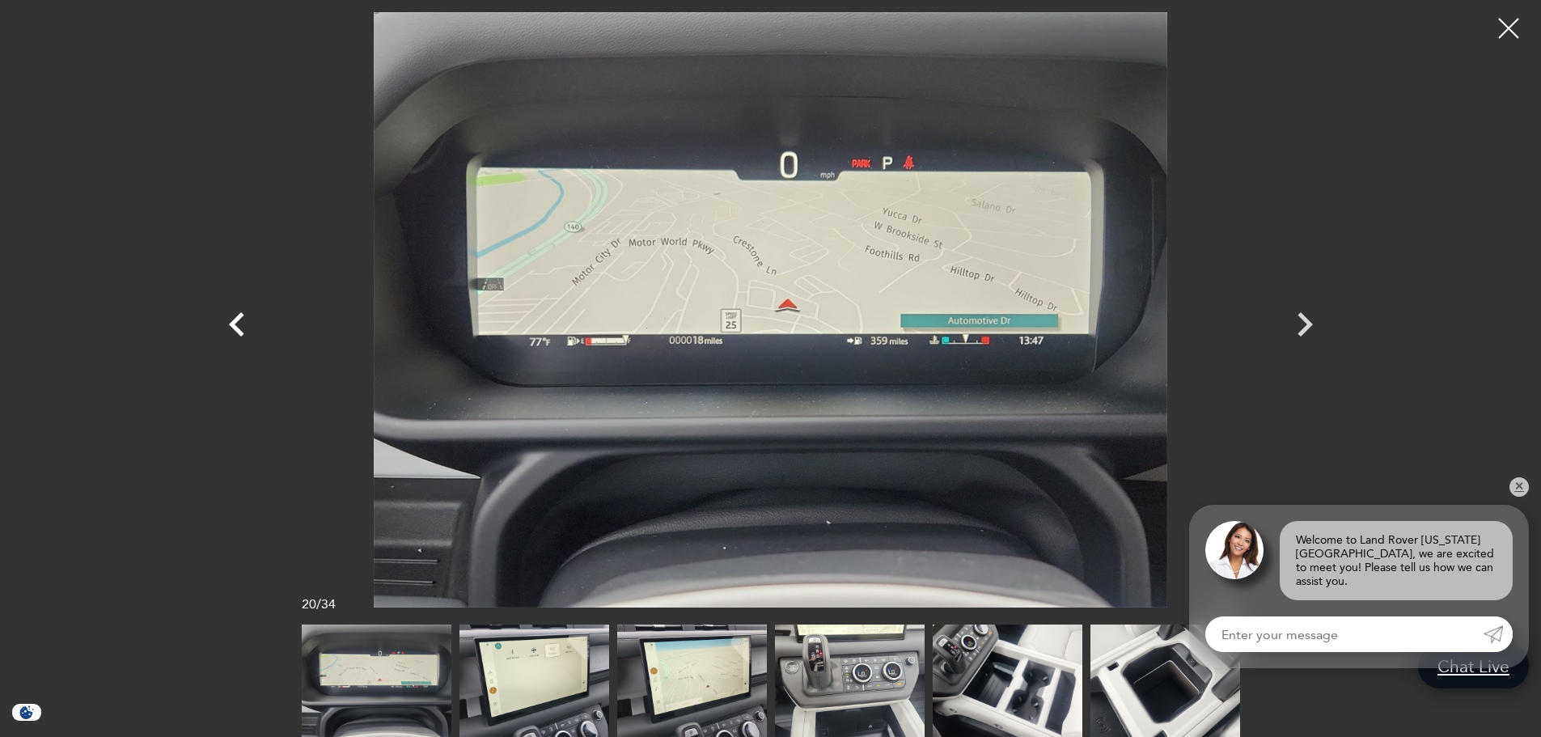
click at [230, 328] on icon "Previous" at bounding box center [237, 324] width 49 height 49
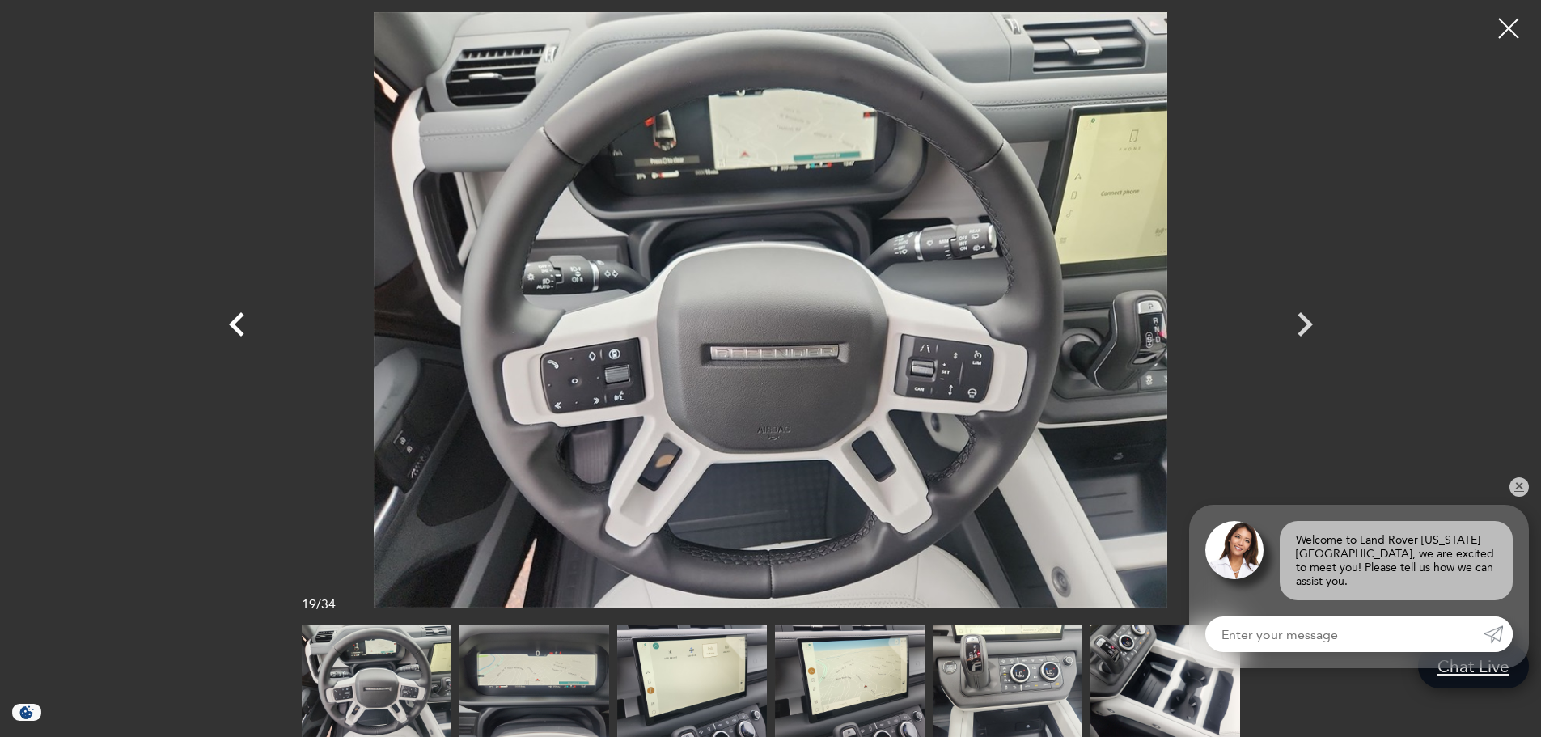
click at [230, 328] on icon "Previous" at bounding box center [237, 324] width 49 height 49
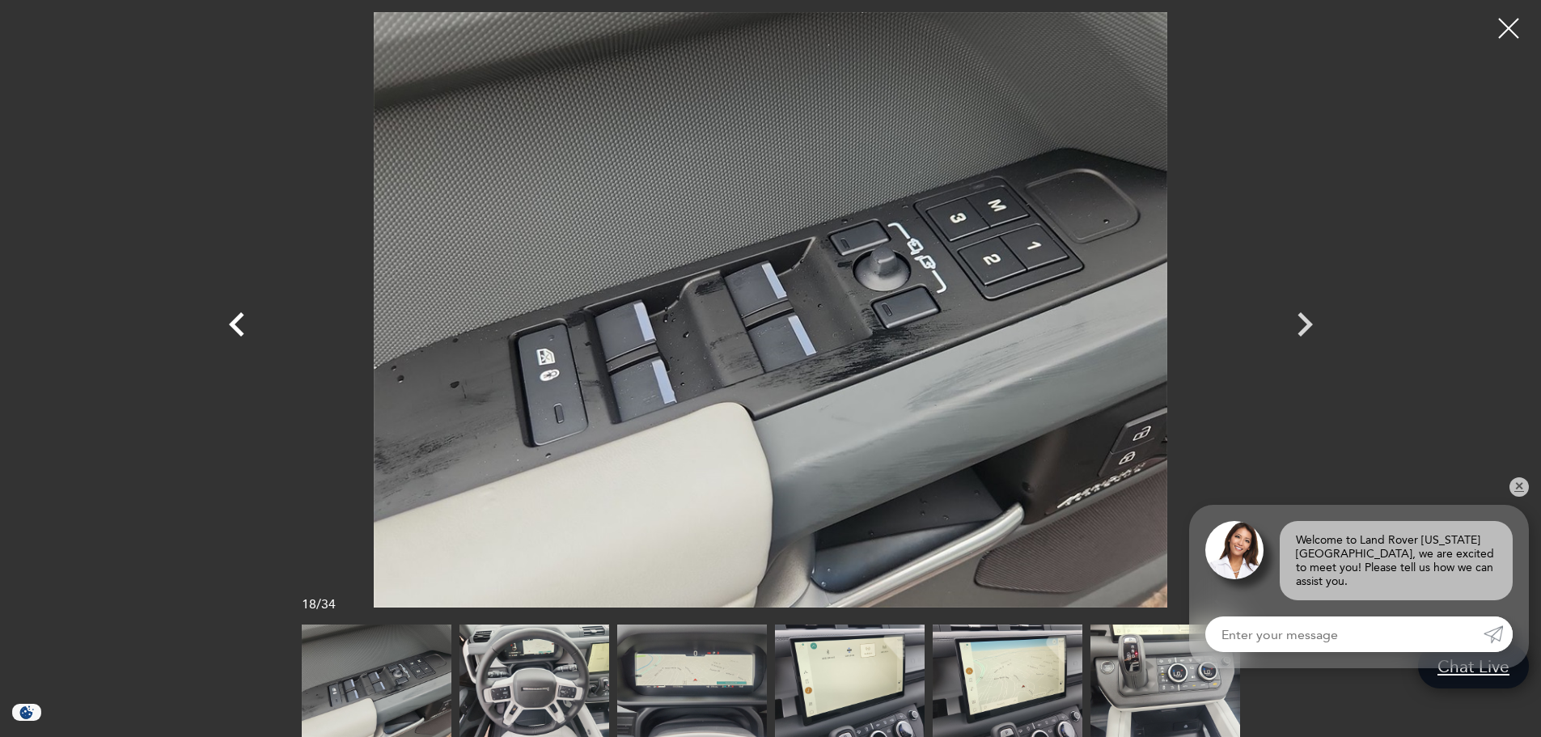
click at [230, 328] on icon "Previous" at bounding box center [237, 324] width 49 height 49
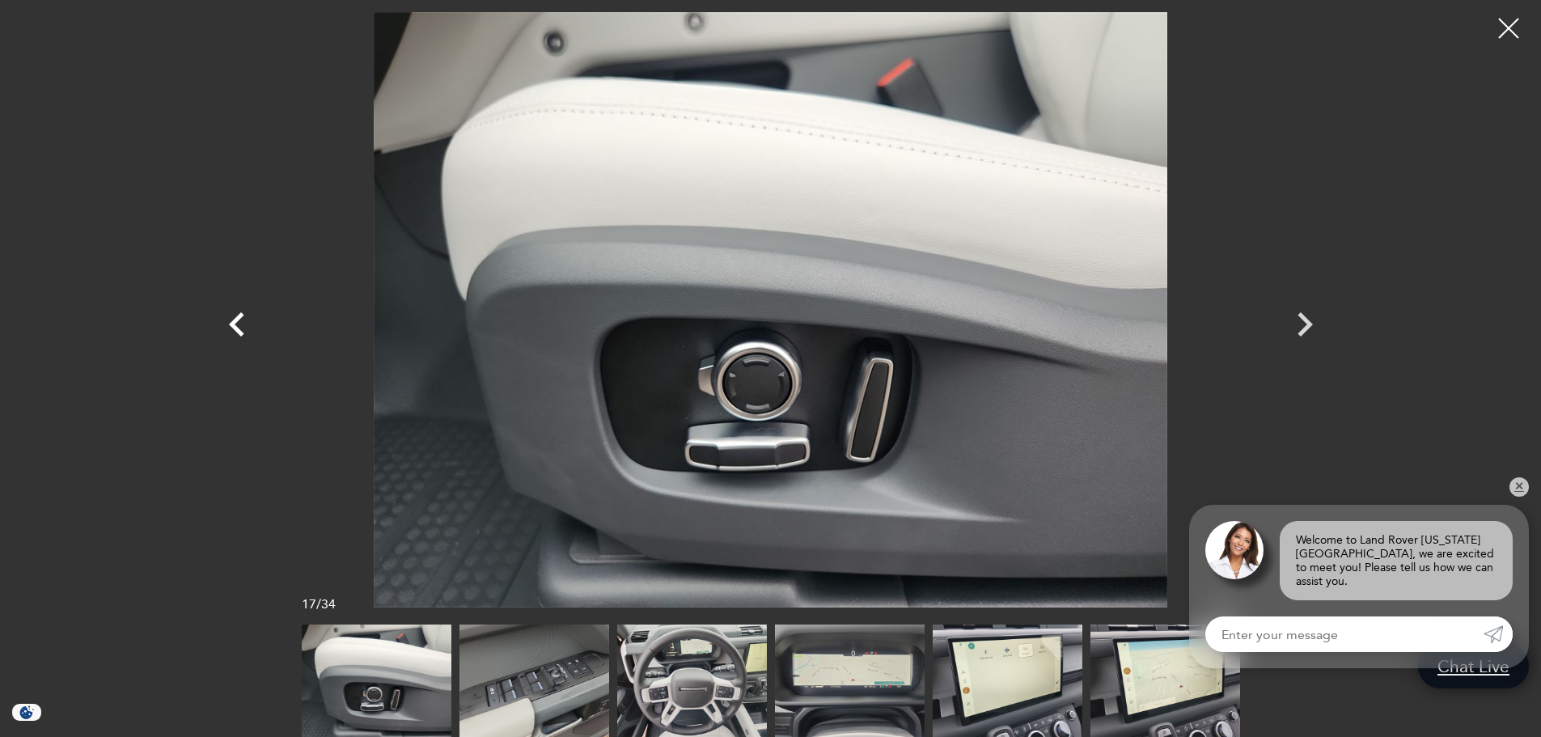
click at [230, 328] on icon "Previous" at bounding box center [237, 324] width 49 height 49
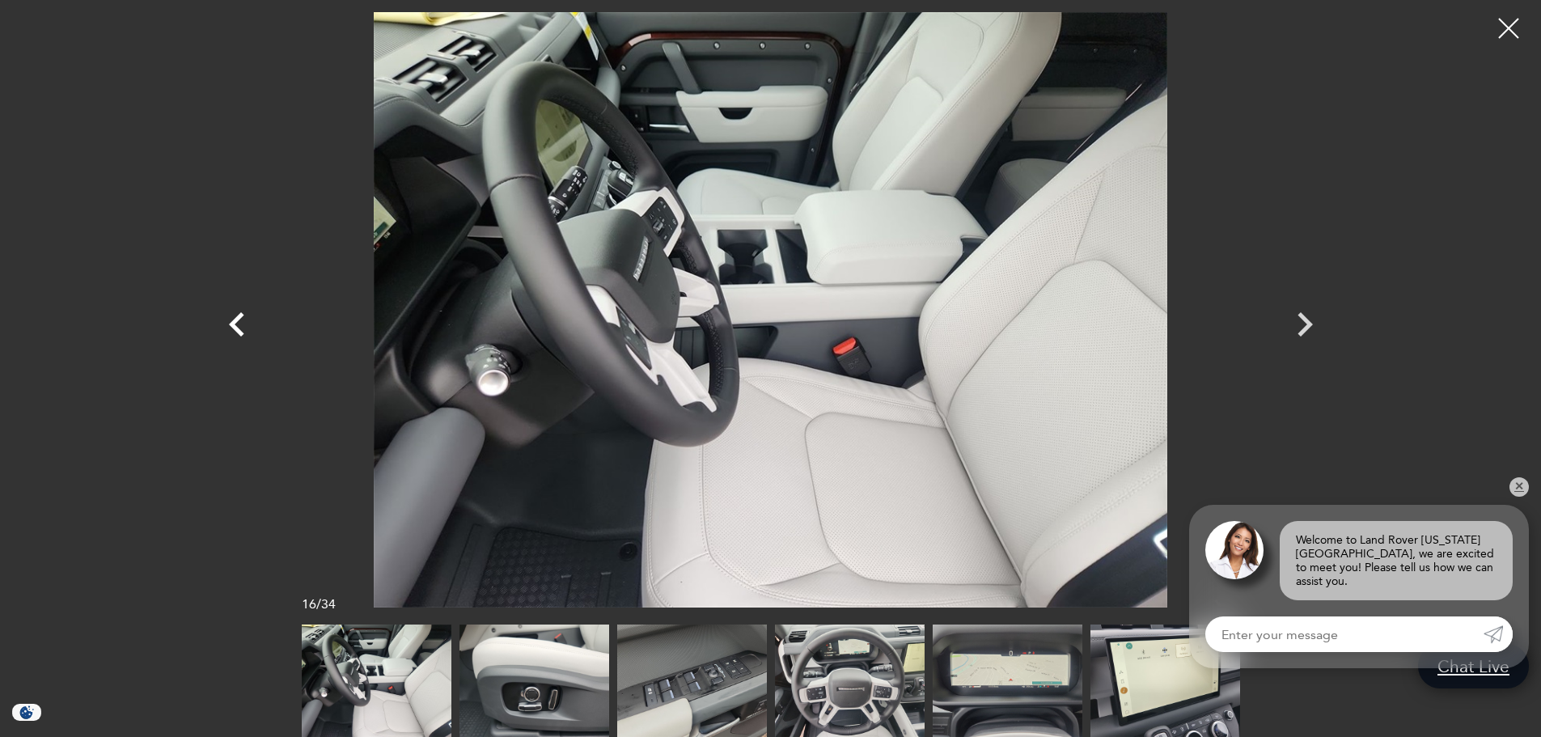
click at [230, 328] on icon "Previous" at bounding box center [237, 324] width 49 height 49
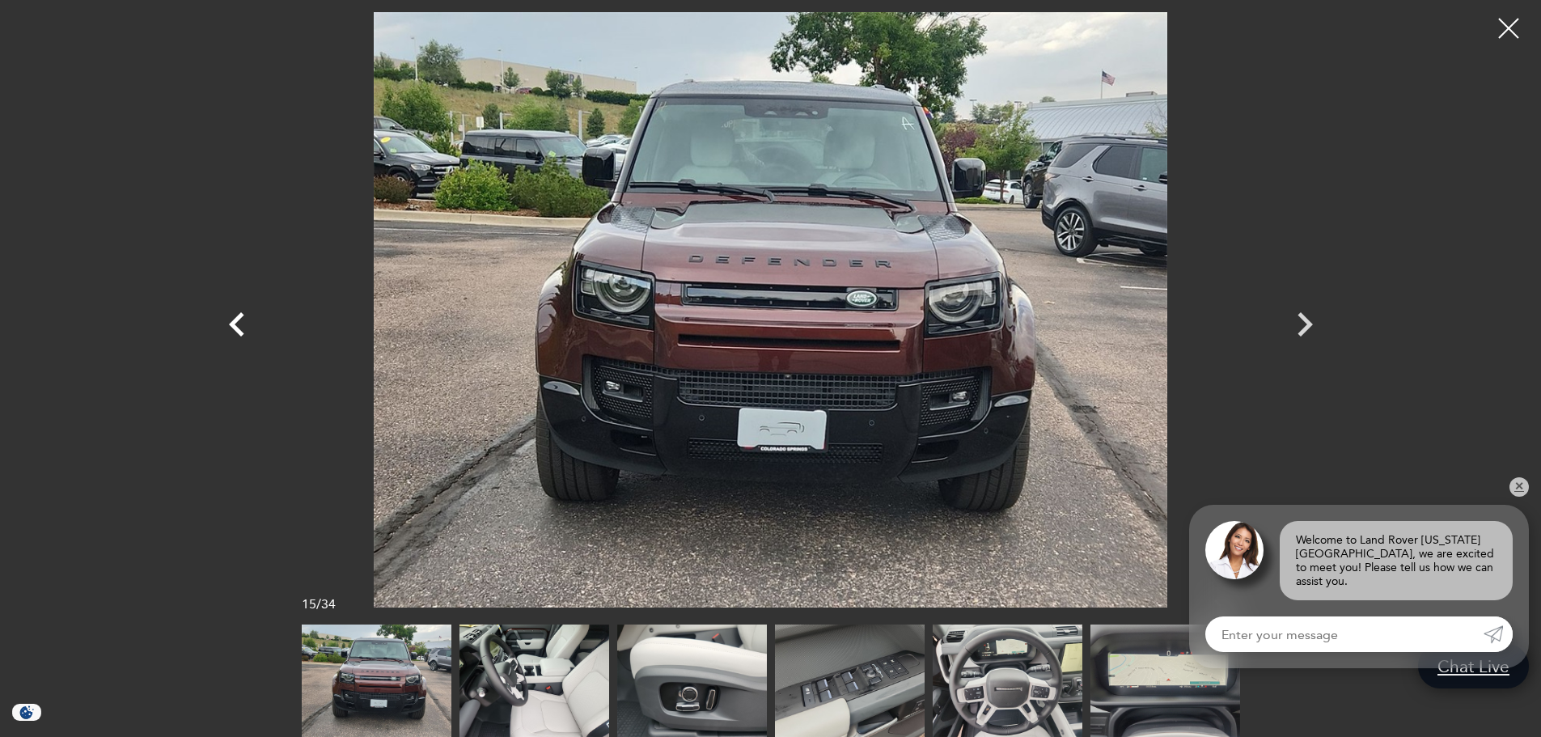
click at [230, 328] on icon "Previous" at bounding box center [237, 324] width 49 height 49
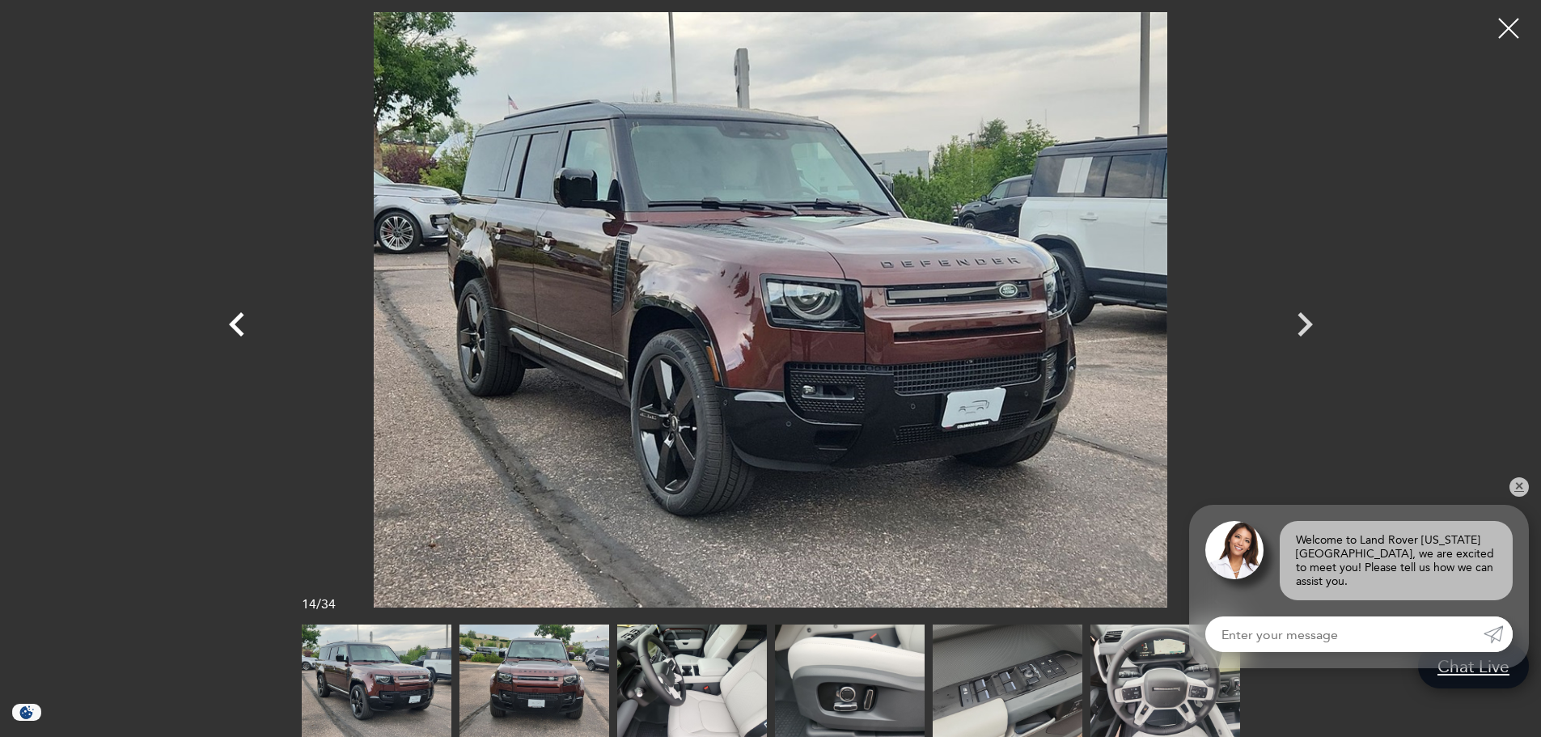
click at [230, 328] on icon "Previous" at bounding box center [237, 324] width 49 height 49
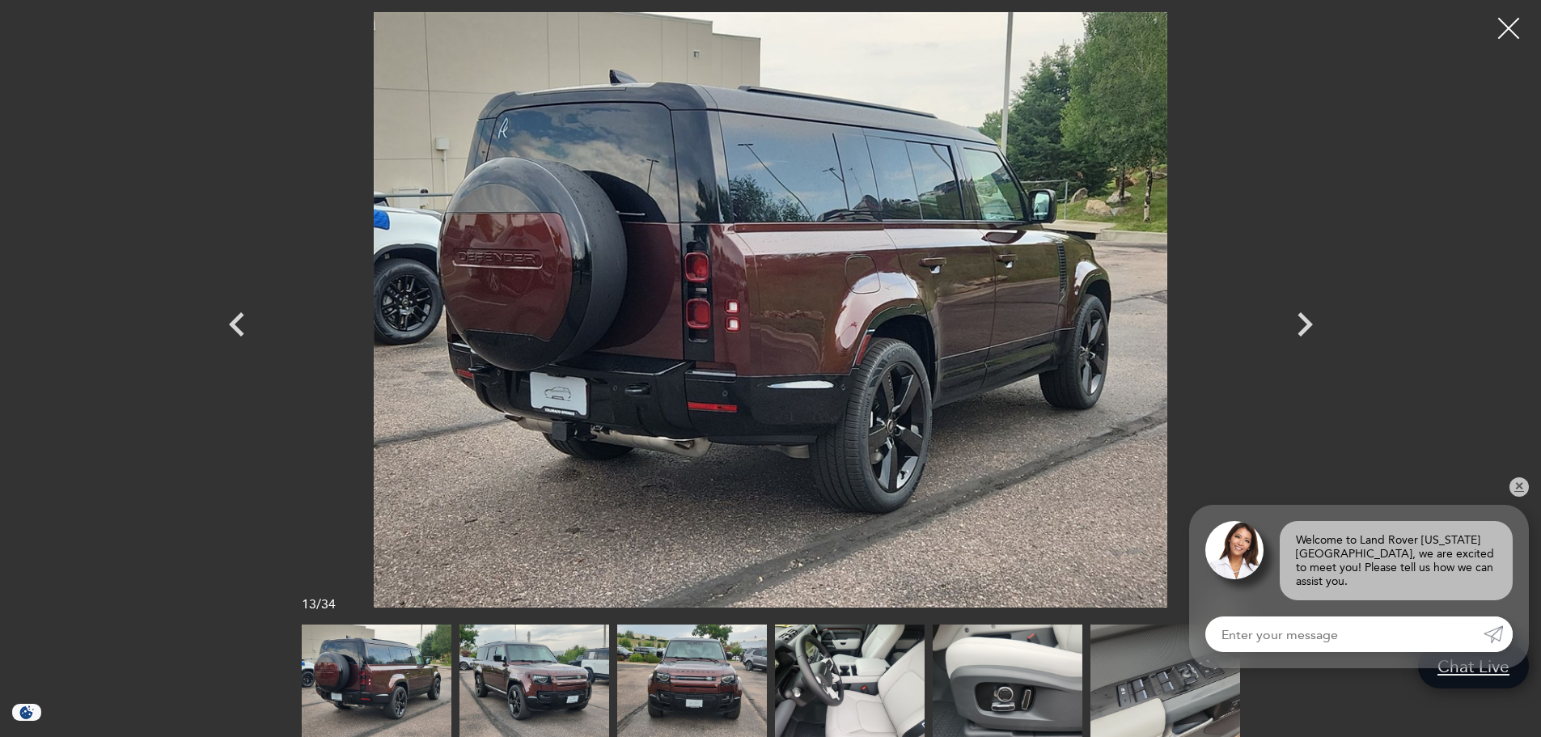
click at [1493, 27] on div at bounding box center [1509, 28] width 43 height 43
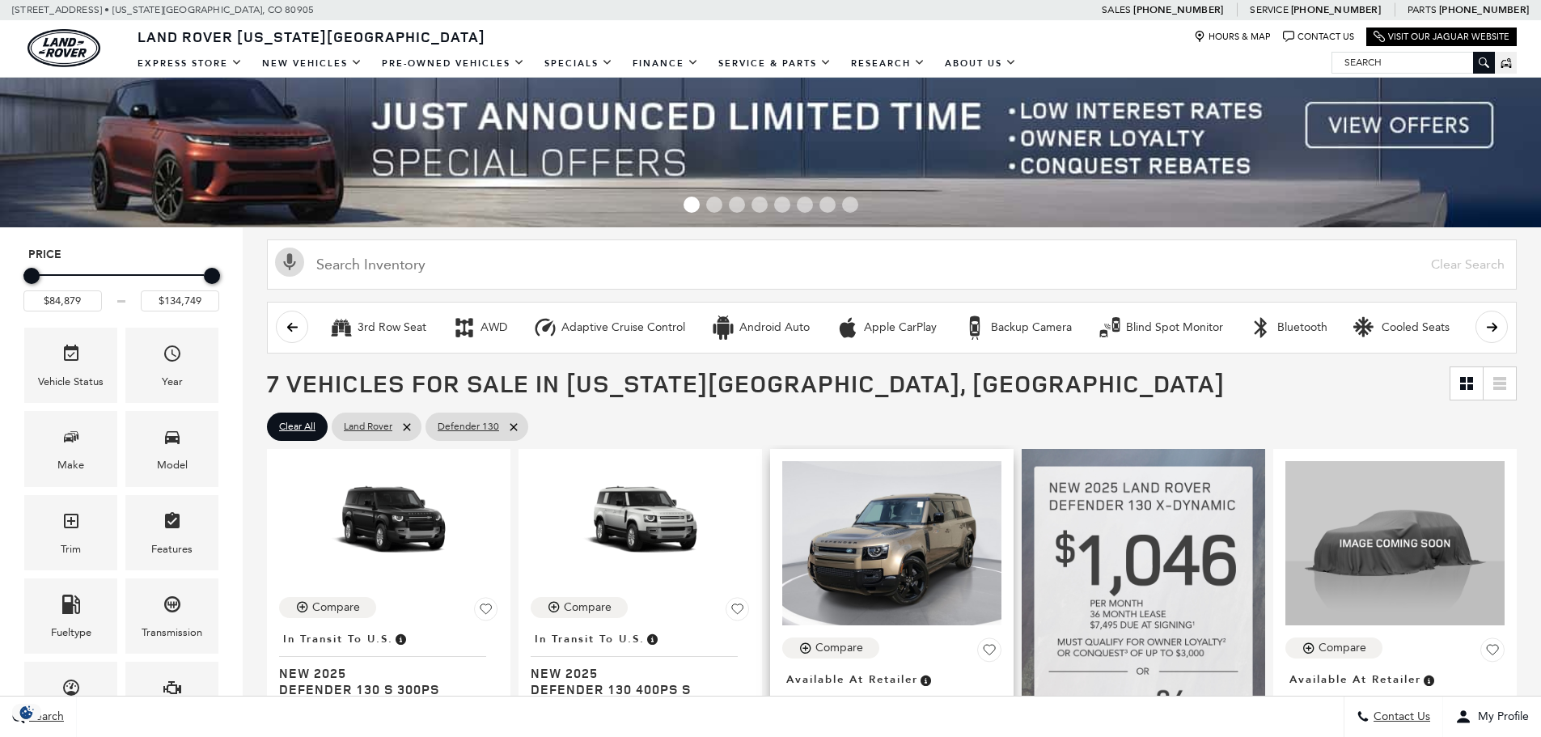
scroll to position [243, 0]
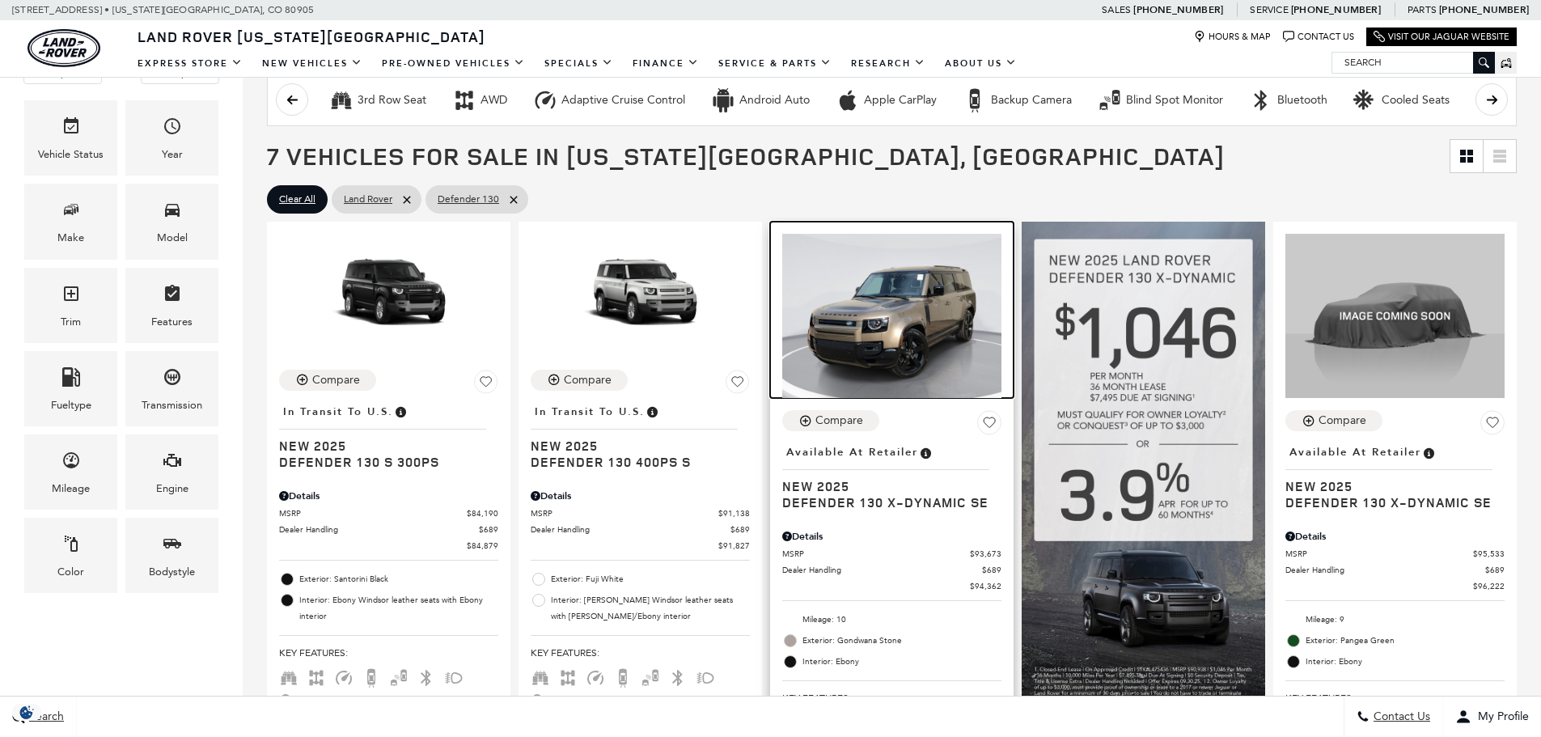
click at [906, 329] on img at bounding box center [891, 316] width 219 height 164
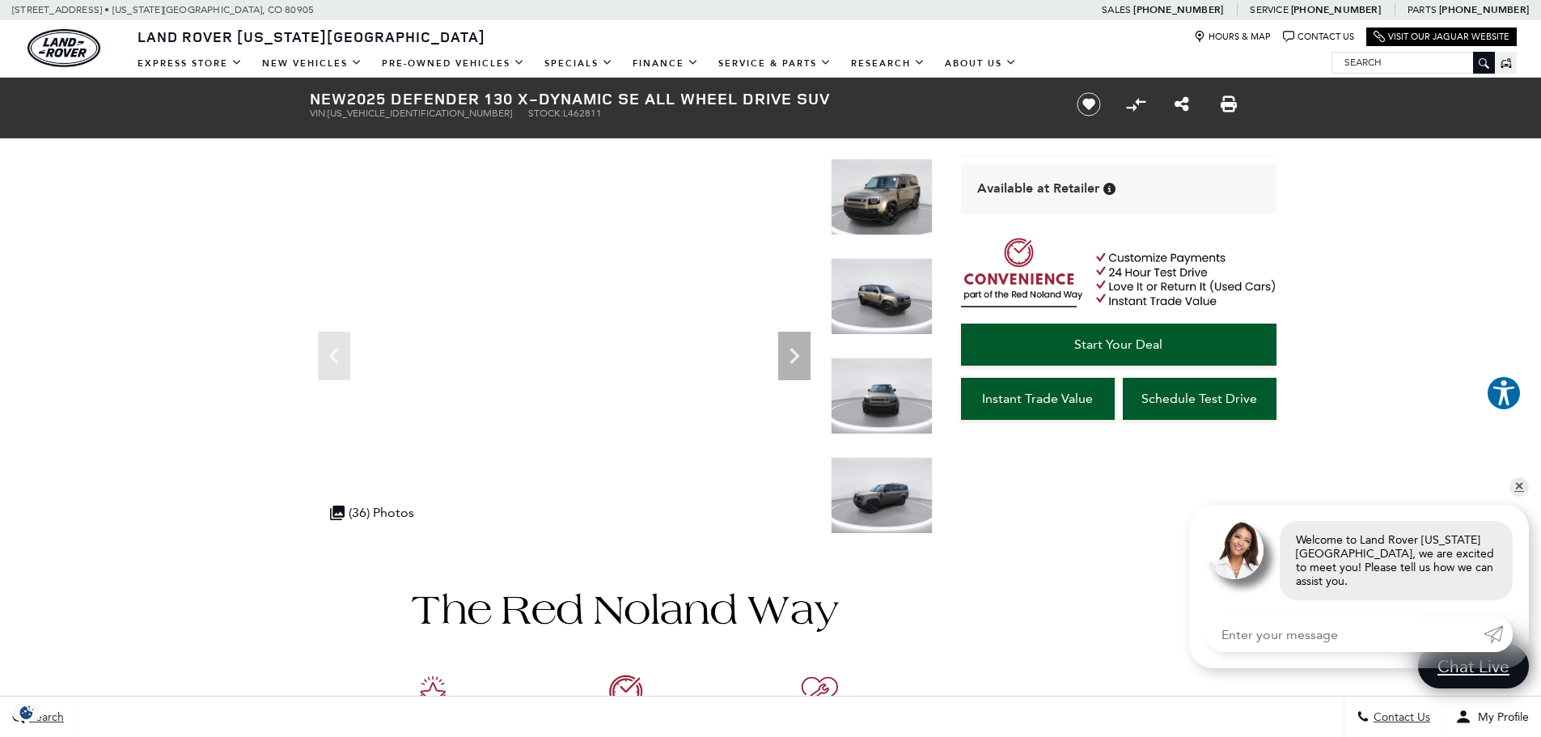
scroll to position [133, 0]
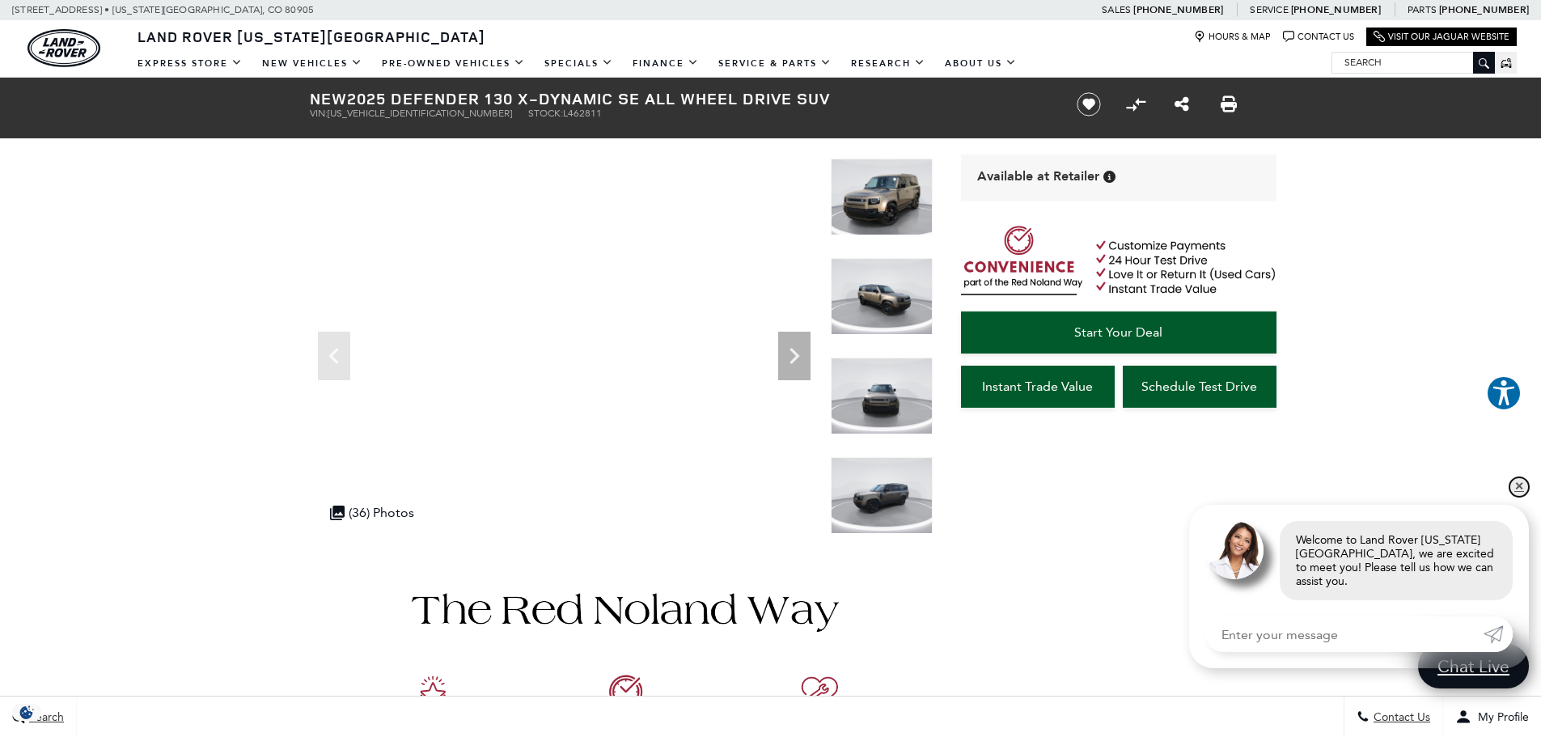
click at [1517, 497] on link "✕" at bounding box center [1518, 486] width 19 height 19
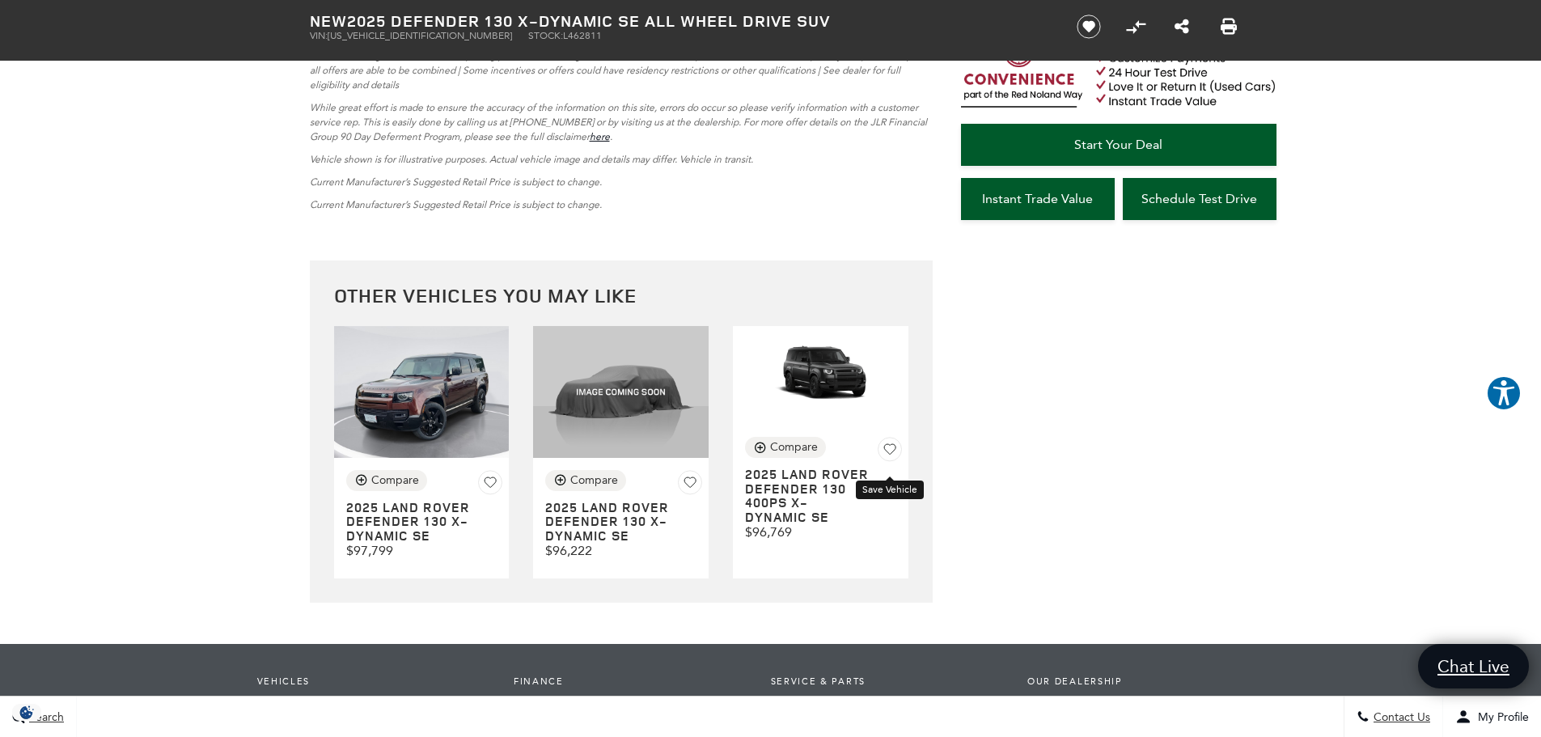
scroll to position [4449, 0]
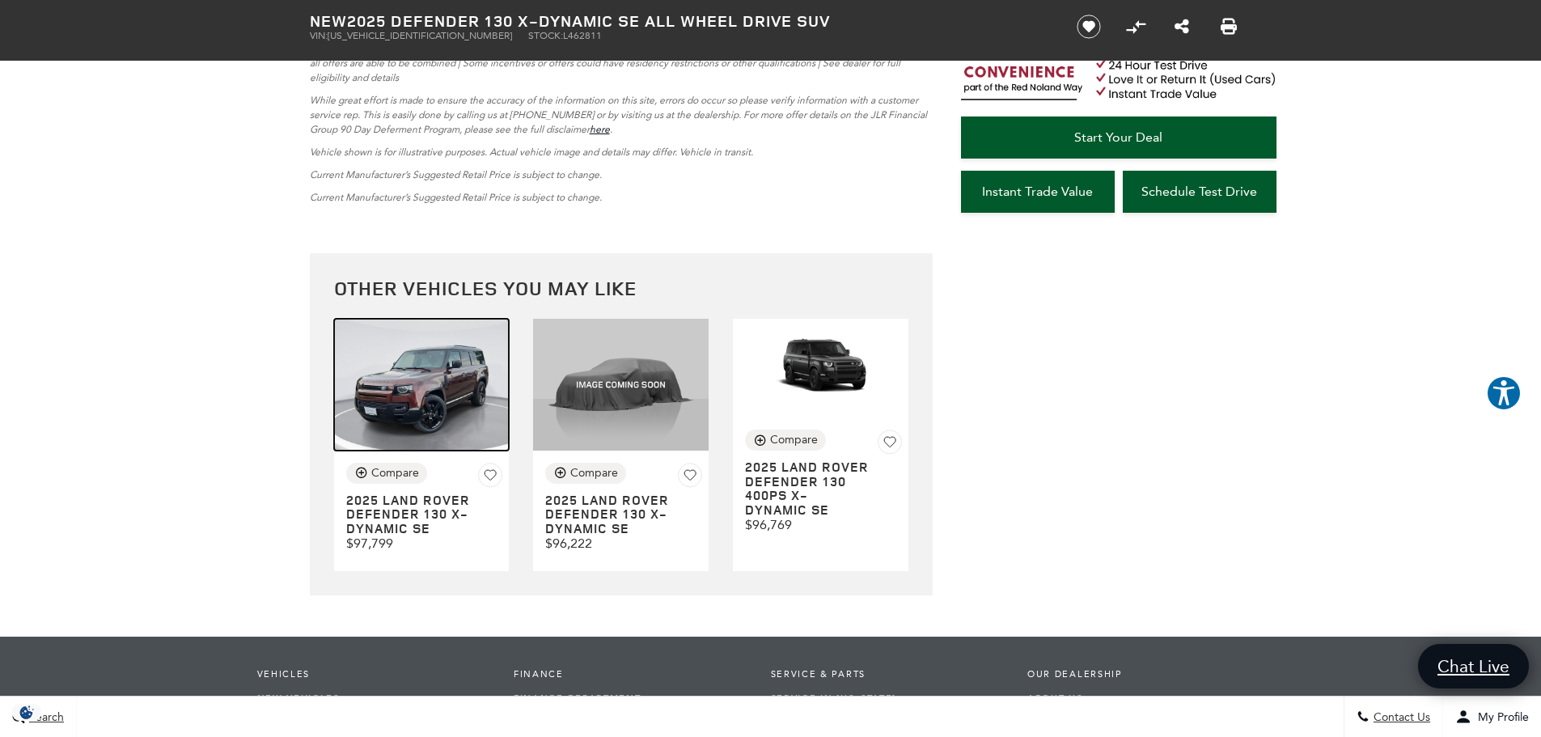
click at [420, 368] on img at bounding box center [422, 385] width 176 height 132
